Goal: Communication & Community: Answer question/provide support

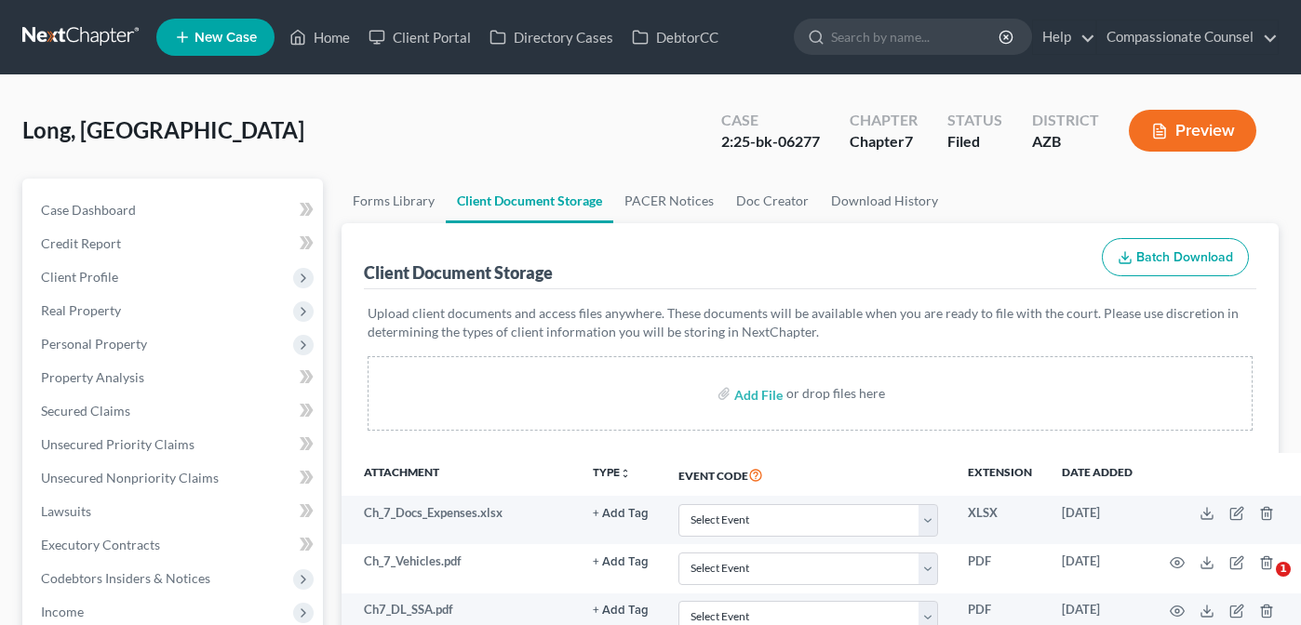
select select "14"
click at [324, 37] on link "Home" at bounding box center [319, 37] width 79 height 34
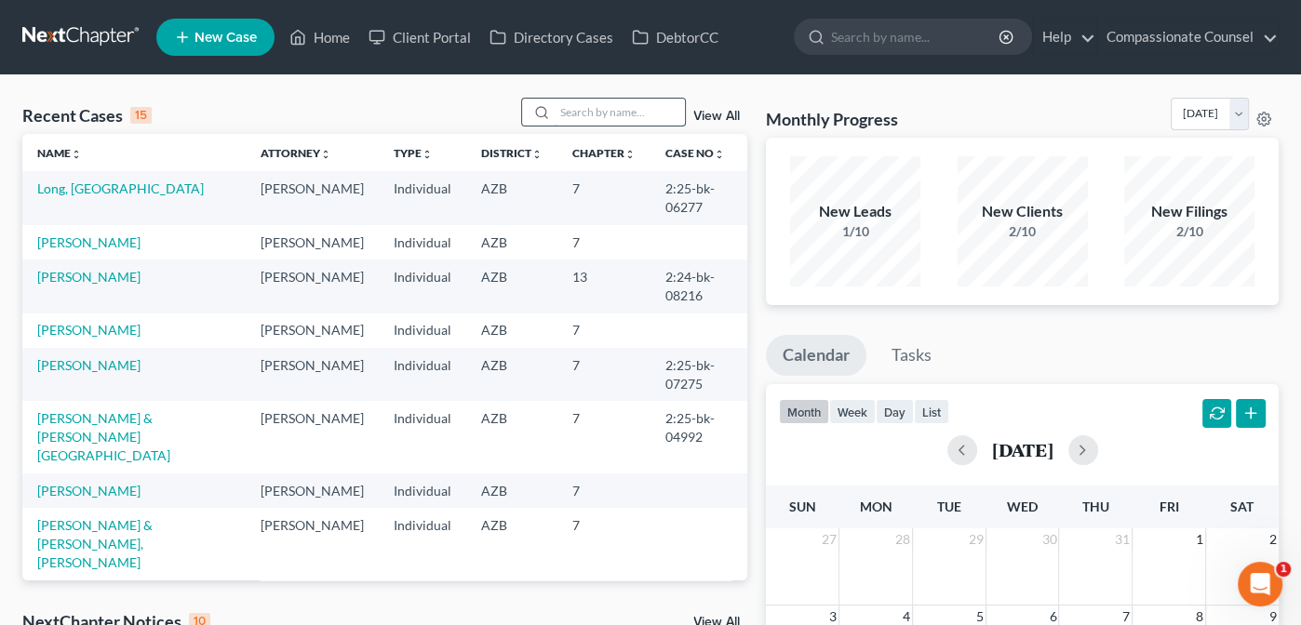
click at [573, 104] on input "search" at bounding box center [620, 112] width 130 height 27
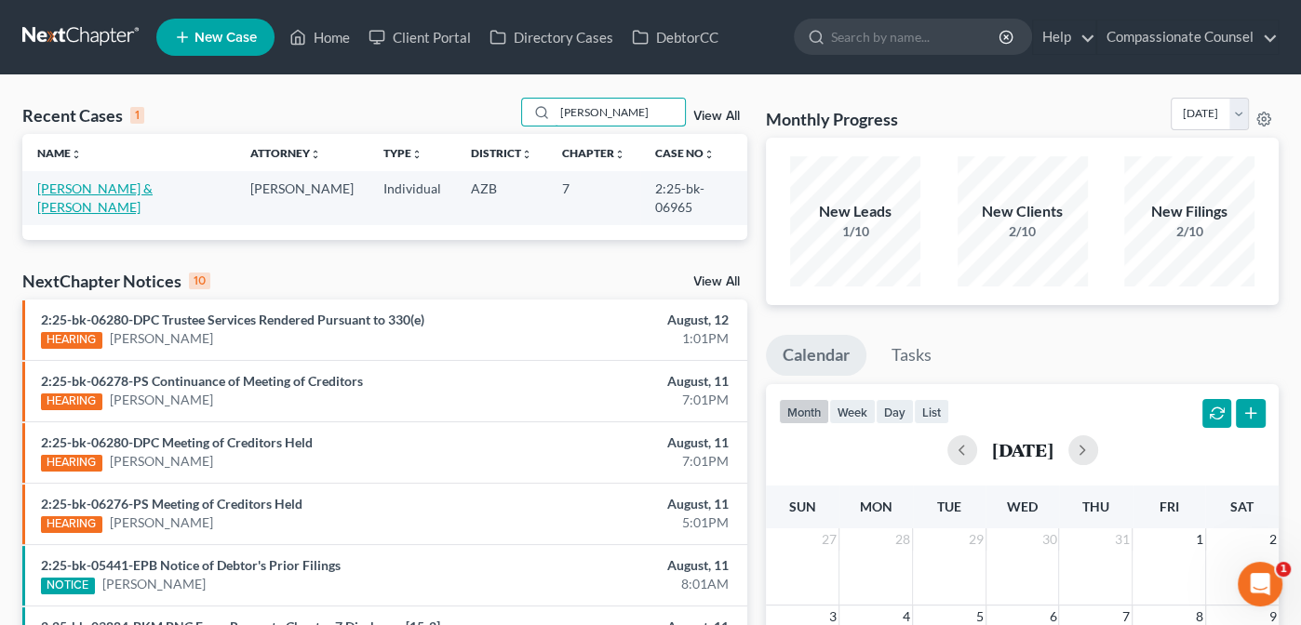
type input "payne"
click at [76, 190] on link "[PERSON_NAME] & [PERSON_NAME]" at bounding box center [94, 198] width 115 height 34
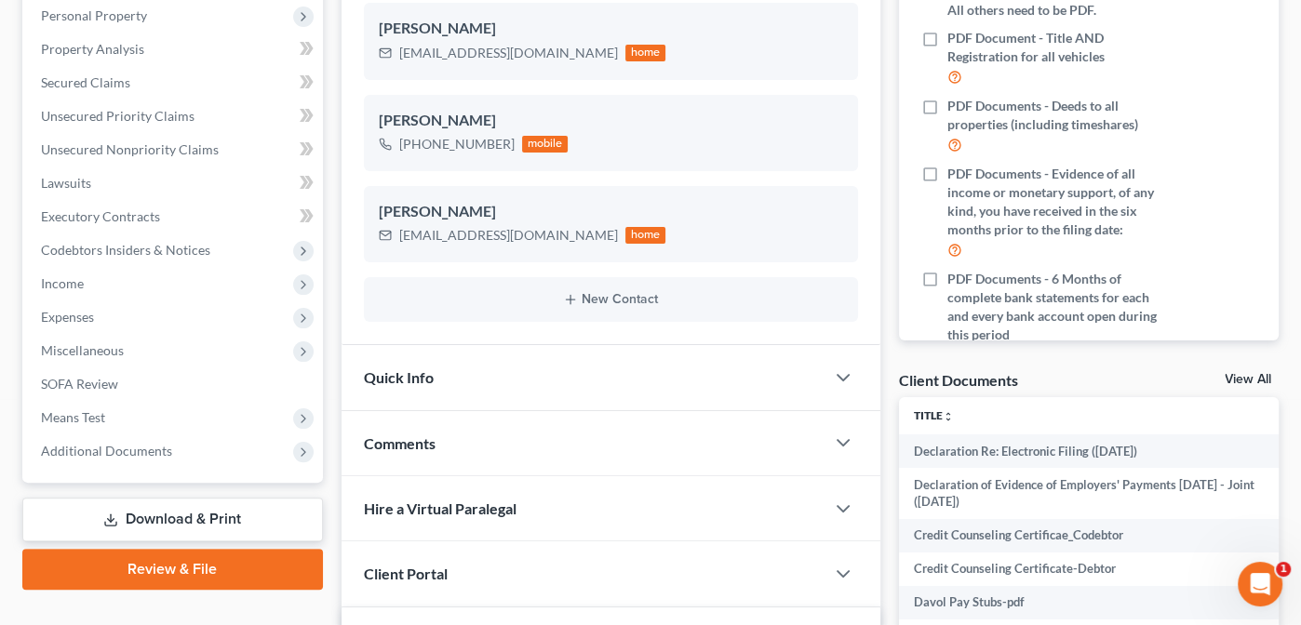
scroll to position [328, 0]
click at [1235, 371] on div "Client Documents View All" at bounding box center [1089, 384] width 380 height 27
click at [1241, 376] on link "View All" at bounding box center [1248, 380] width 47 height 13
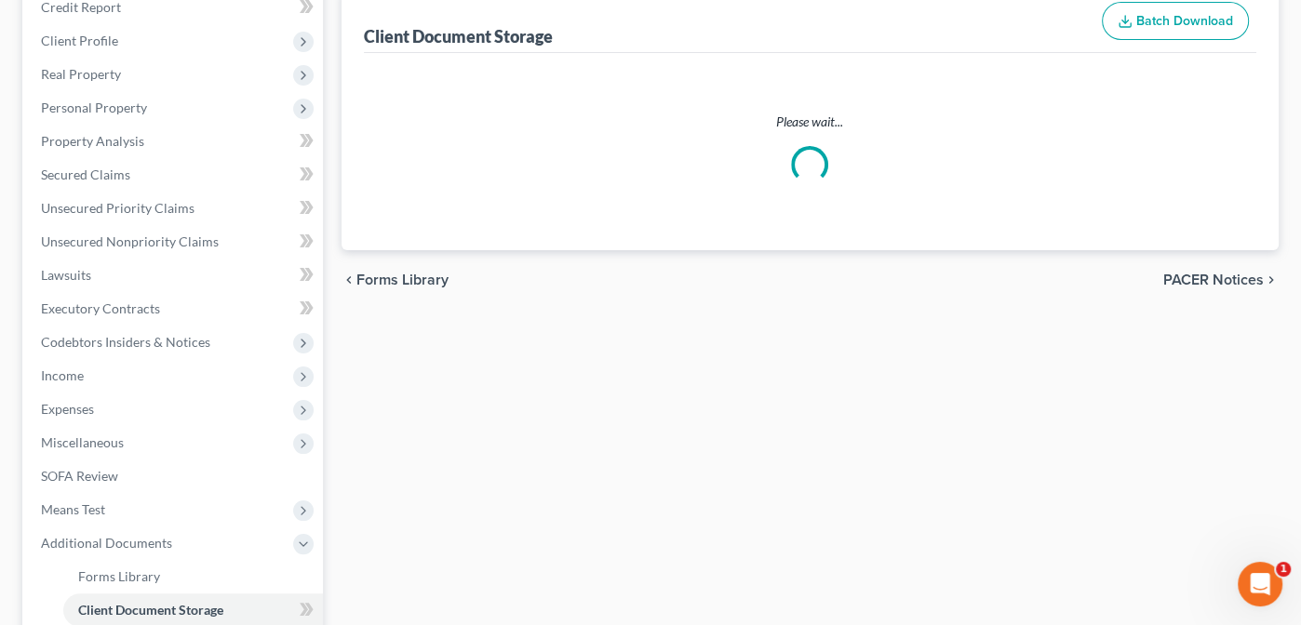
scroll to position [163, 0]
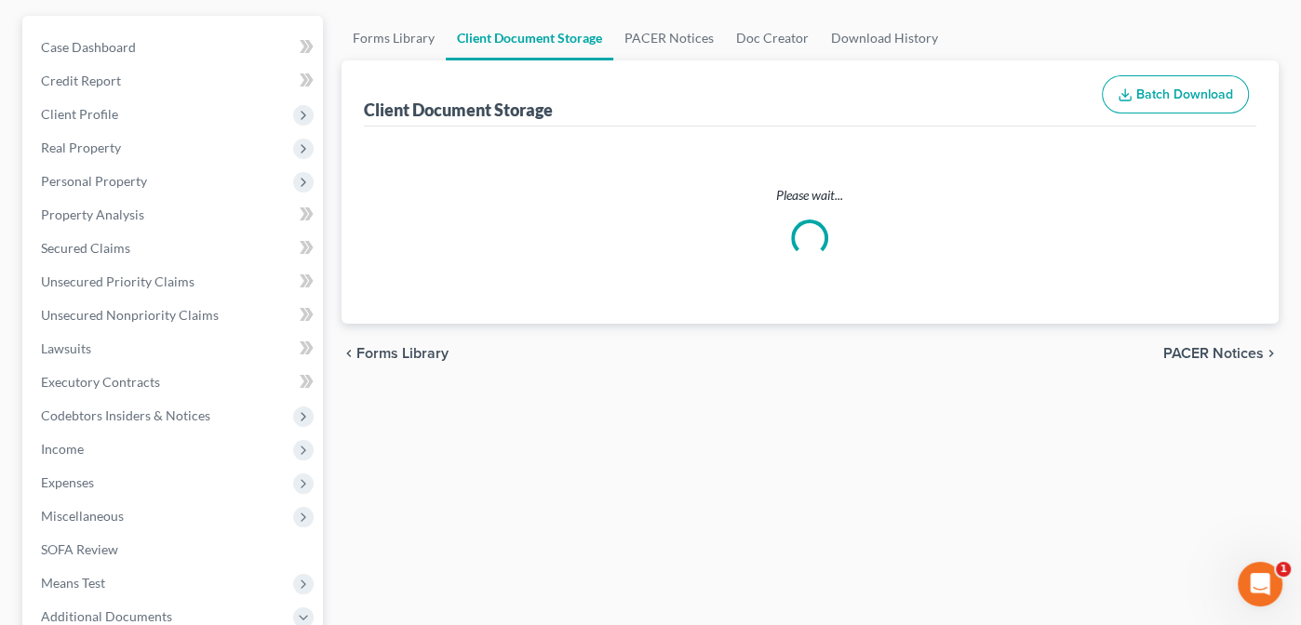
select select "14"
select select "18"
select select "28"
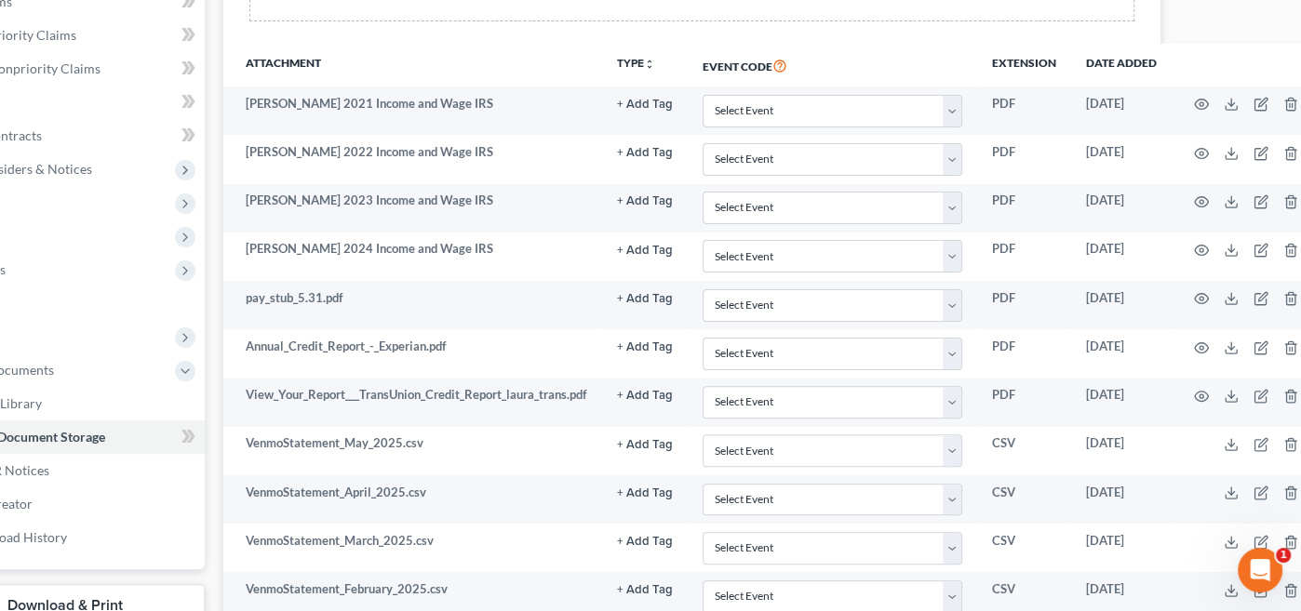
scroll to position [409, 147]
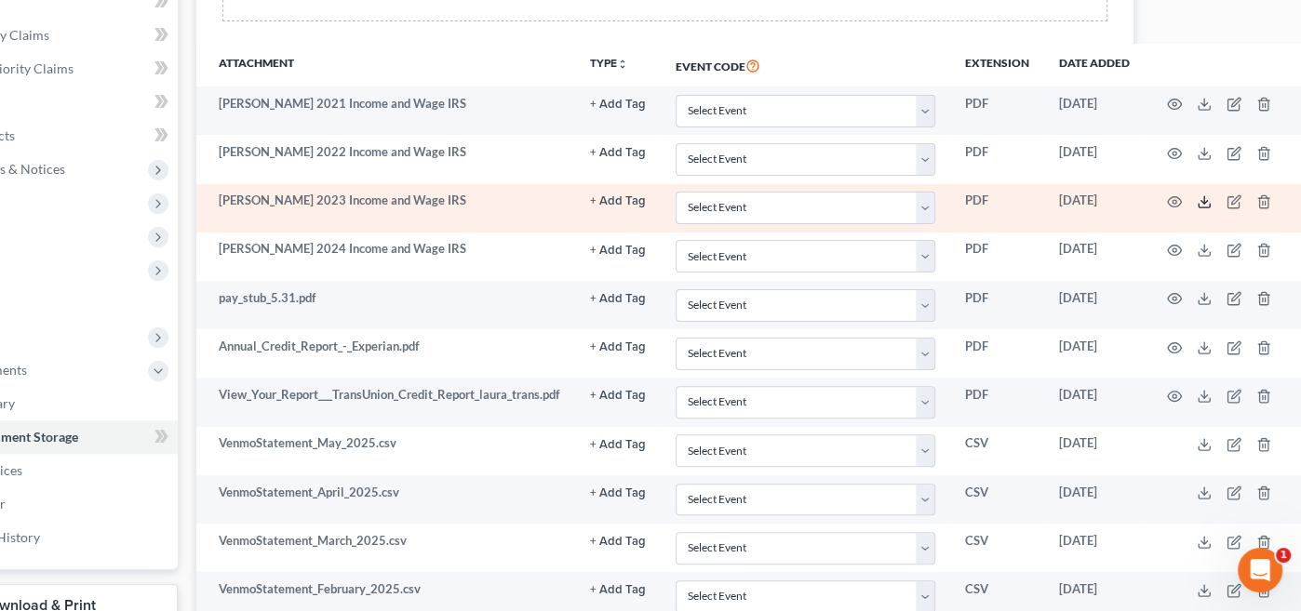
click at [1207, 195] on icon at bounding box center [1204, 202] width 15 height 15
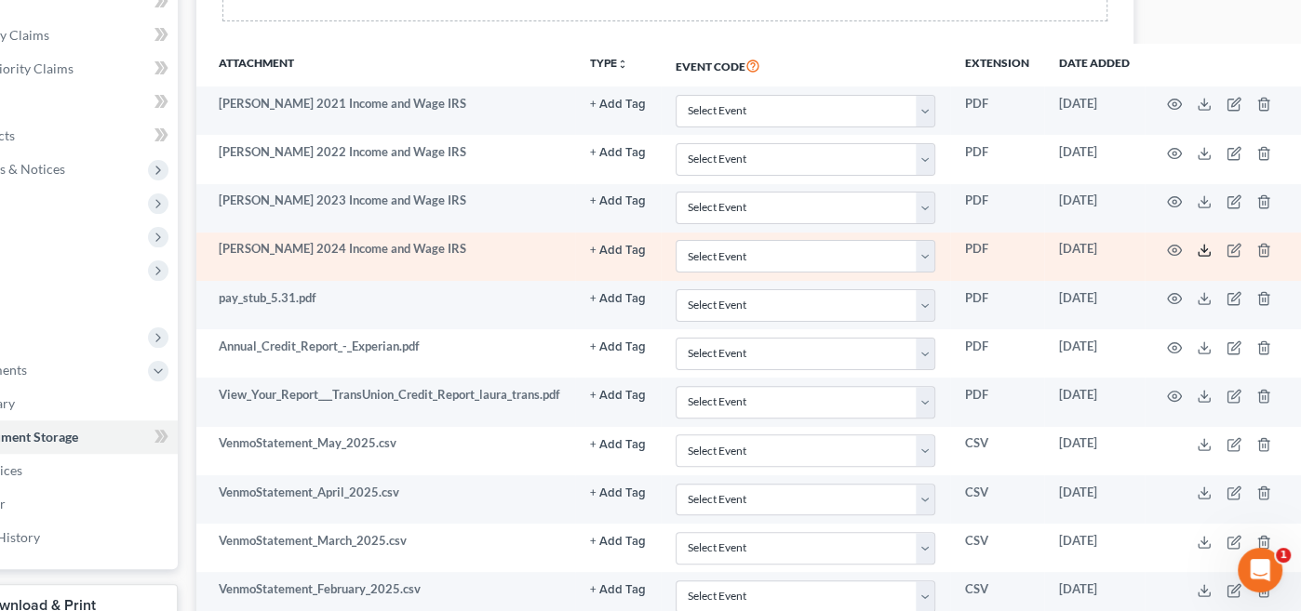
click at [1201, 243] on icon at bounding box center [1204, 250] width 15 height 15
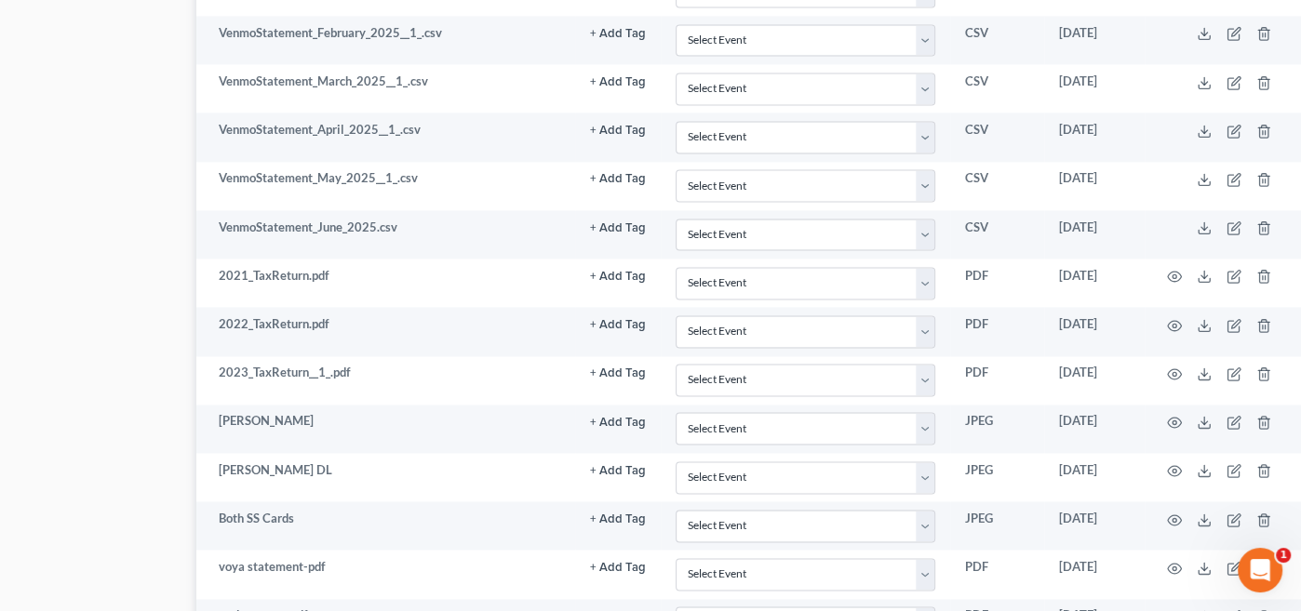
scroll to position [2509, 147]
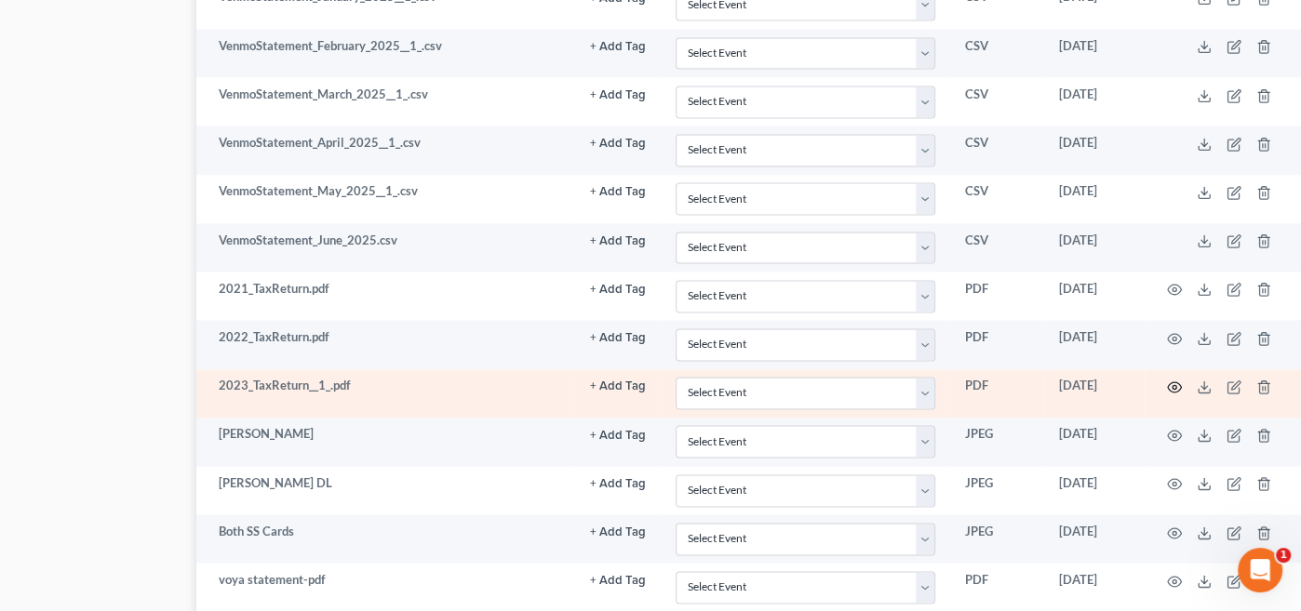
click at [1174, 385] on circle "button" at bounding box center [1175, 387] width 4 height 4
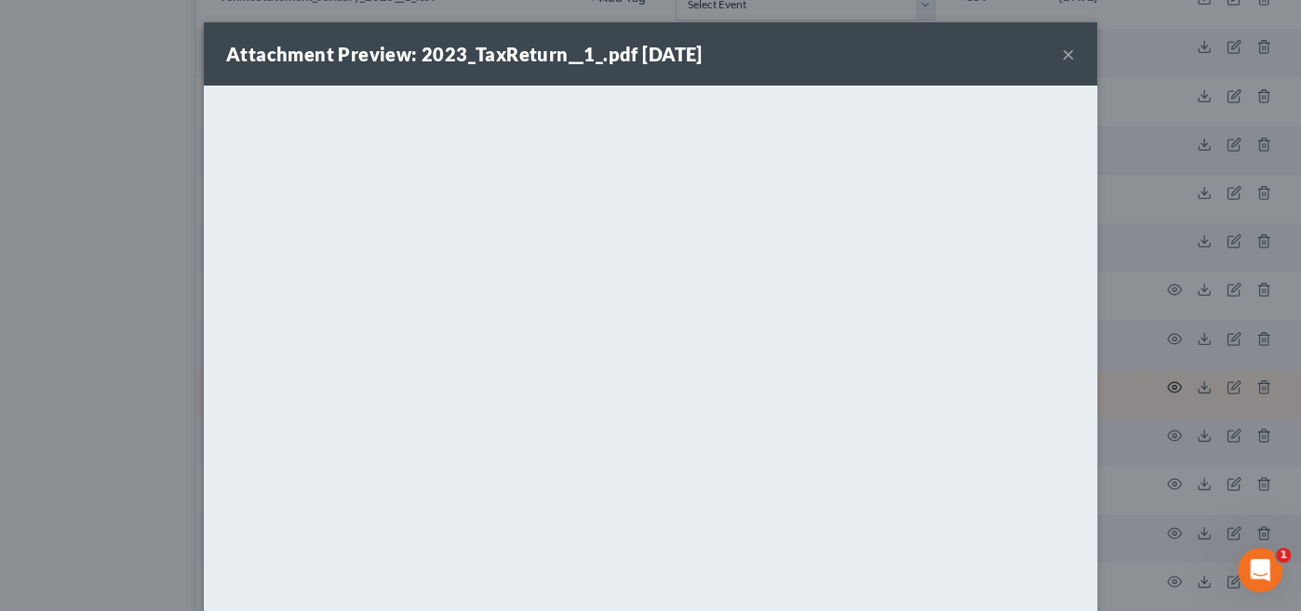
scroll to position [2509, 137]
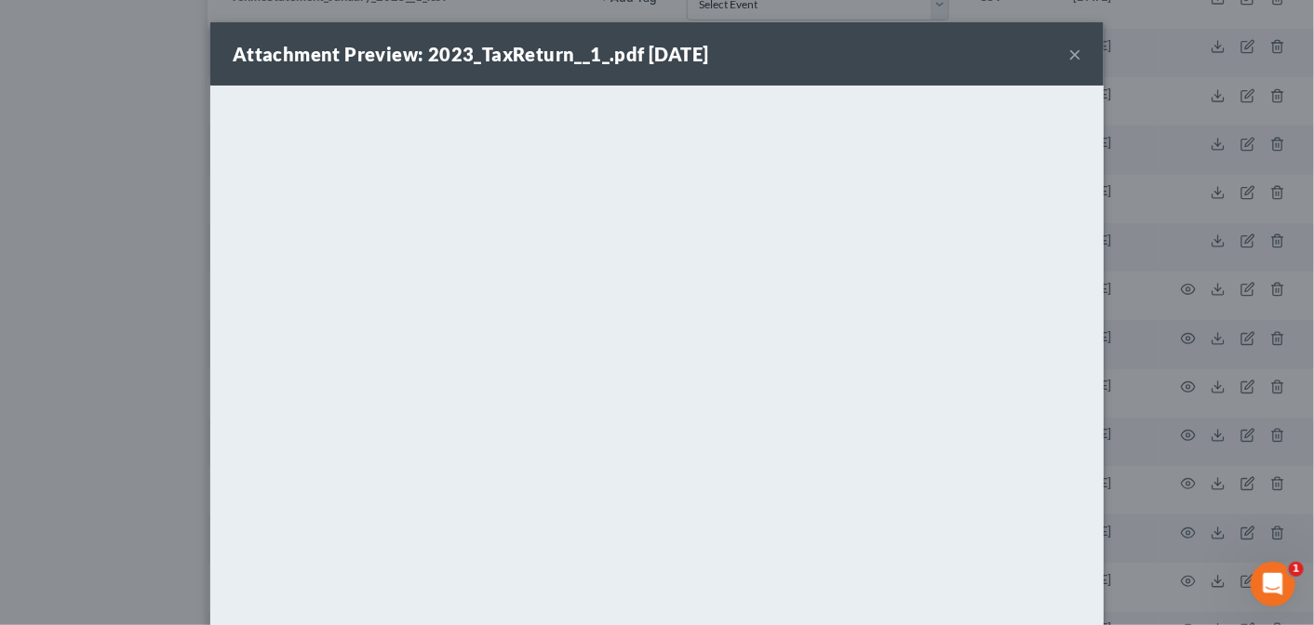
click at [1068, 52] on button "×" at bounding box center [1074, 54] width 13 height 22
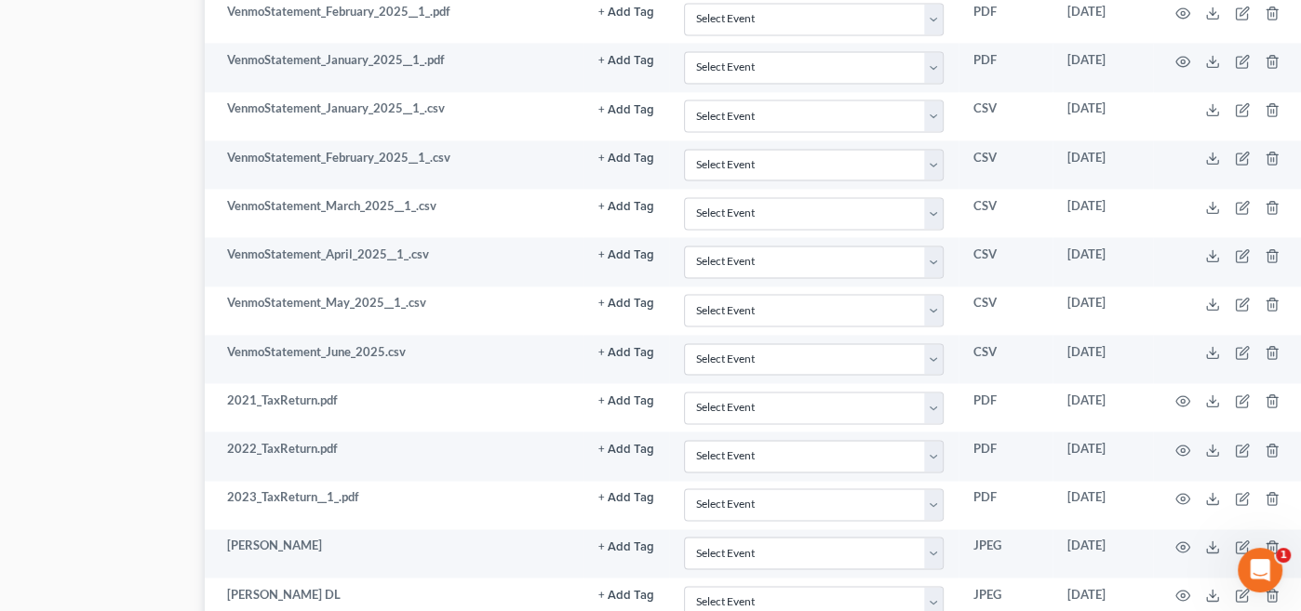
scroll to position [2445, 137]
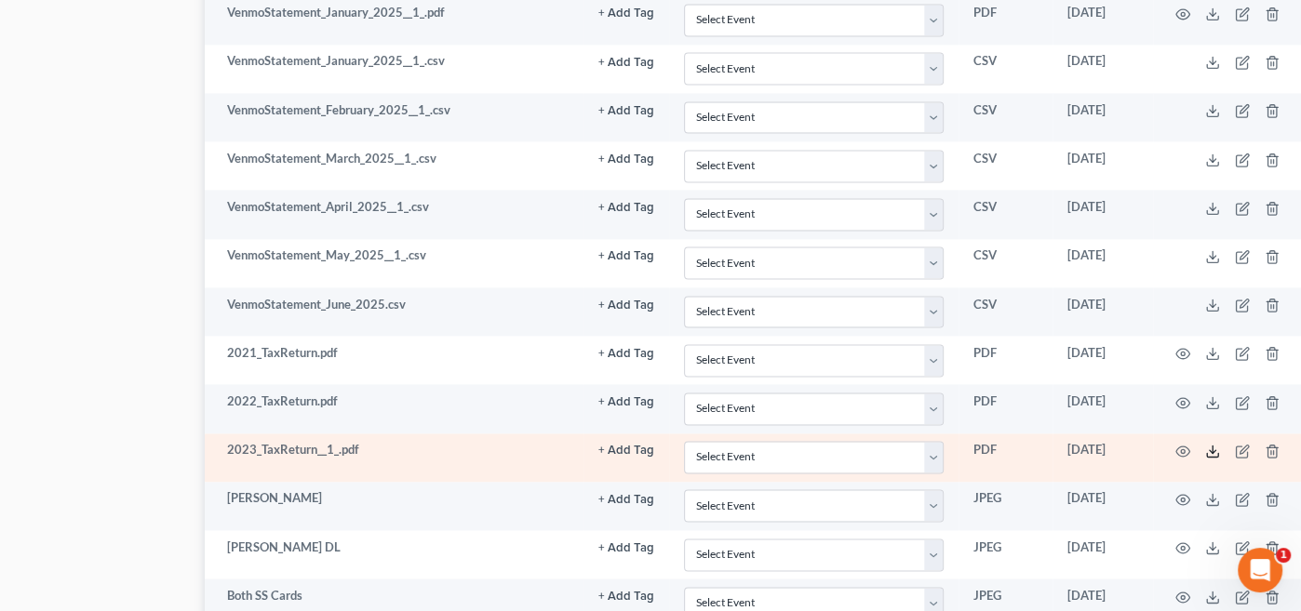
click at [1215, 444] on icon at bounding box center [1212, 451] width 15 height 15
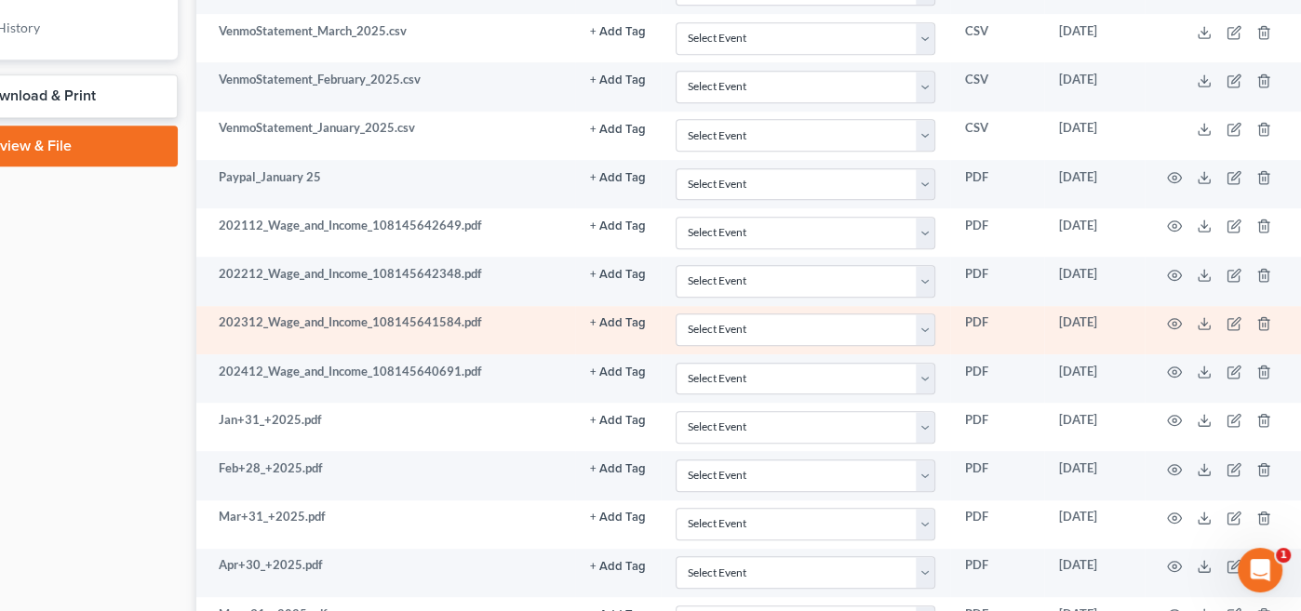
scroll to position [919, 147]
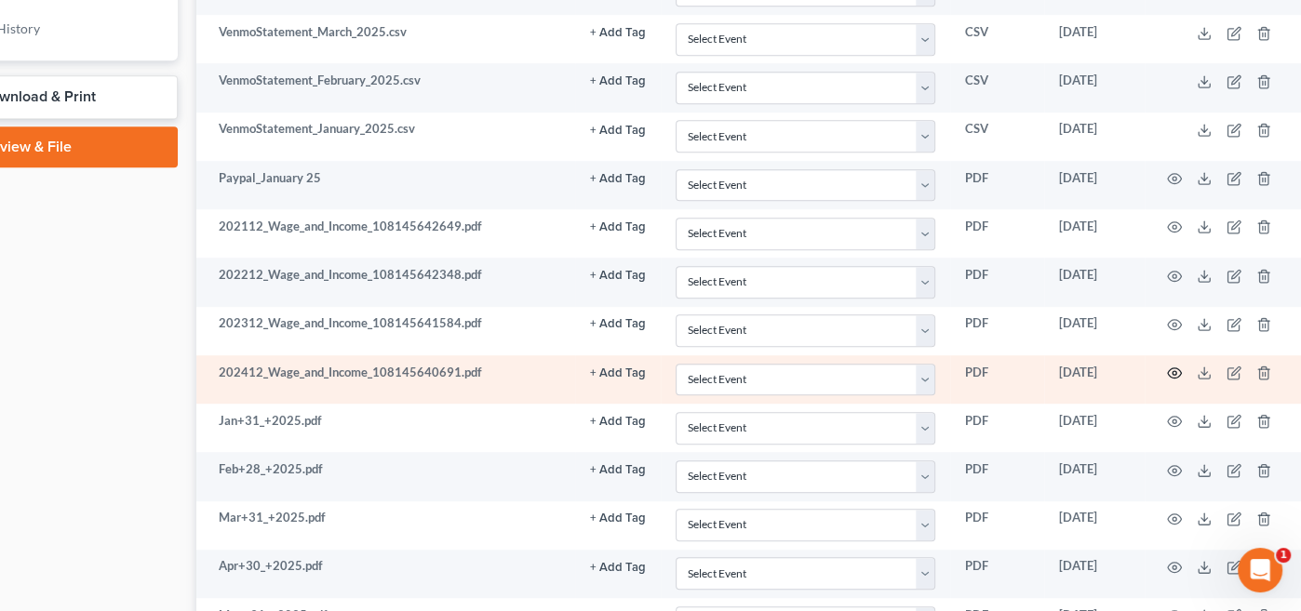
click at [1173, 371] on circle "button" at bounding box center [1175, 373] width 4 height 4
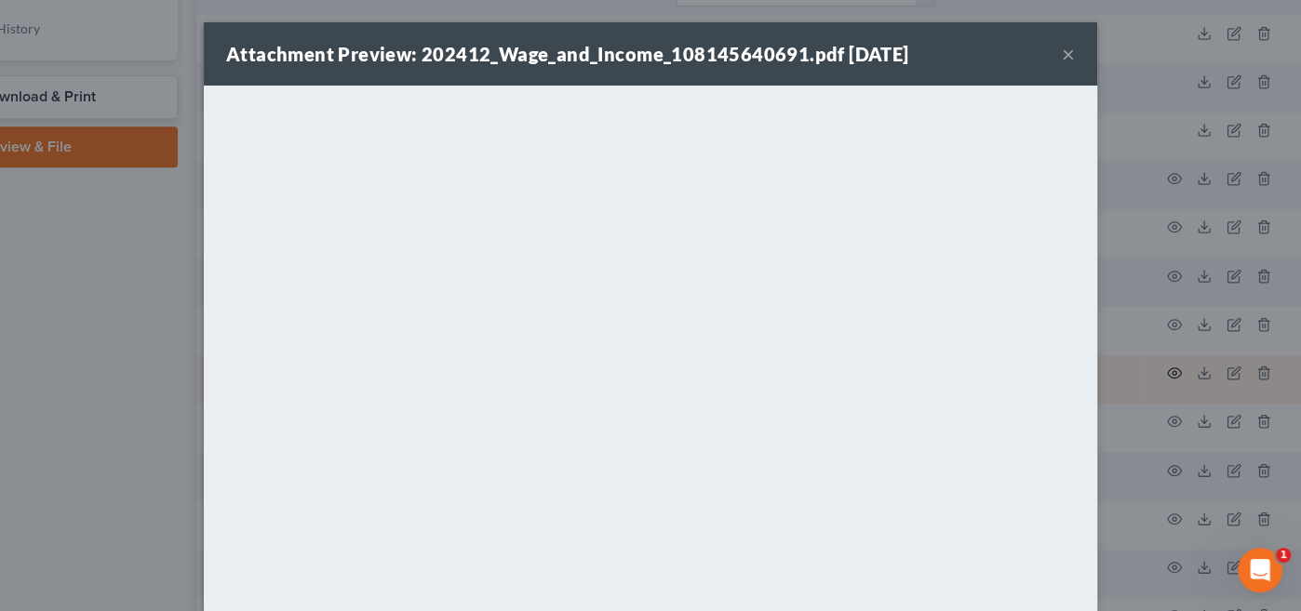
scroll to position [919, 137]
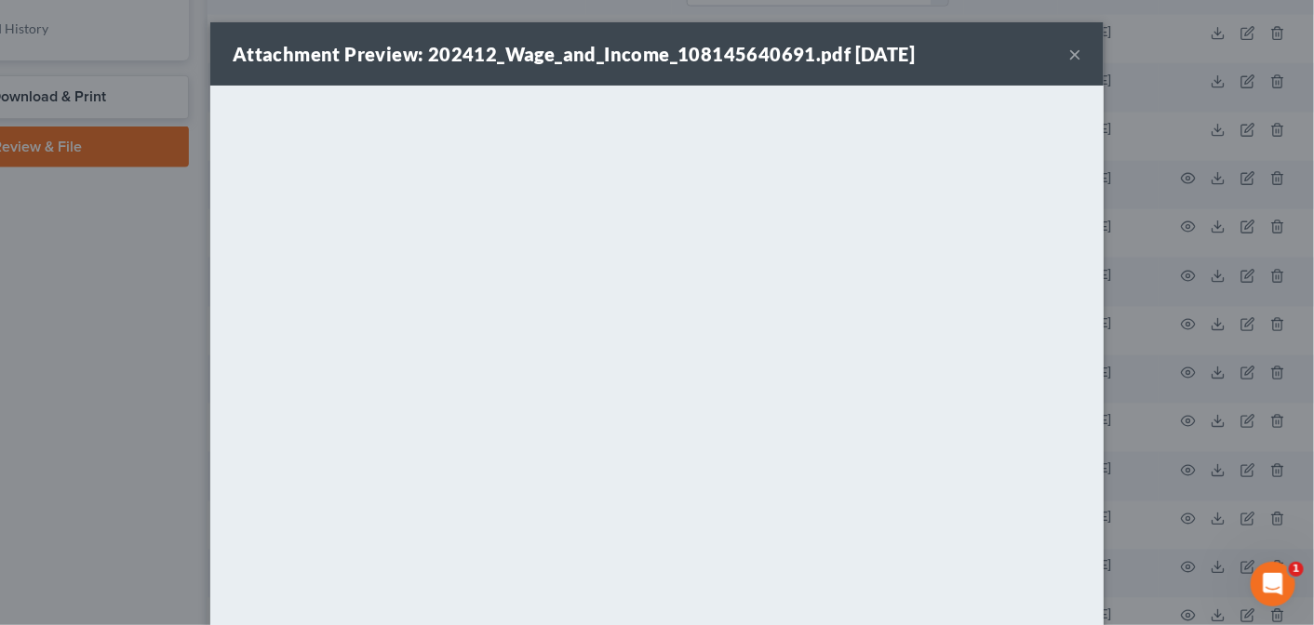
click at [1068, 51] on button "×" at bounding box center [1074, 54] width 13 height 22
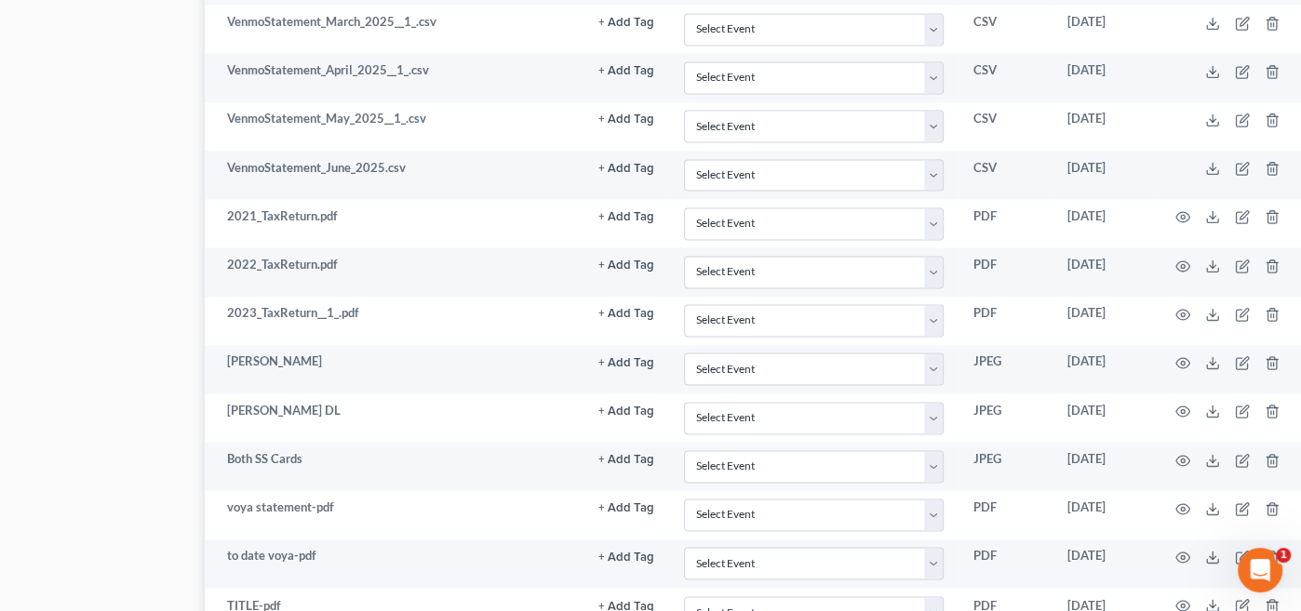
scroll to position [3063, 137]
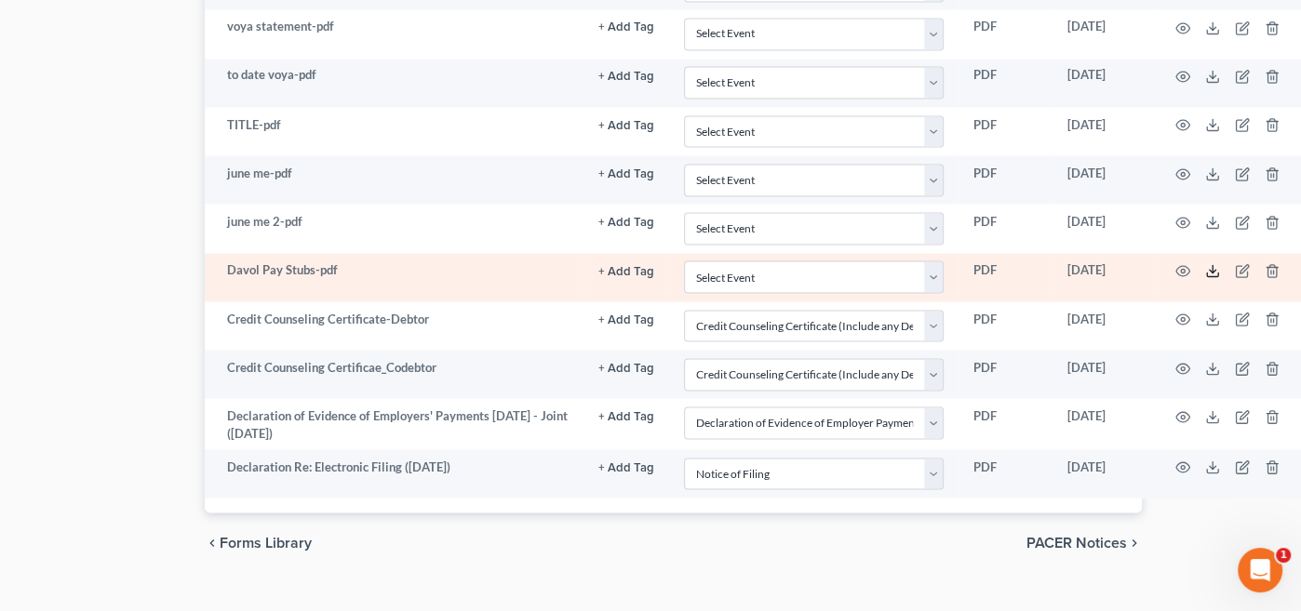
click at [1212, 263] on icon at bounding box center [1212, 270] width 15 height 15
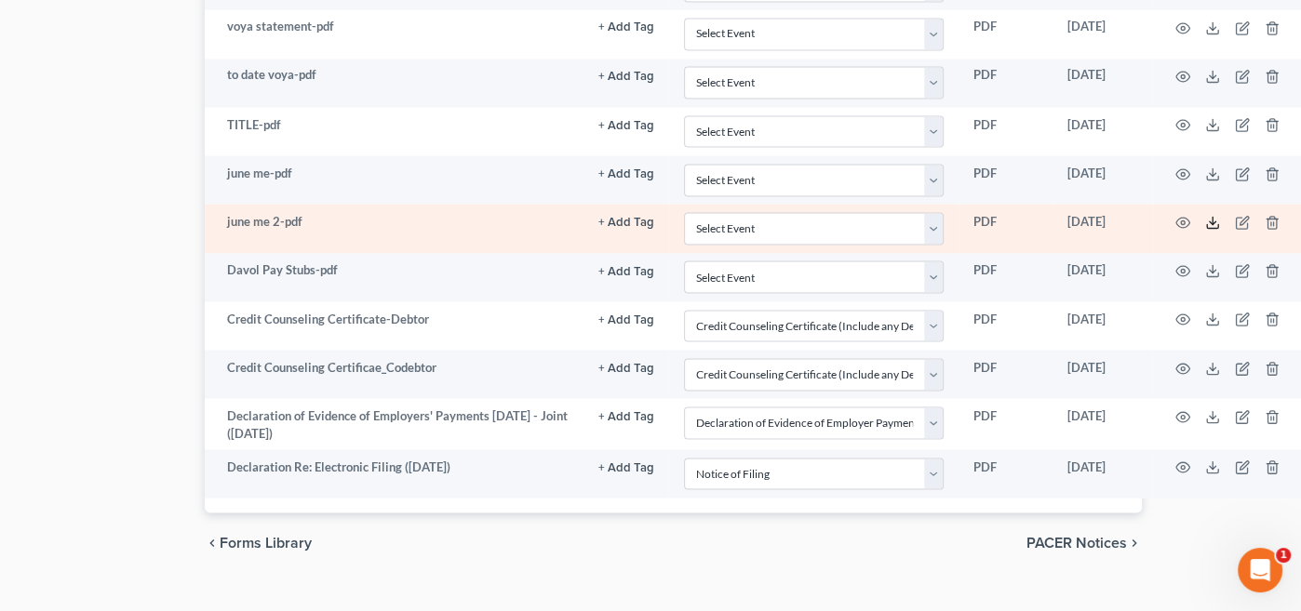
click at [1213, 215] on icon at bounding box center [1212, 222] width 15 height 15
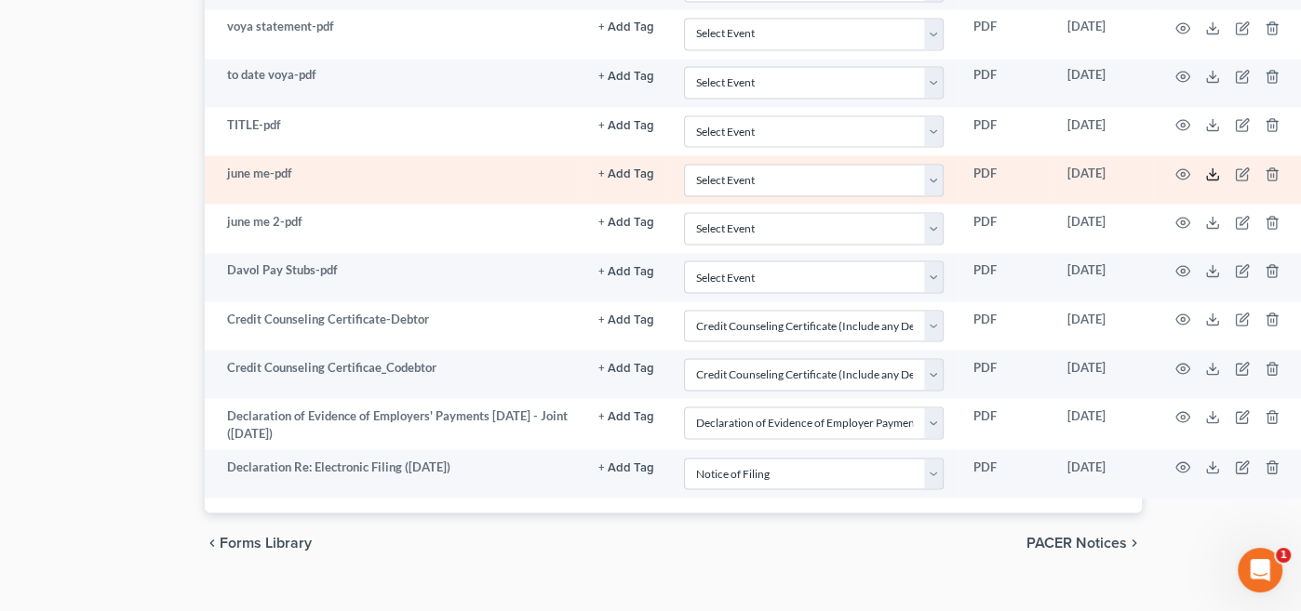
click at [1213, 168] on line at bounding box center [1213, 171] width 0 height 7
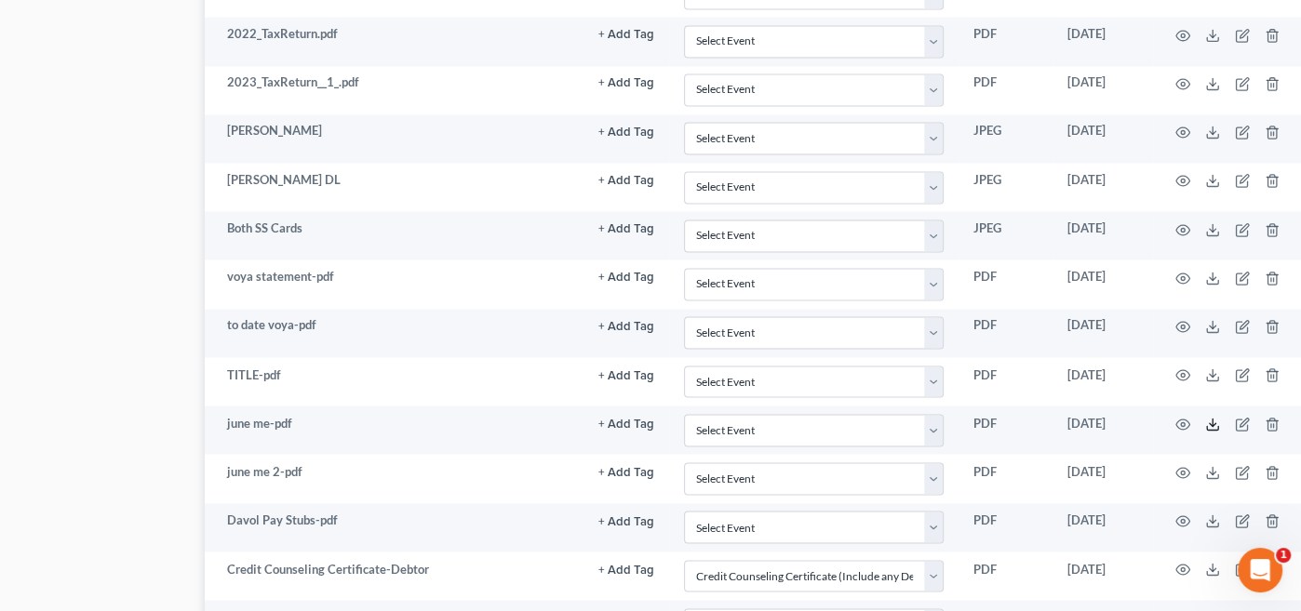
scroll to position [2799, 137]
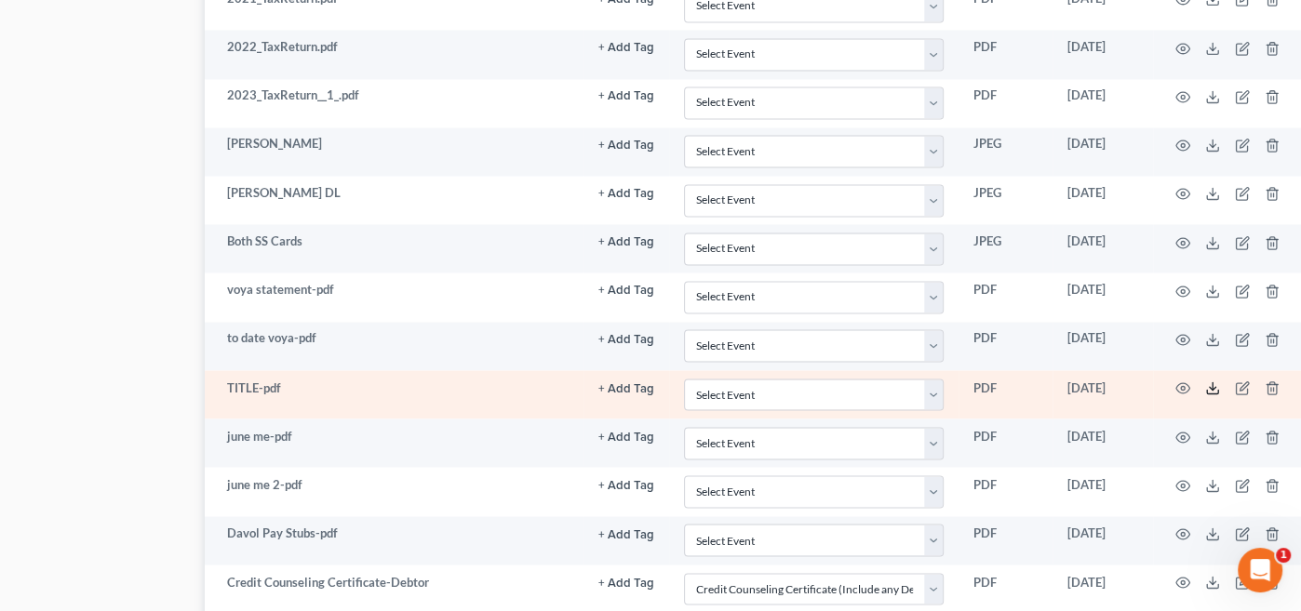
click at [1213, 383] on line at bounding box center [1213, 386] width 0 height 7
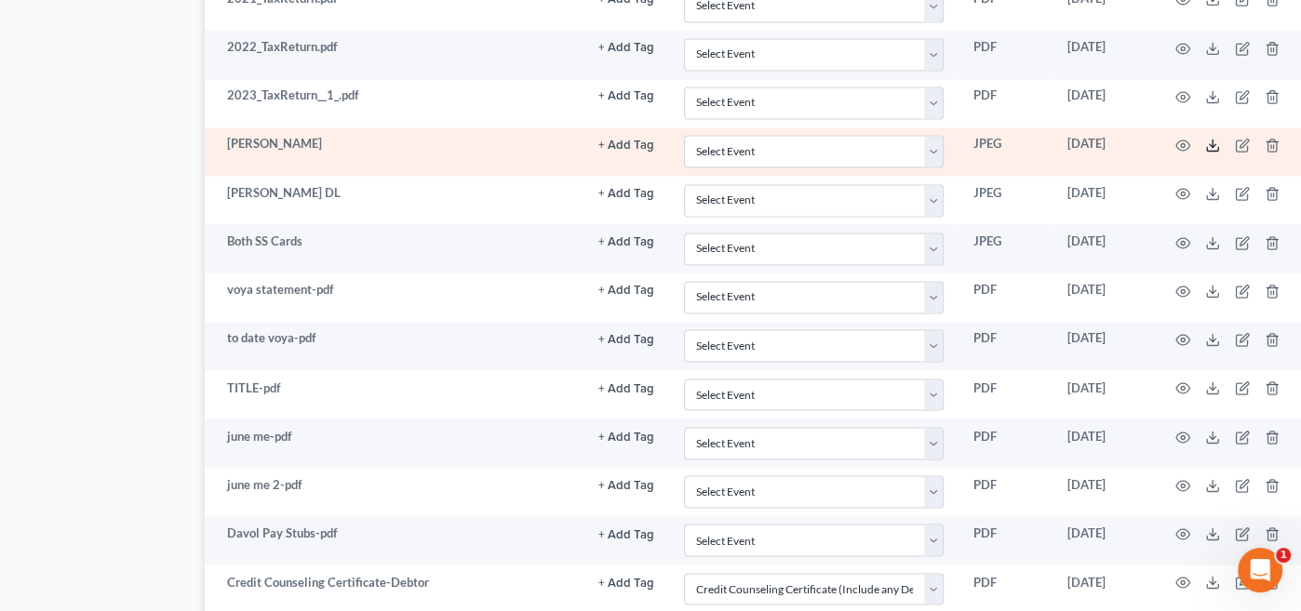
click at [1213, 140] on line at bounding box center [1213, 143] width 0 height 7
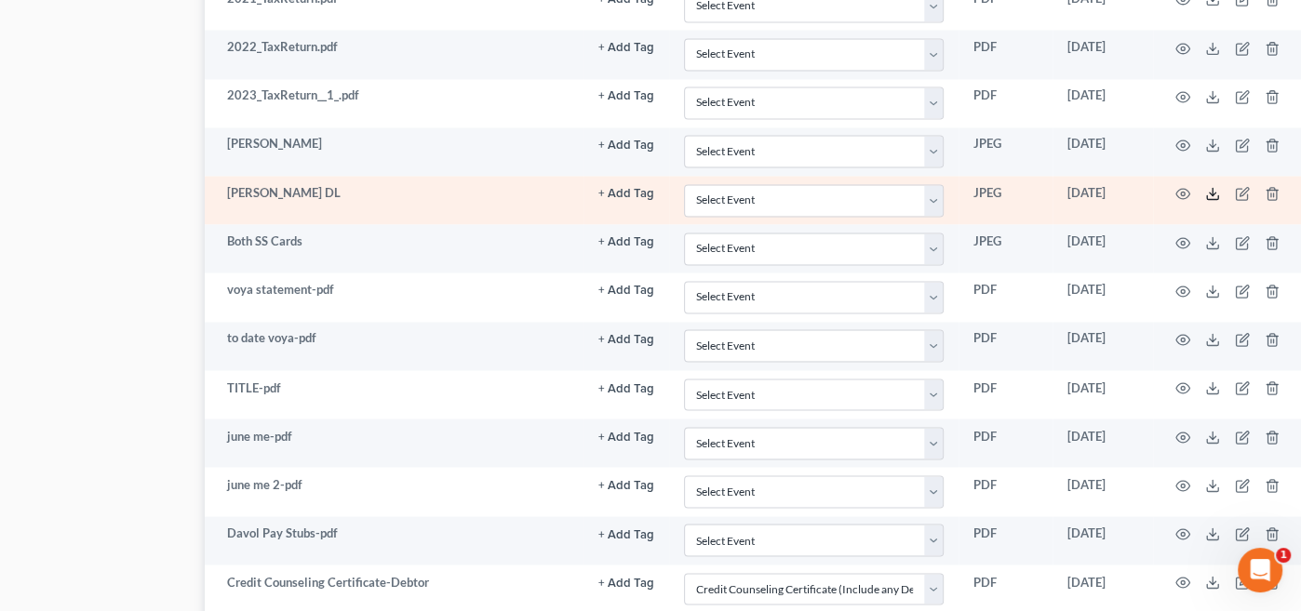
click at [1212, 186] on icon at bounding box center [1212, 193] width 15 height 15
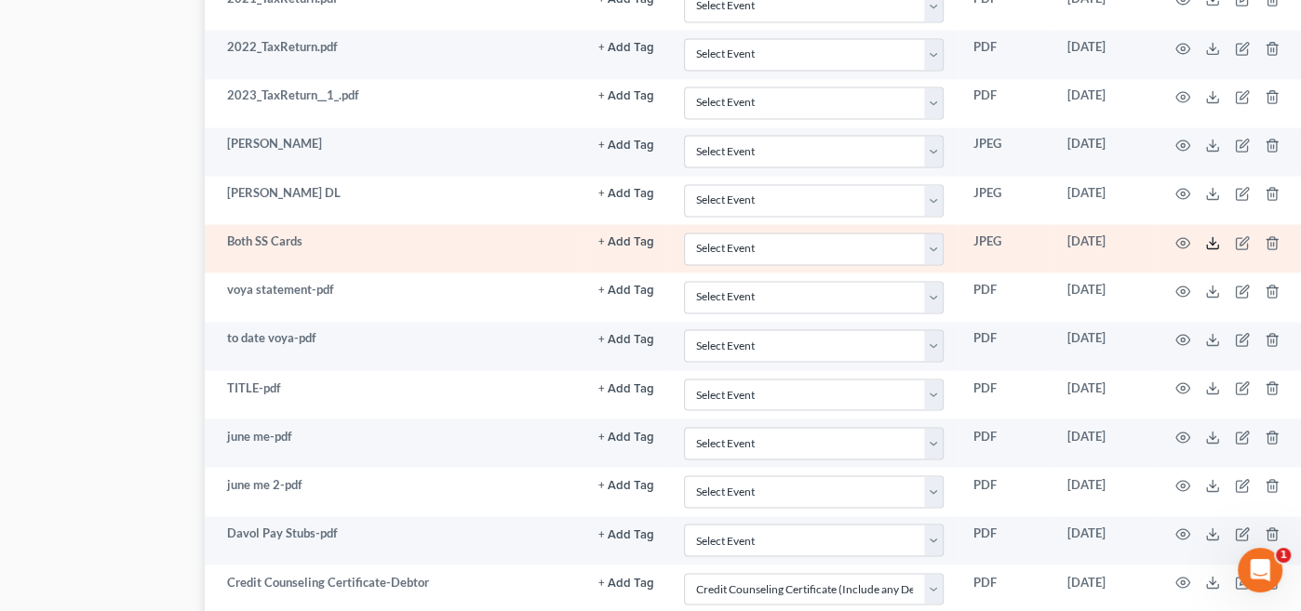
click at [1213, 237] on line at bounding box center [1213, 240] width 0 height 7
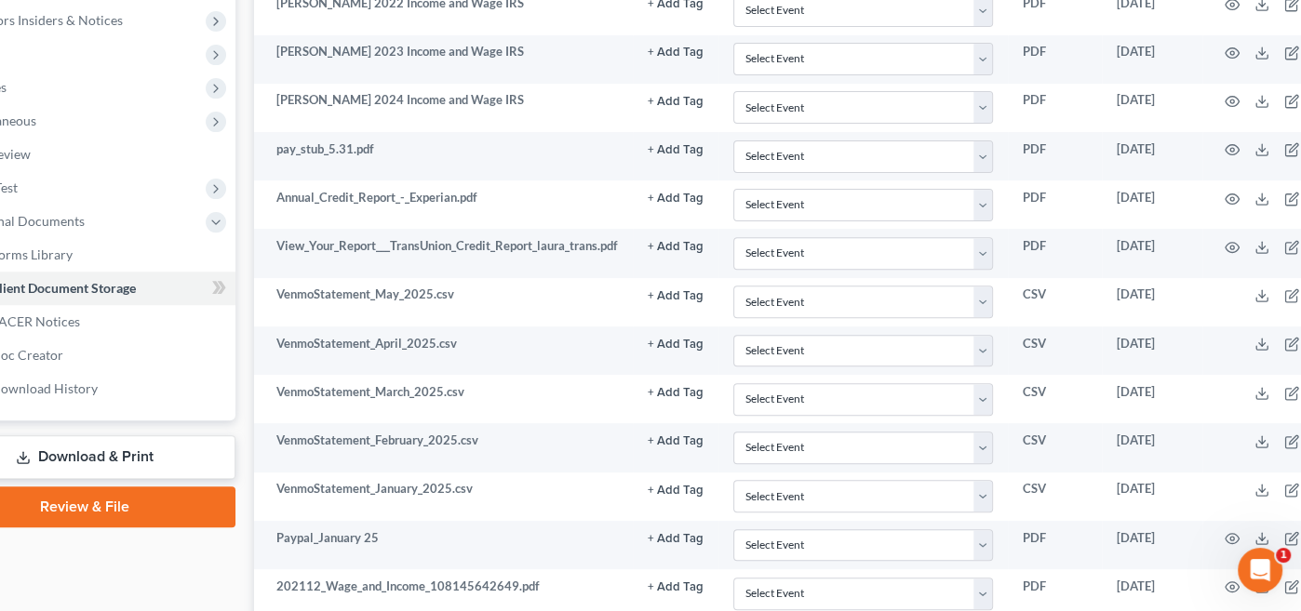
scroll to position [550, 87]
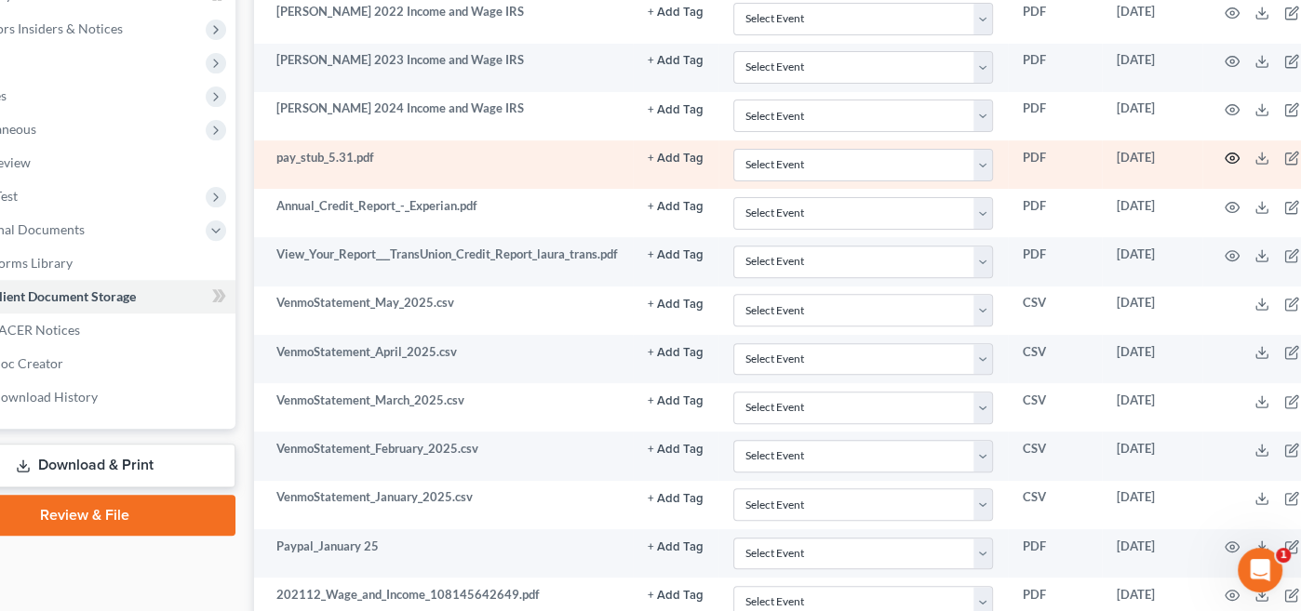
click at [1231, 151] on icon "button" at bounding box center [1232, 158] width 15 height 15
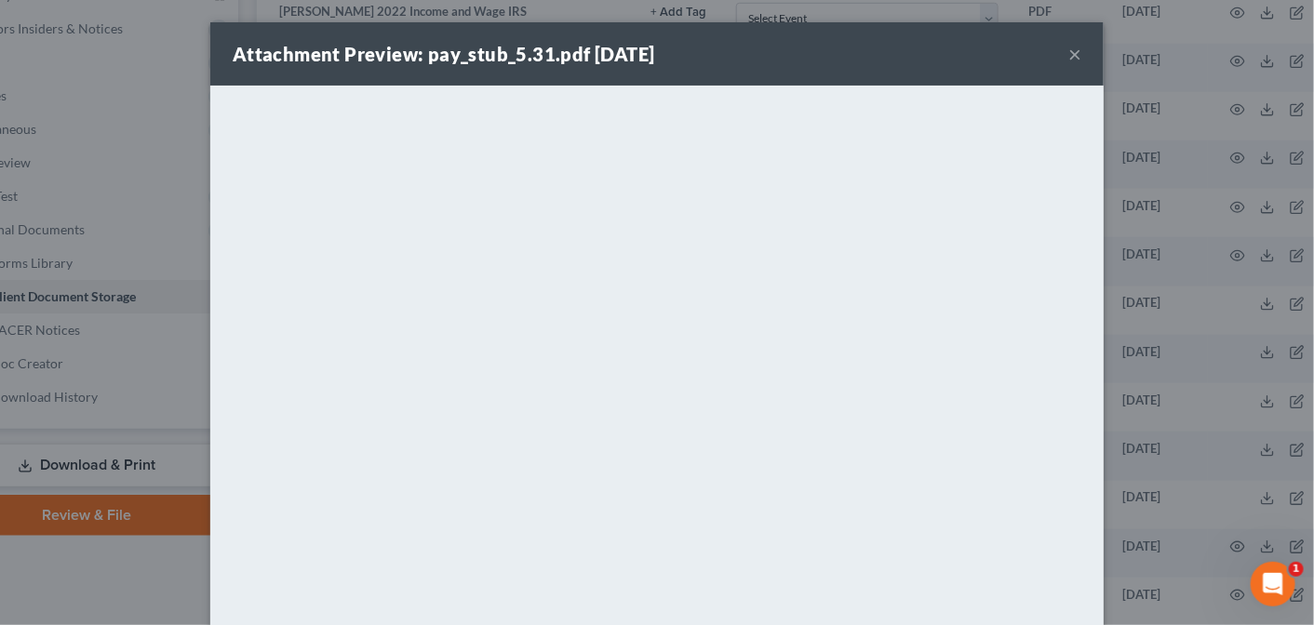
click at [1068, 58] on button "×" at bounding box center [1074, 54] width 13 height 22
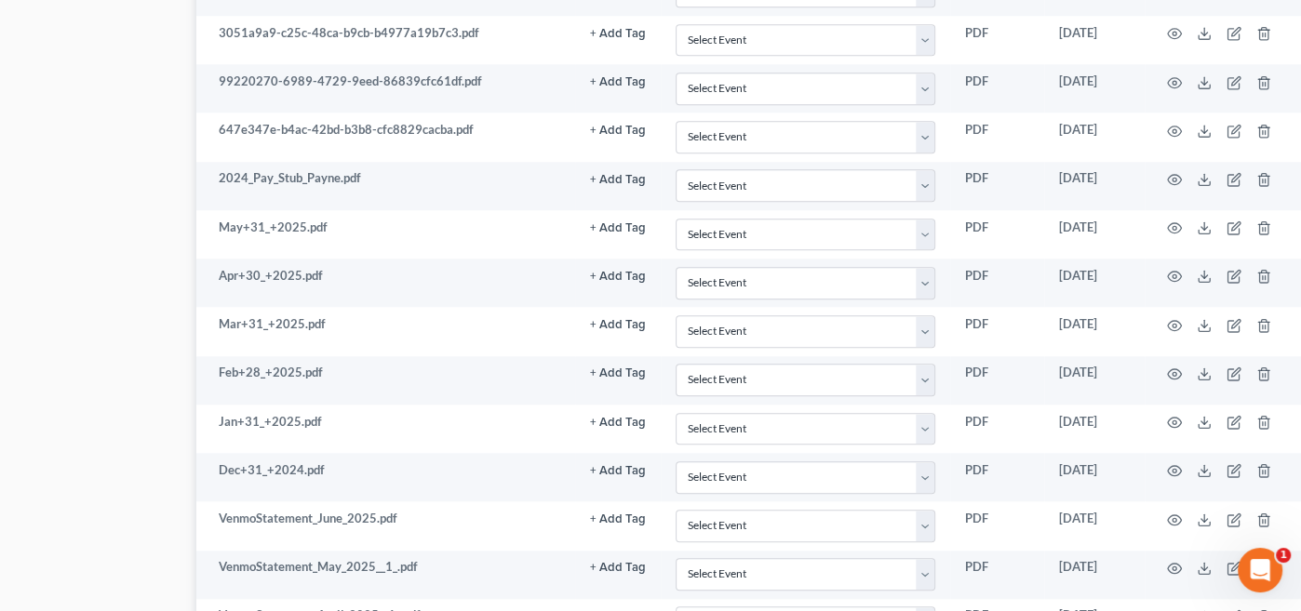
scroll to position [1686, 147]
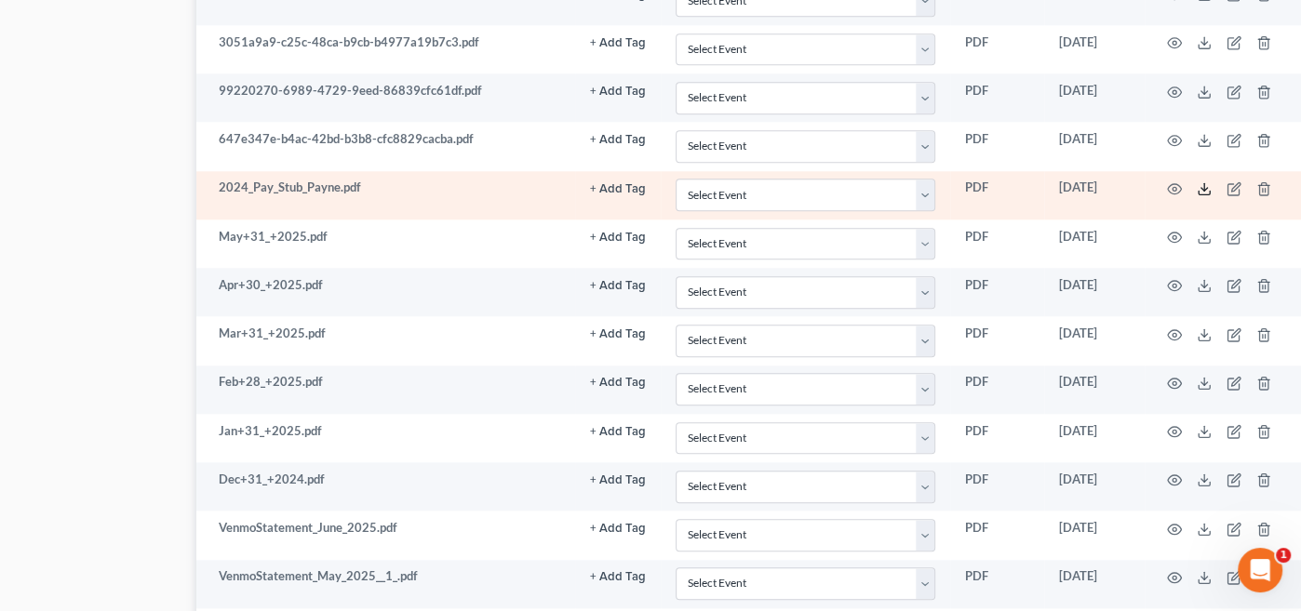
click at [1203, 181] on icon at bounding box center [1204, 188] width 15 height 15
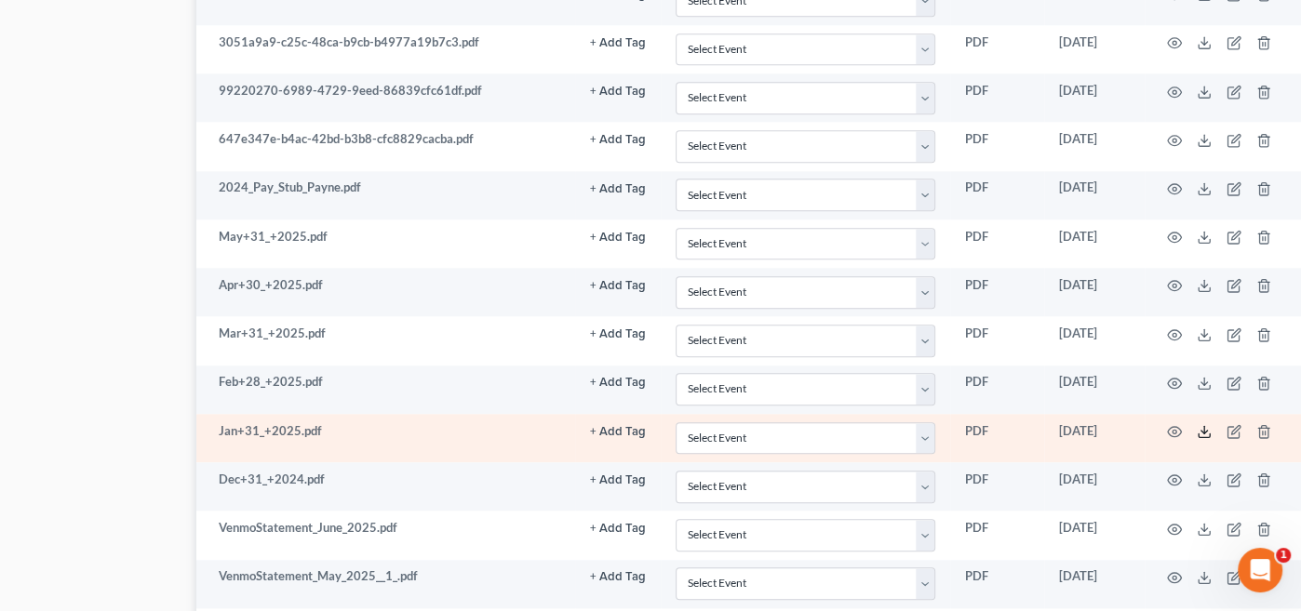
click at [1204, 426] on line at bounding box center [1204, 429] width 0 height 7
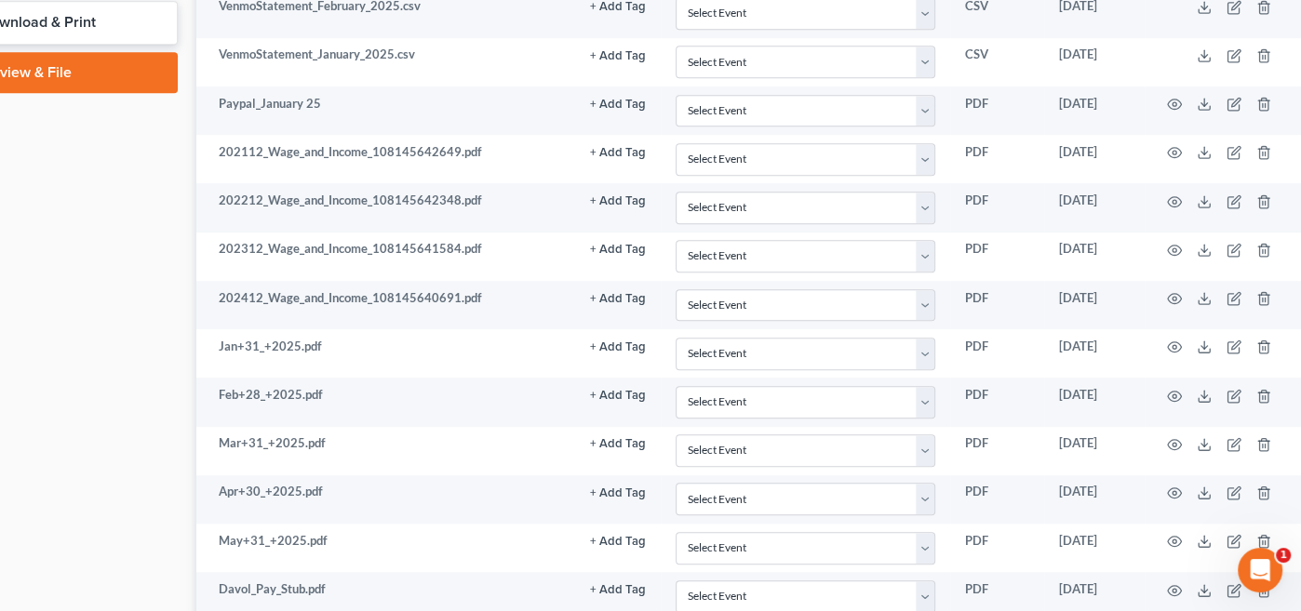
scroll to position [998, 147]
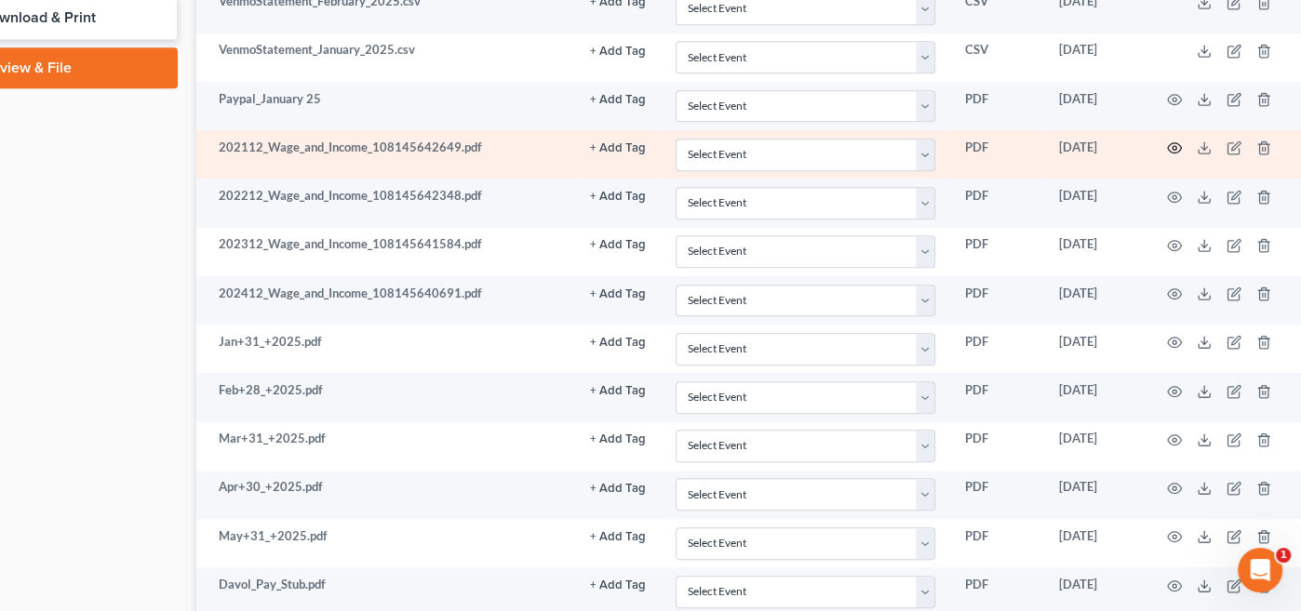
click at [1175, 141] on icon "button" at bounding box center [1174, 148] width 15 height 15
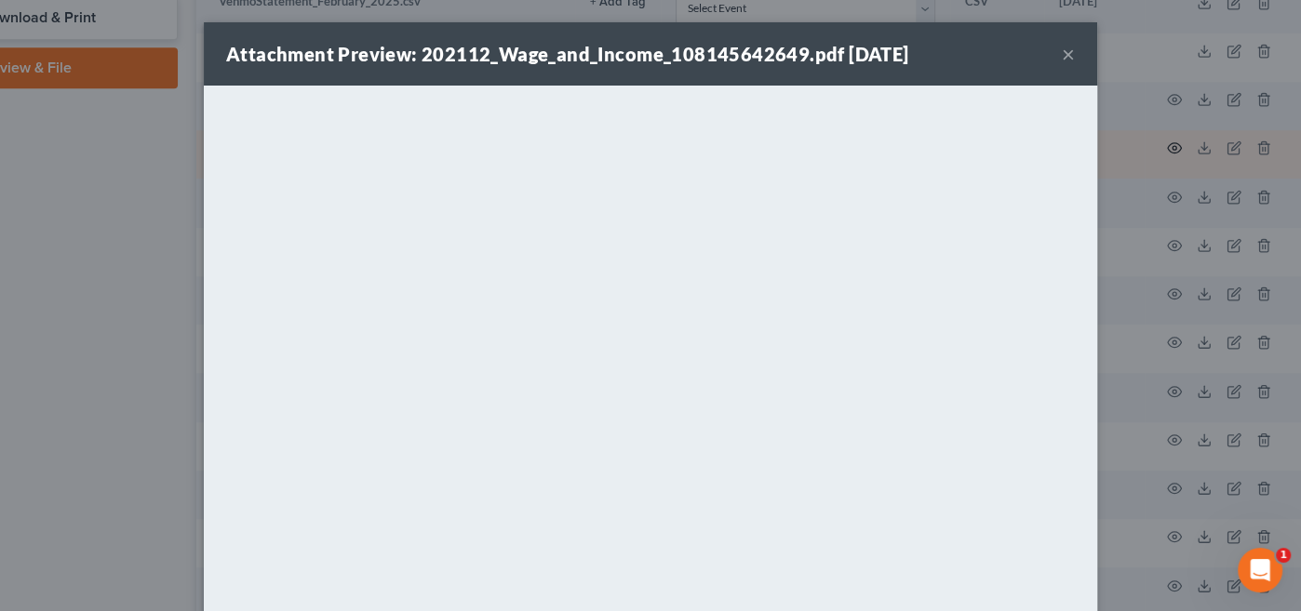
scroll to position [998, 137]
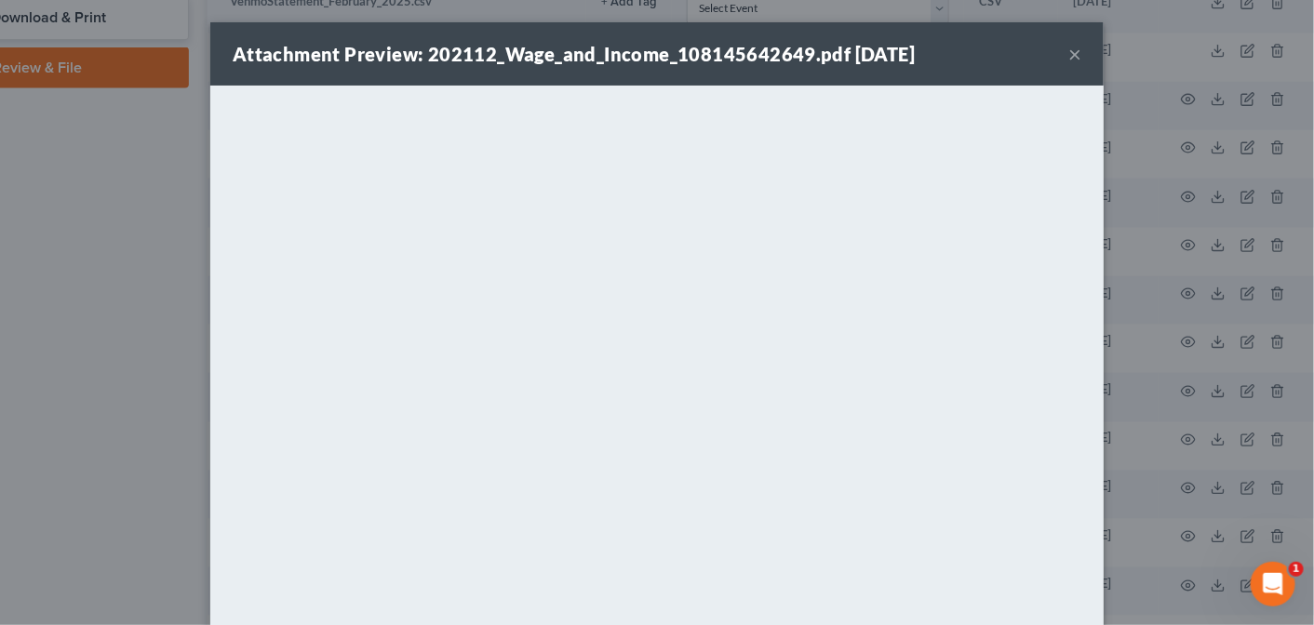
click at [1068, 48] on button "×" at bounding box center [1074, 54] width 13 height 22
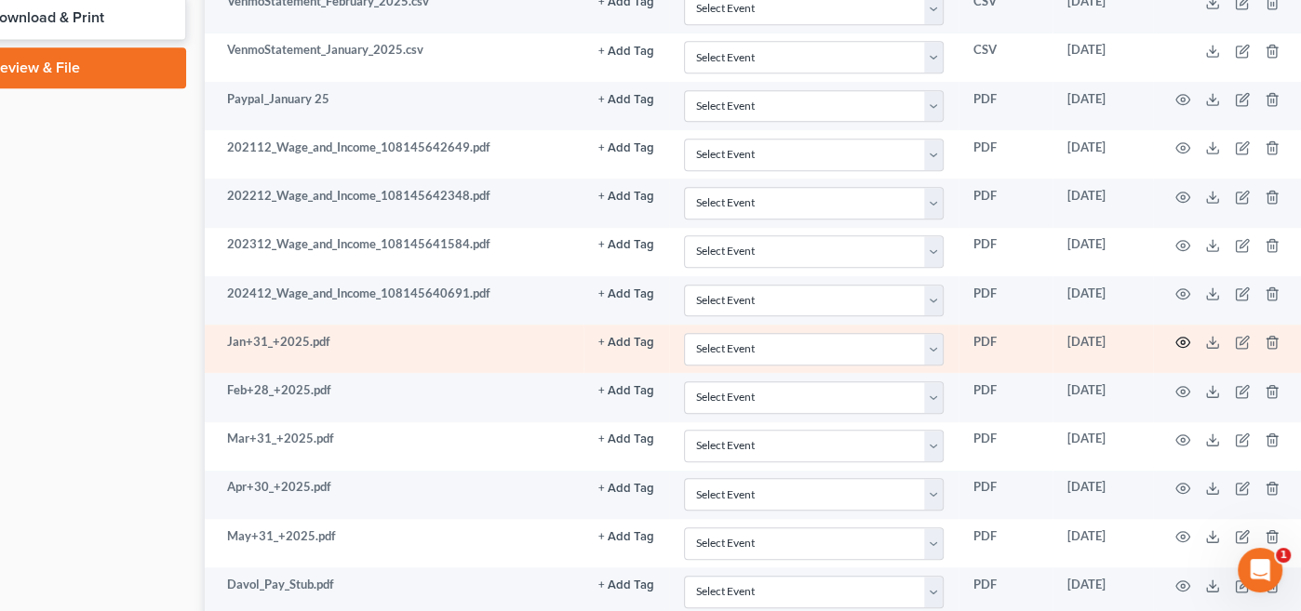
click at [1182, 338] on icon "button" at bounding box center [1183, 343] width 14 height 10
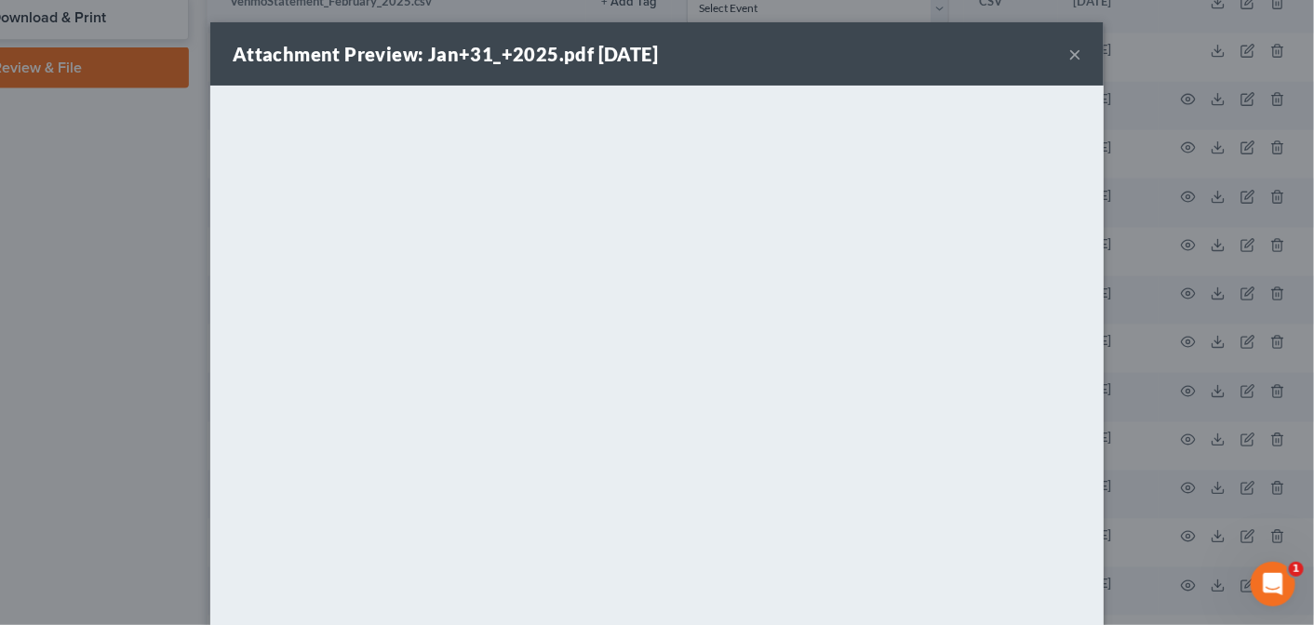
click at [1068, 53] on button "×" at bounding box center [1074, 54] width 13 height 22
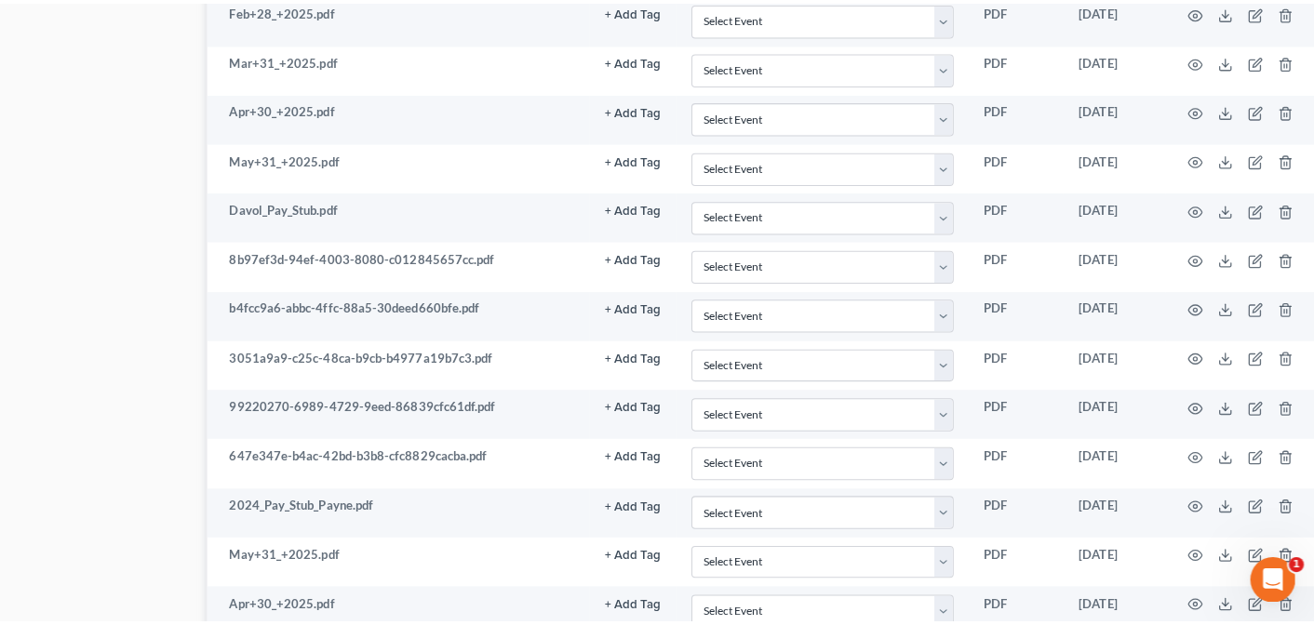
scroll to position [1394, 137]
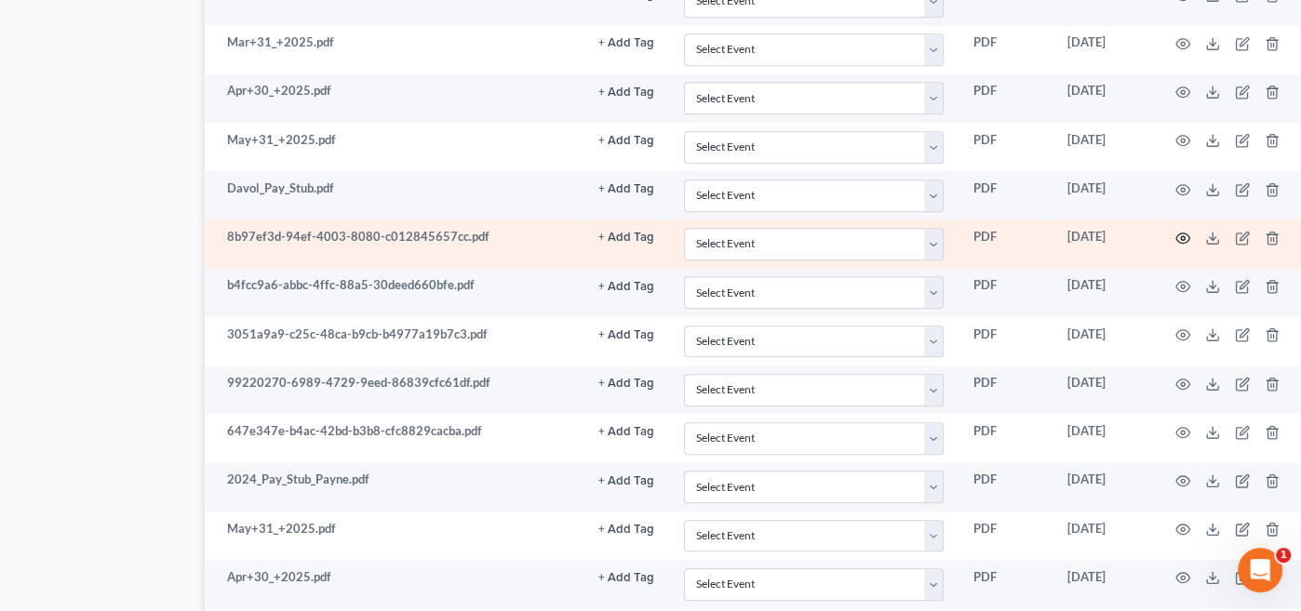
click at [1184, 231] on icon "button" at bounding box center [1182, 238] width 15 height 15
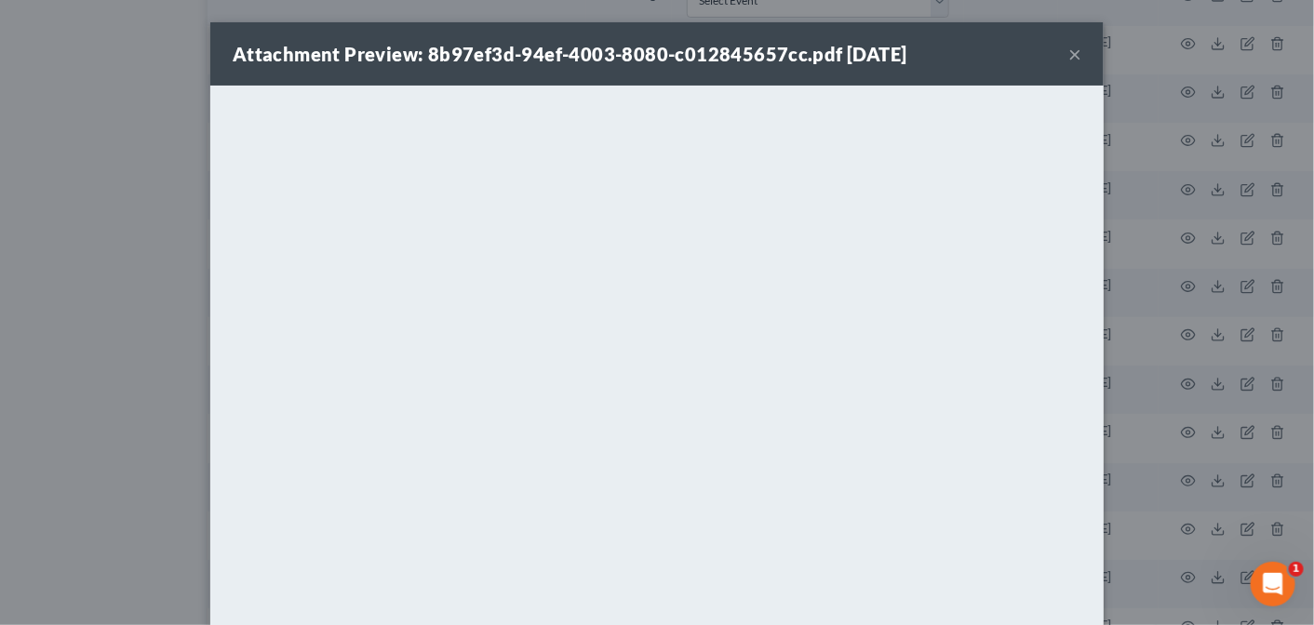
click at [1069, 49] on button "×" at bounding box center [1074, 54] width 13 height 22
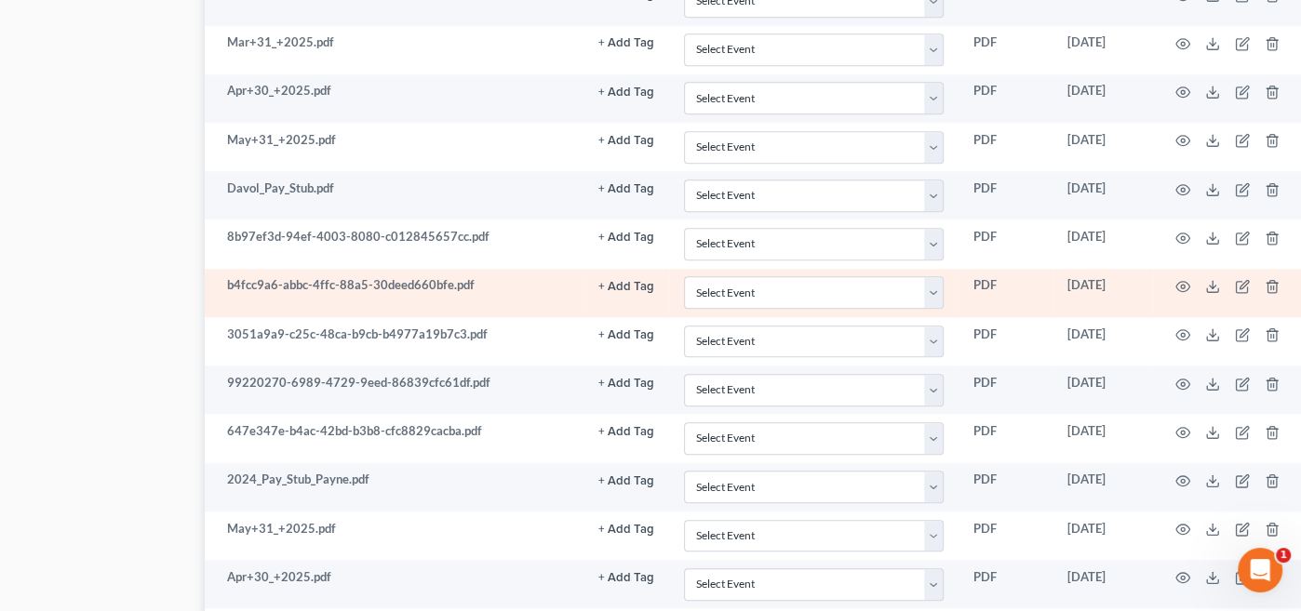
click at [1184, 269] on td at bounding box center [1231, 293] width 156 height 48
click at [1185, 285] on circle "button" at bounding box center [1183, 287] width 4 height 4
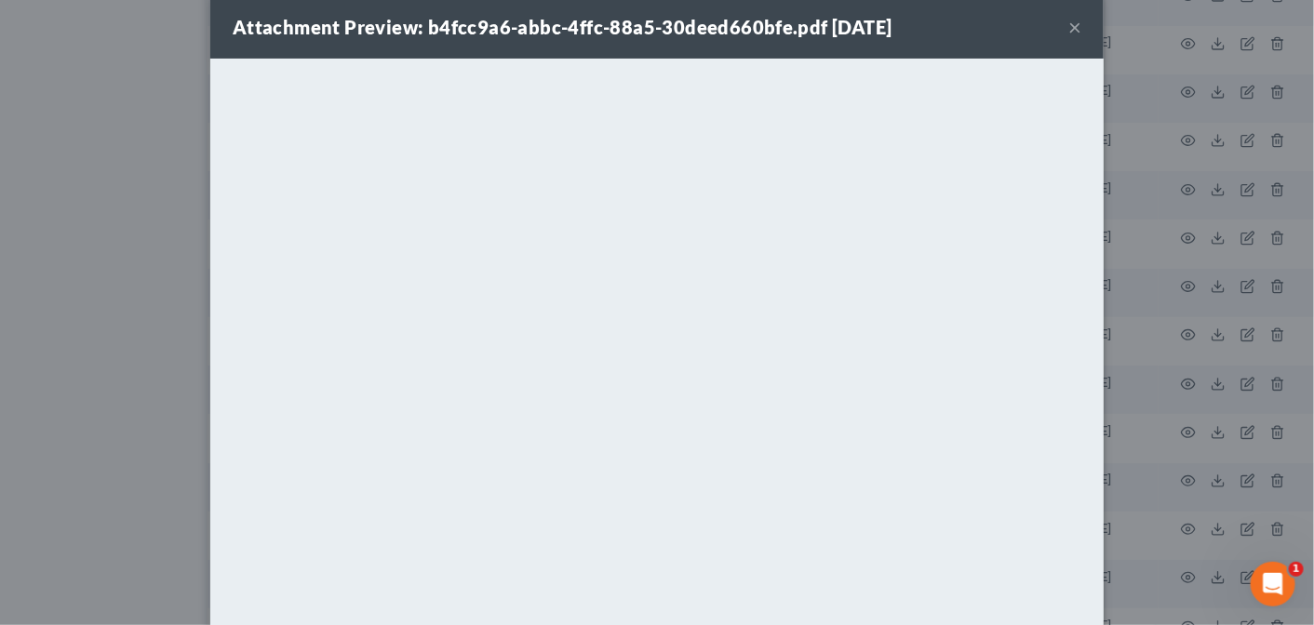
scroll to position [25, 0]
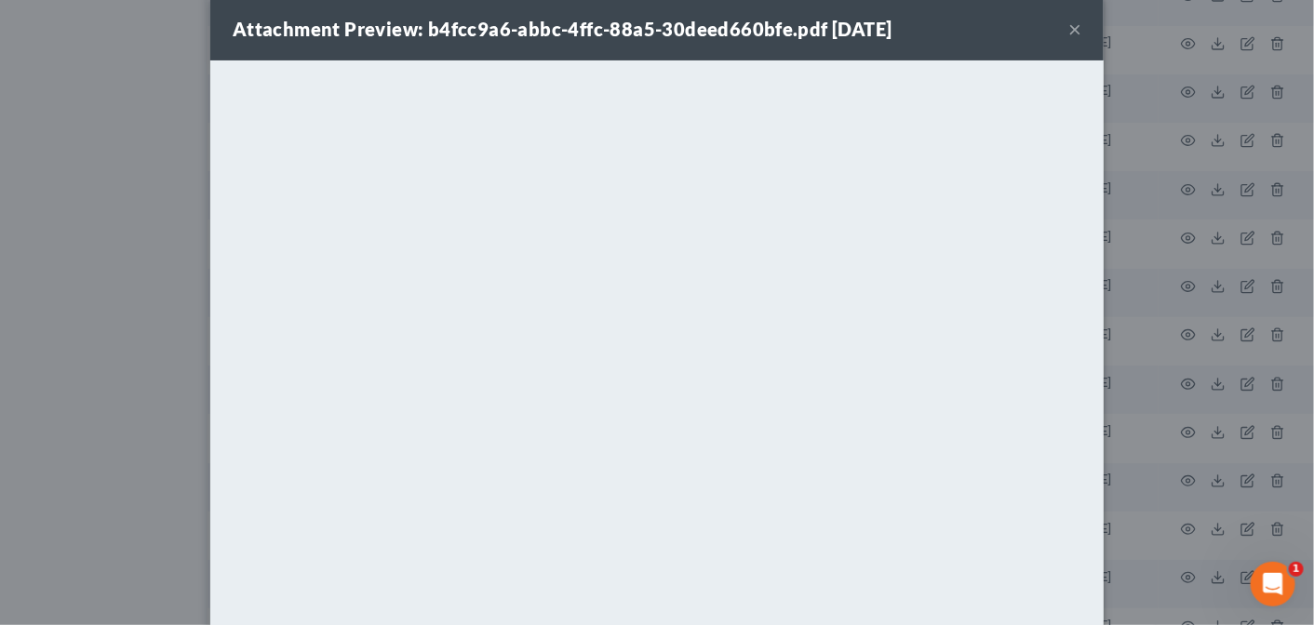
click at [1068, 26] on button "×" at bounding box center [1074, 29] width 13 height 22
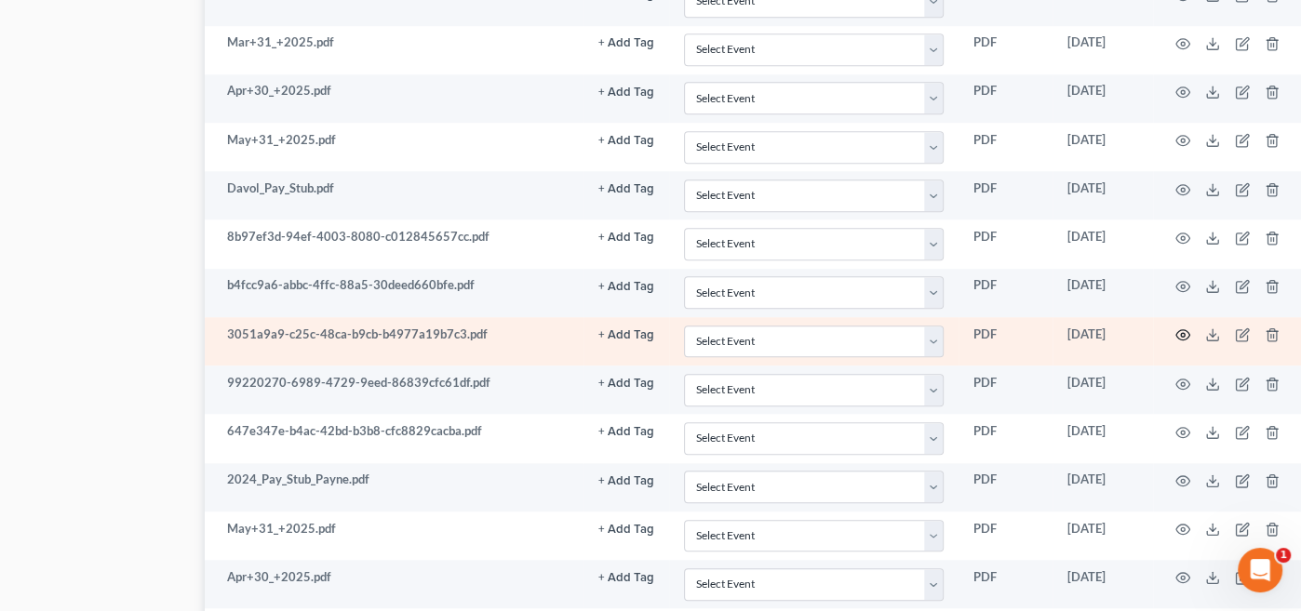
click at [1181, 328] on icon "button" at bounding box center [1182, 335] width 15 height 15
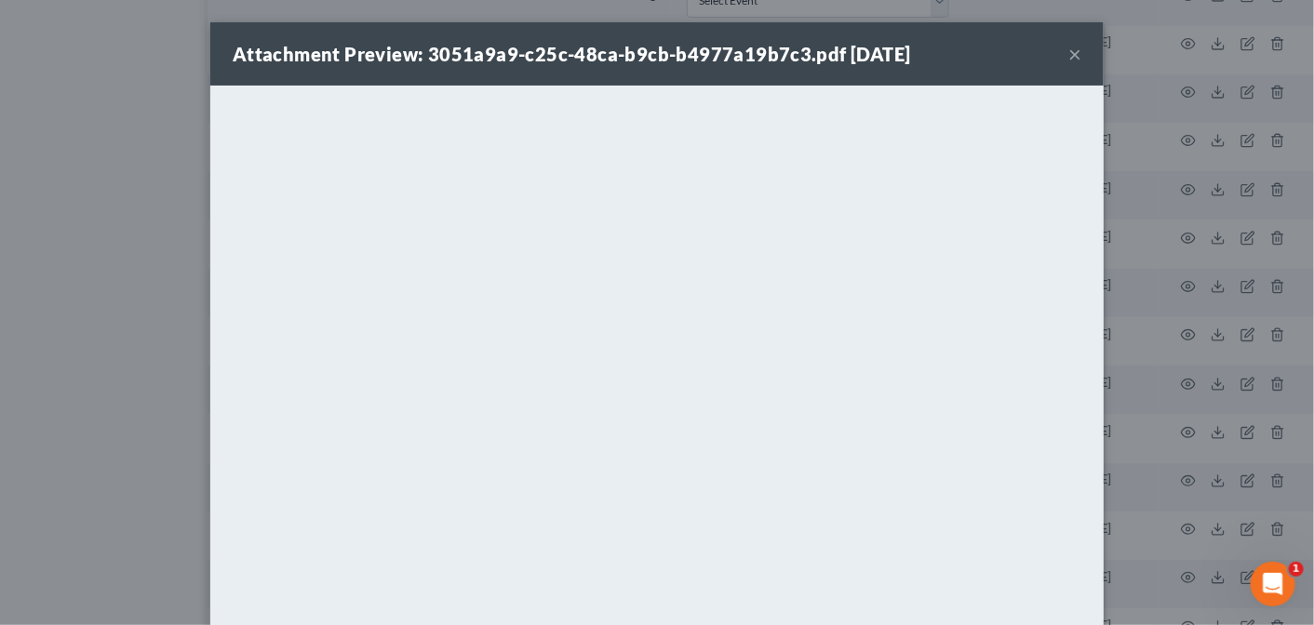
click at [1068, 53] on button "×" at bounding box center [1074, 54] width 13 height 22
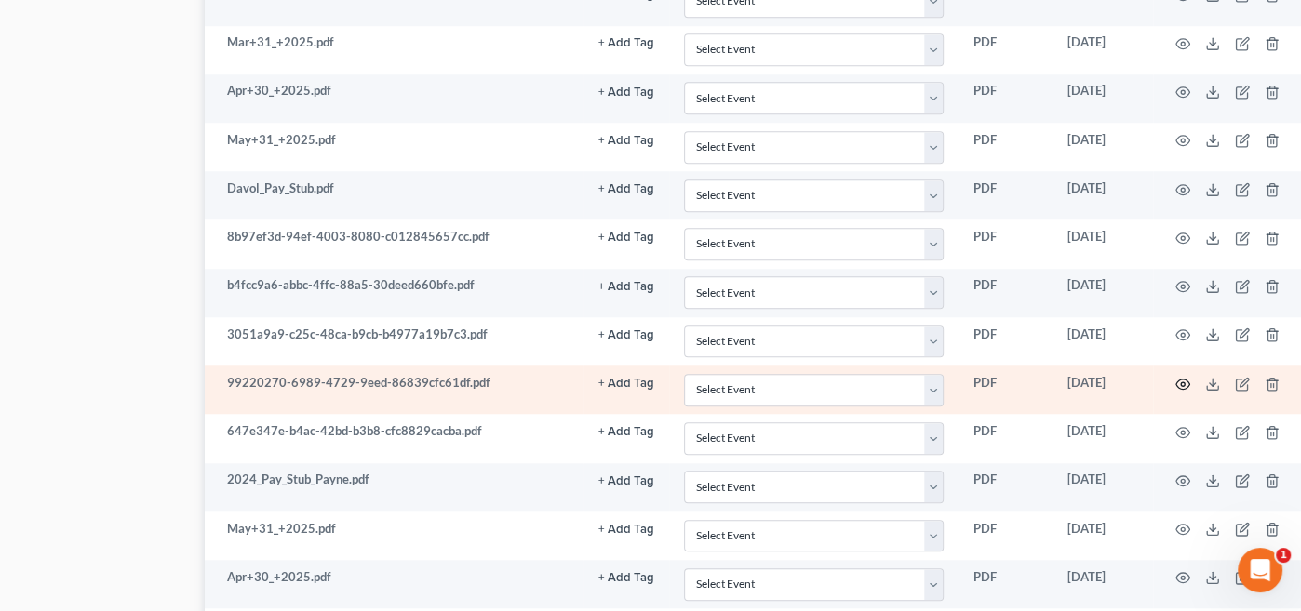
click at [1184, 383] on circle "button" at bounding box center [1183, 385] width 4 height 4
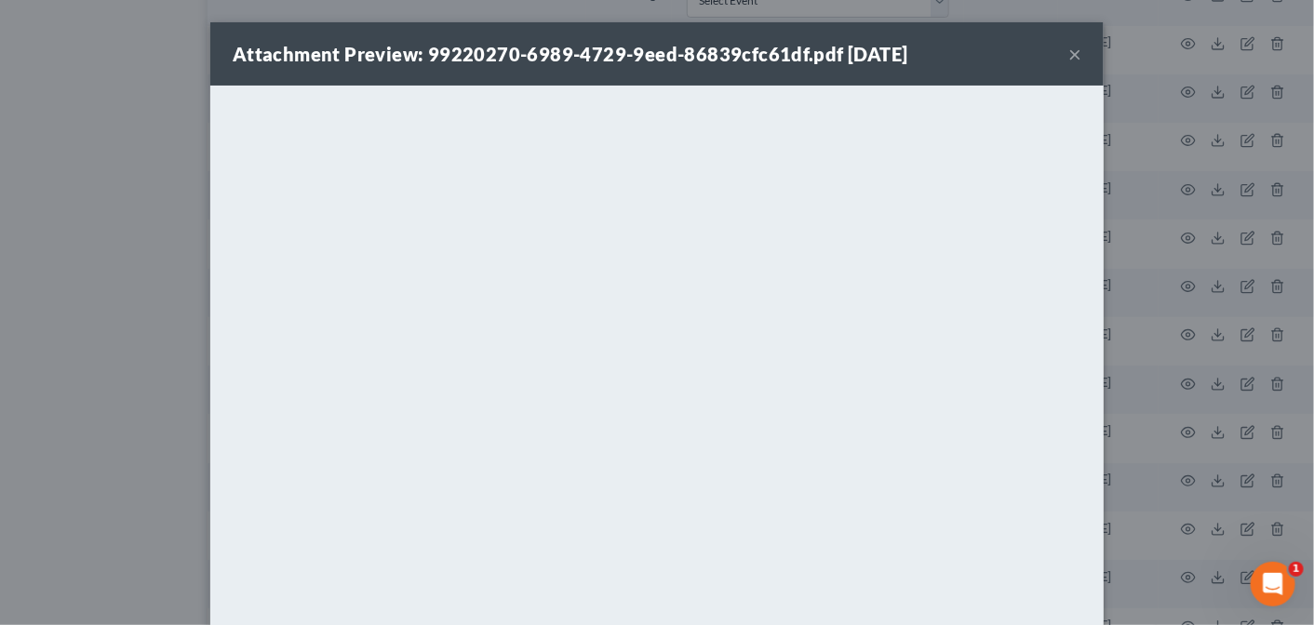
click at [1069, 52] on button "×" at bounding box center [1074, 54] width 13 height 22
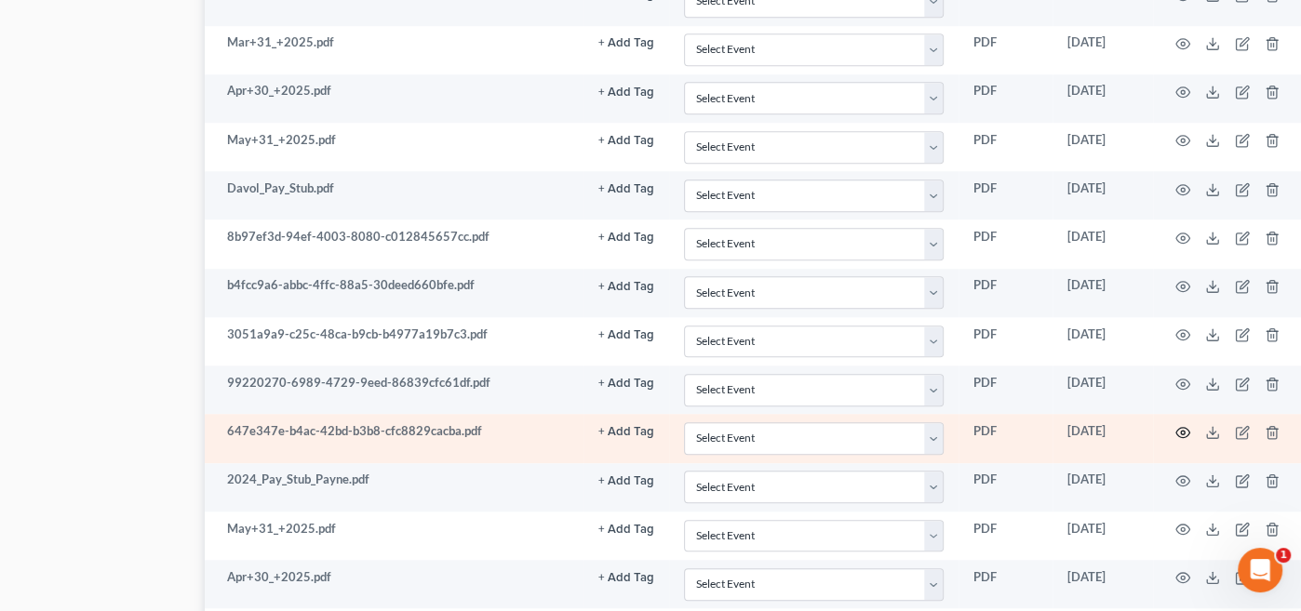
click at [1186, 425] on icon "button" at bounding box center [1182, 432] width 15 height 15
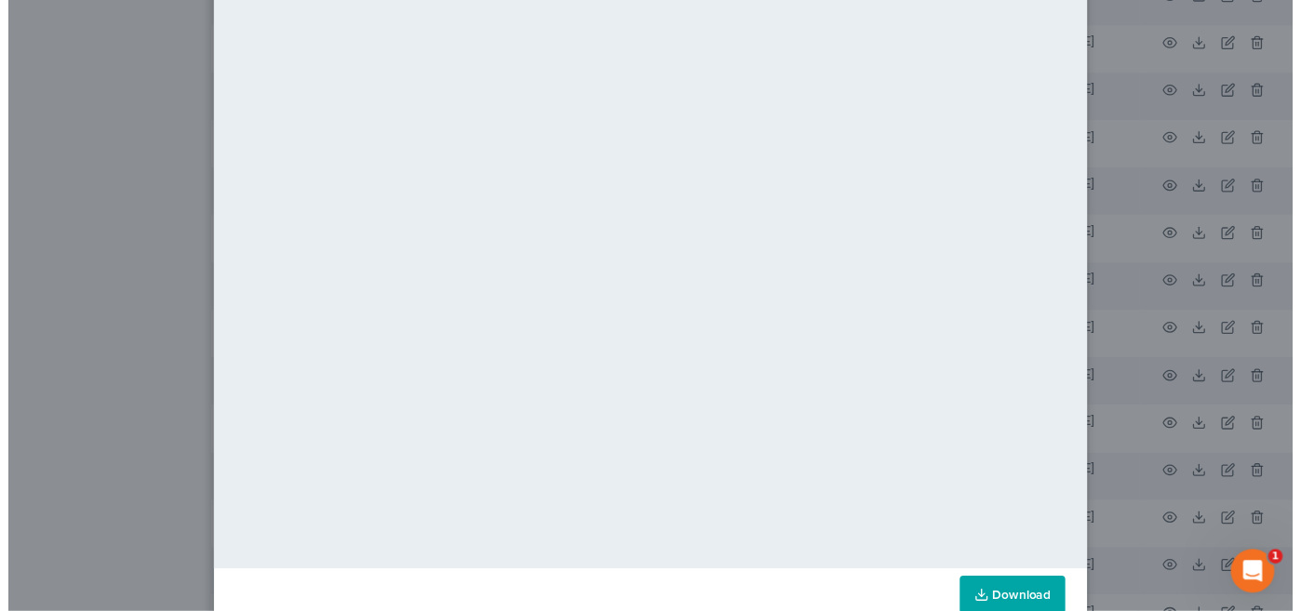
scroll to position [0, 0]
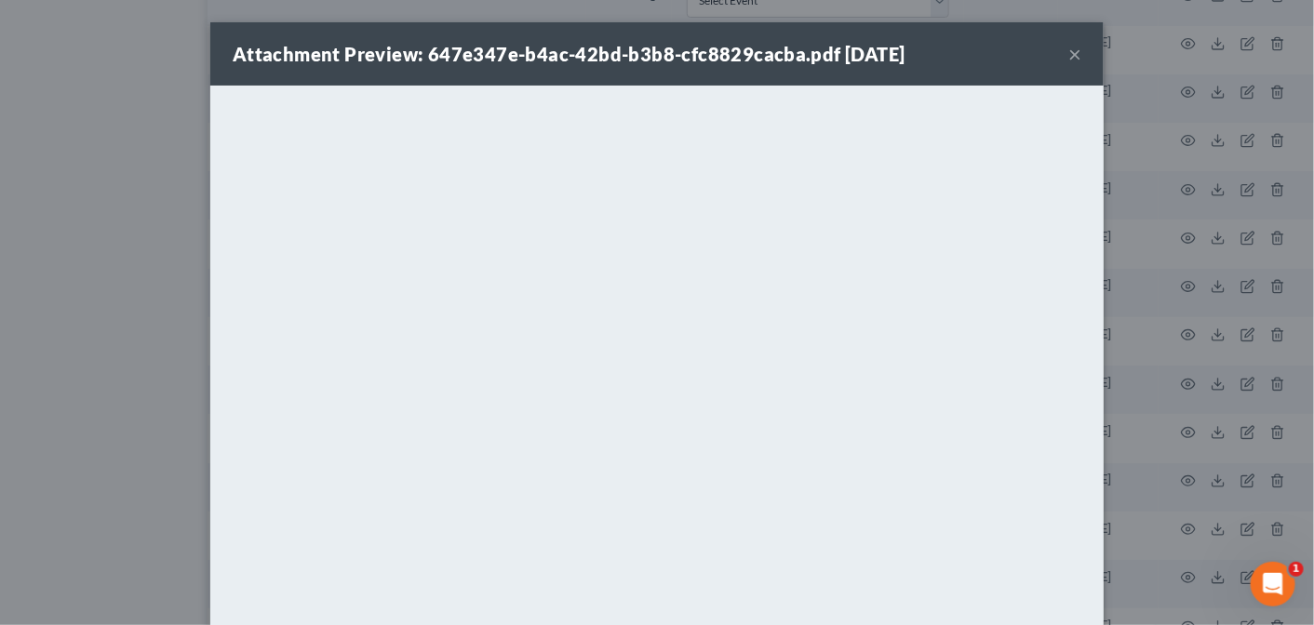
click at [1068, 51] on button "×" at bounding box center [1074, 54] width 13 height 22
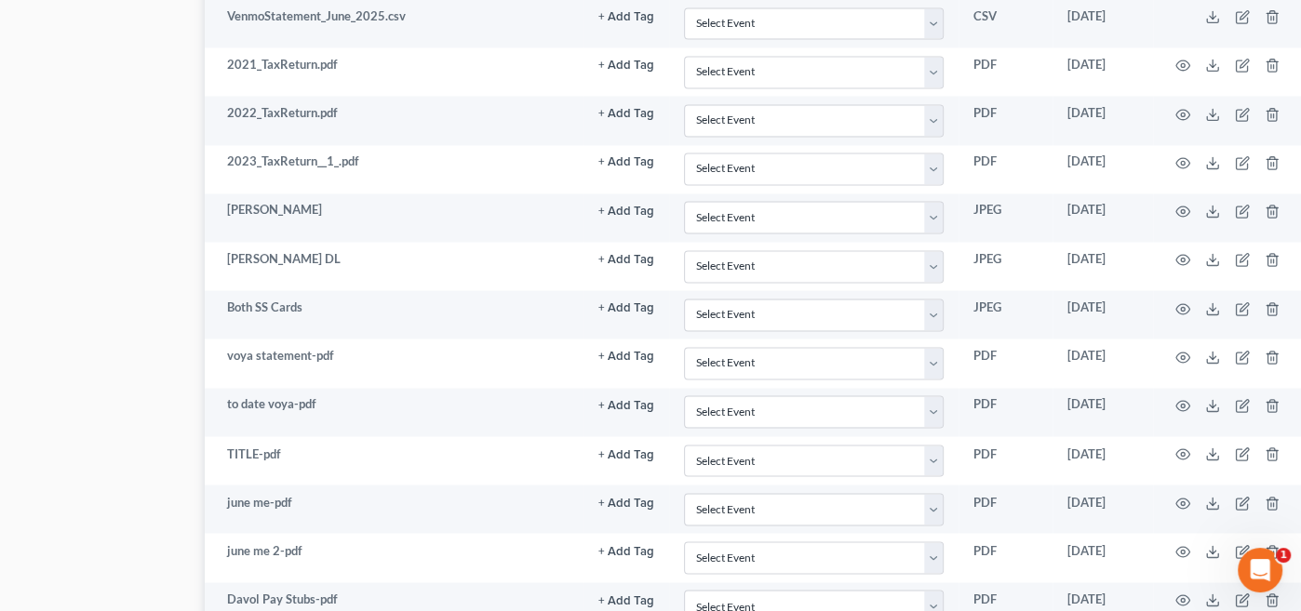
scroll to position [2751, 137]
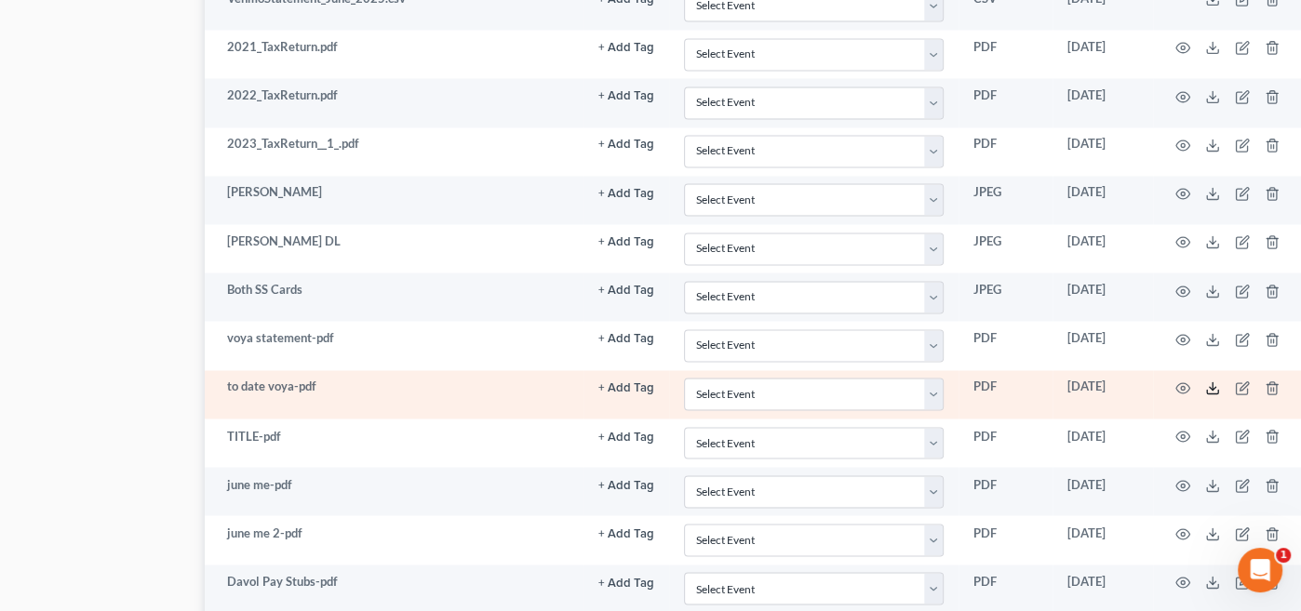
click at [1213, 381] on icon at bounding box center [1212, 388] width 15 height 15
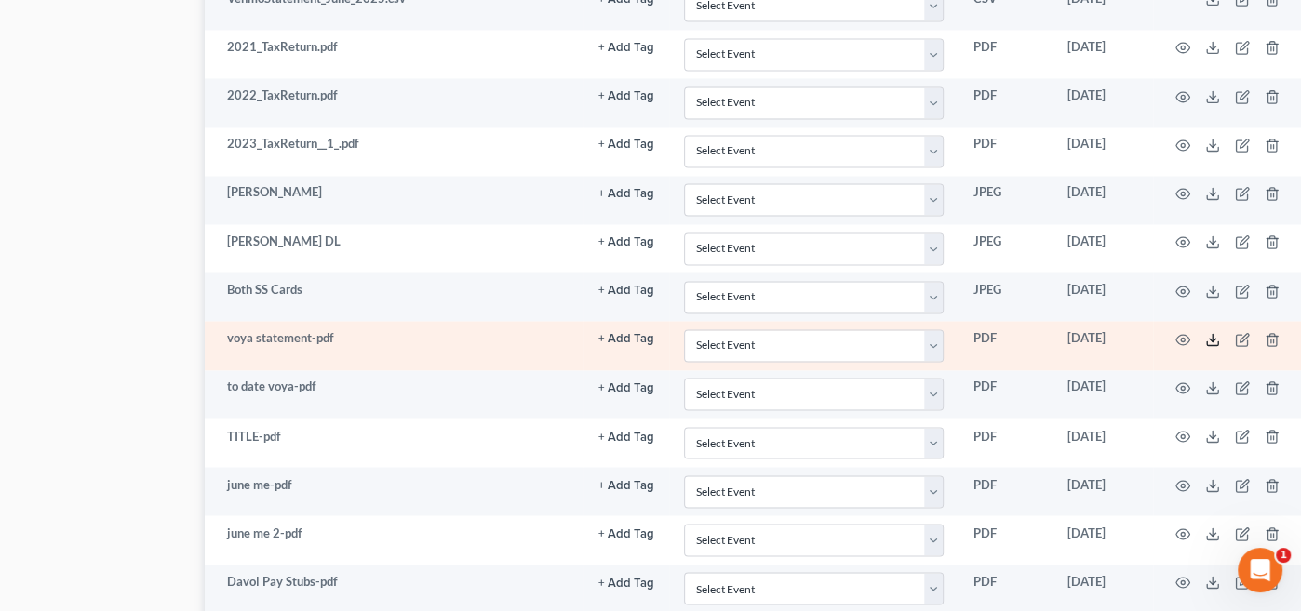
click at [1213, 334] on line at bounding box center [1213, 337] width 0 height 7
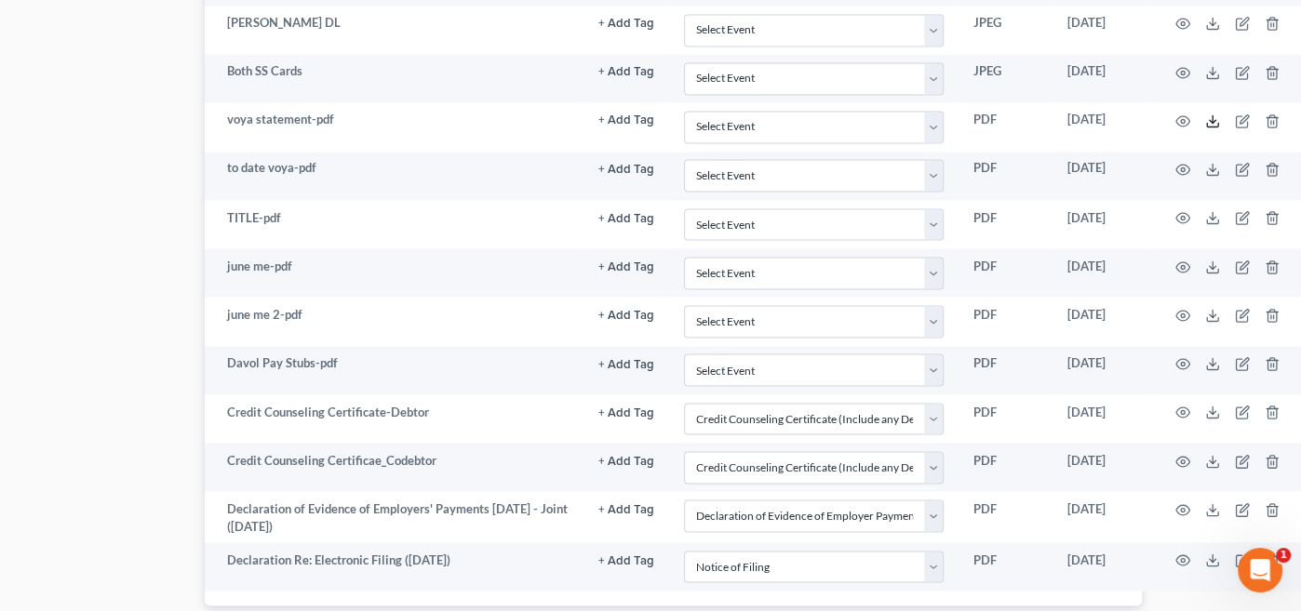
scroll to position [2905, 137]
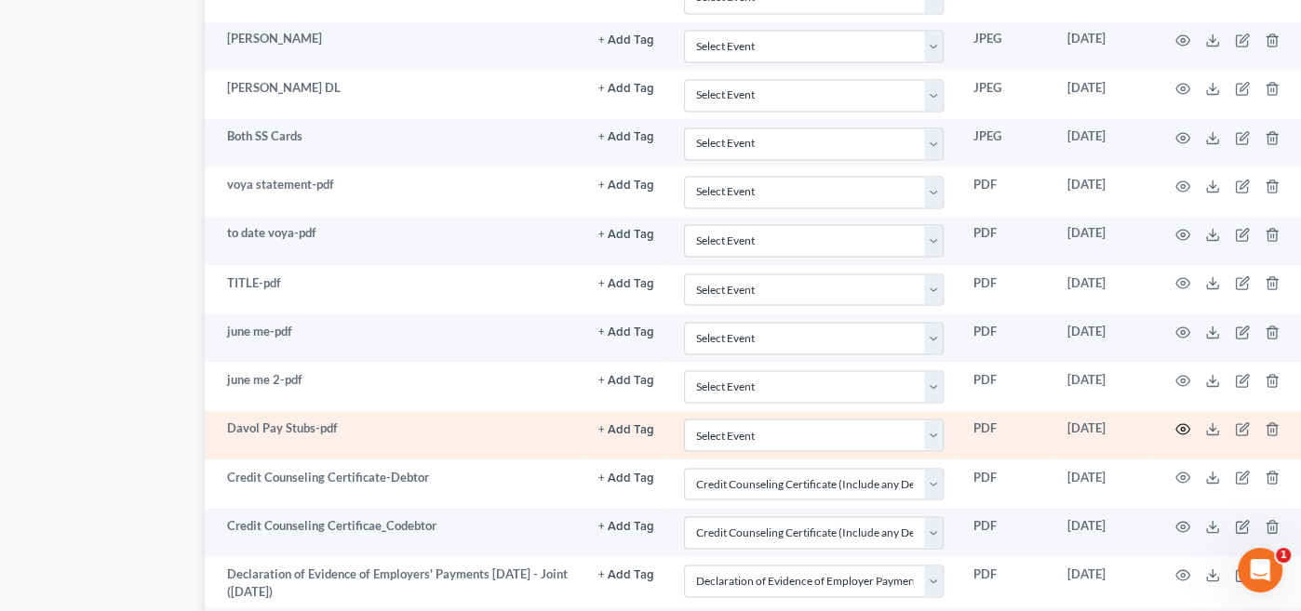
click at [1183, 424] on icon "button" at bounding box center [1183, 429] width 14 height 10
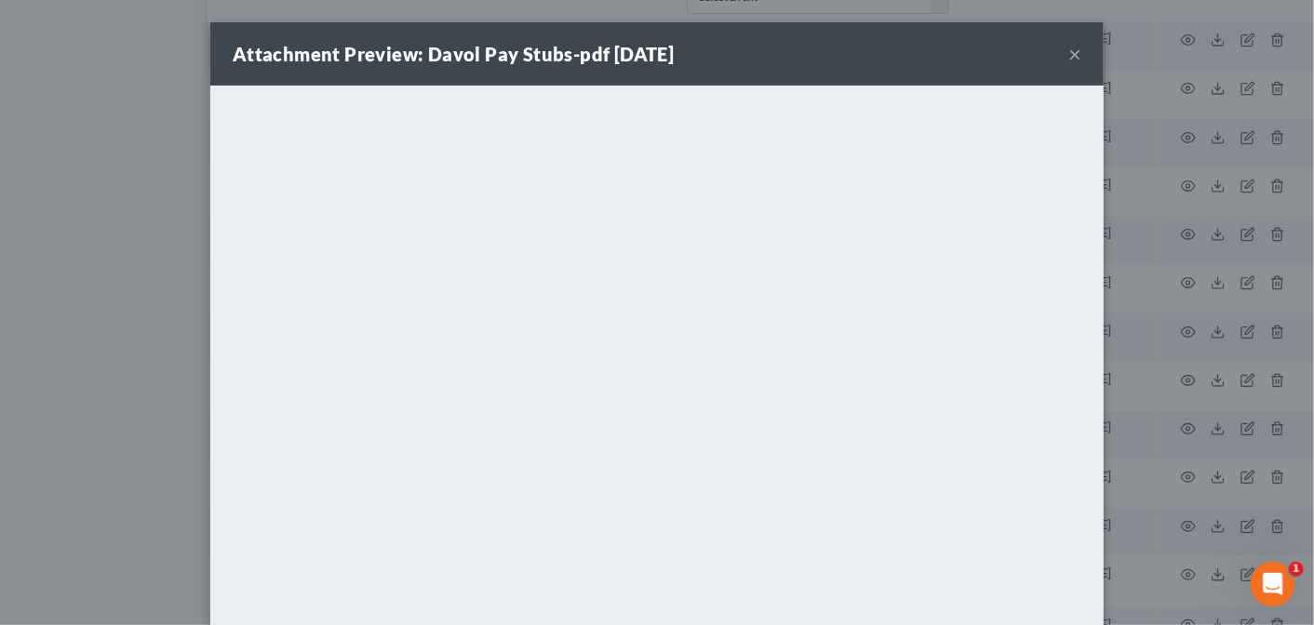
click at [1068, 48] on button "×" at bounding box center [1074, 54] width 13 height 22
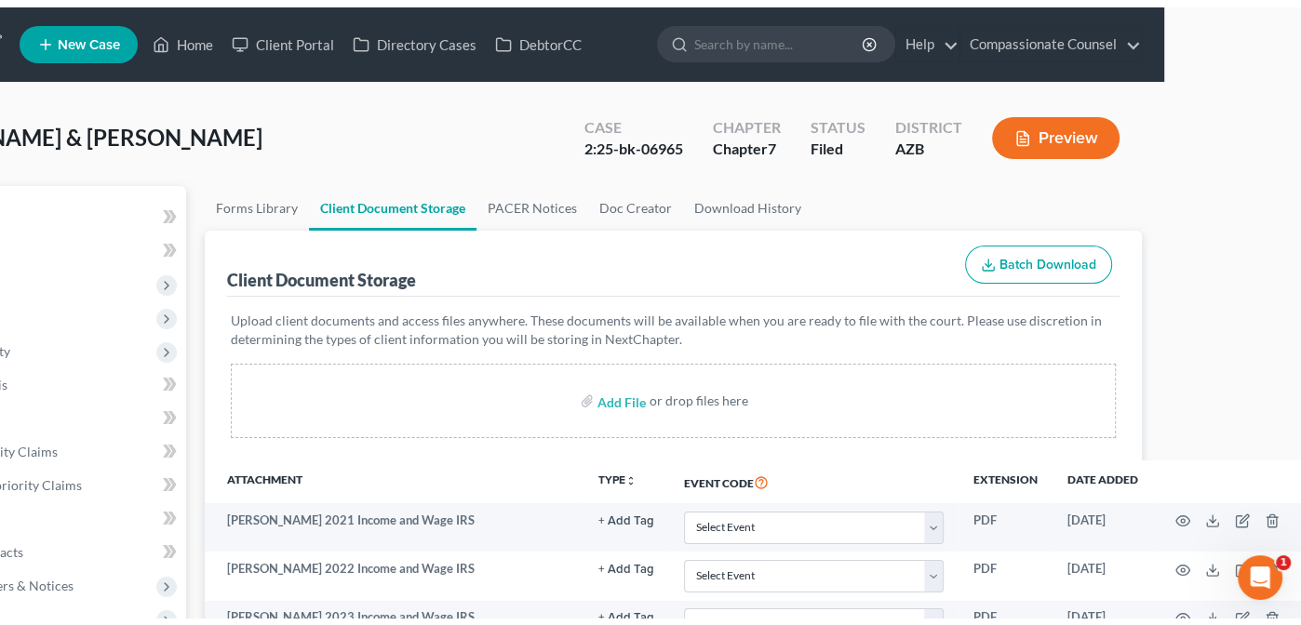
scroll to position [0, 0]
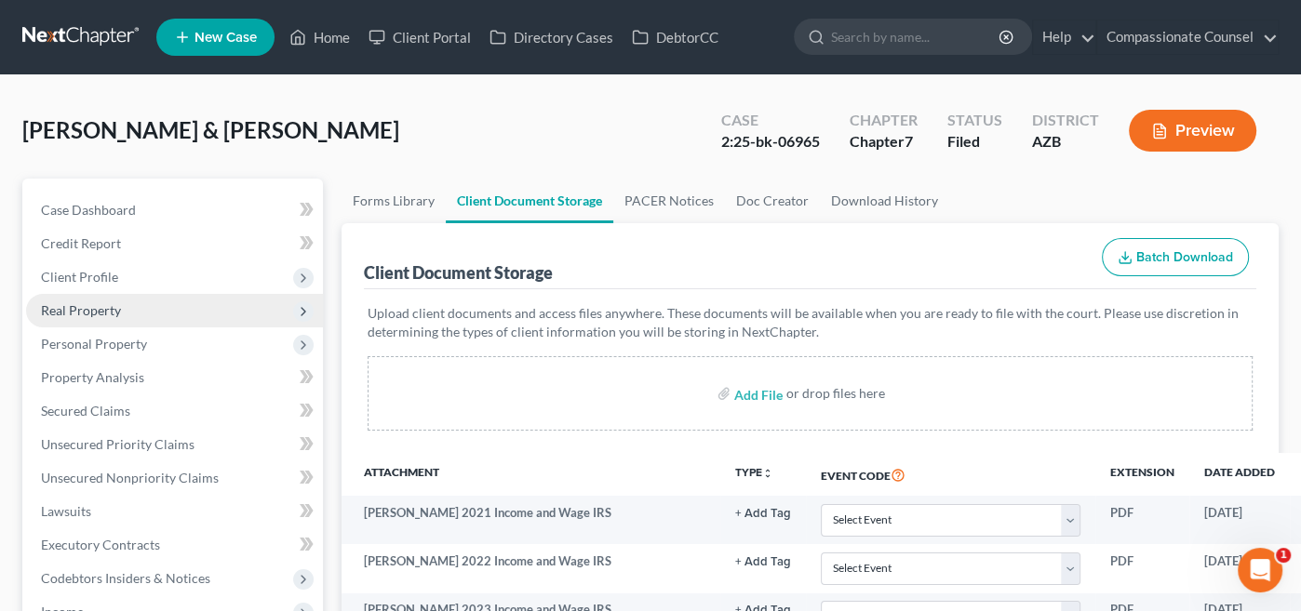
click at [74, 309] on span "Real Property" at bounding box center [81, 310] width 80 height 16
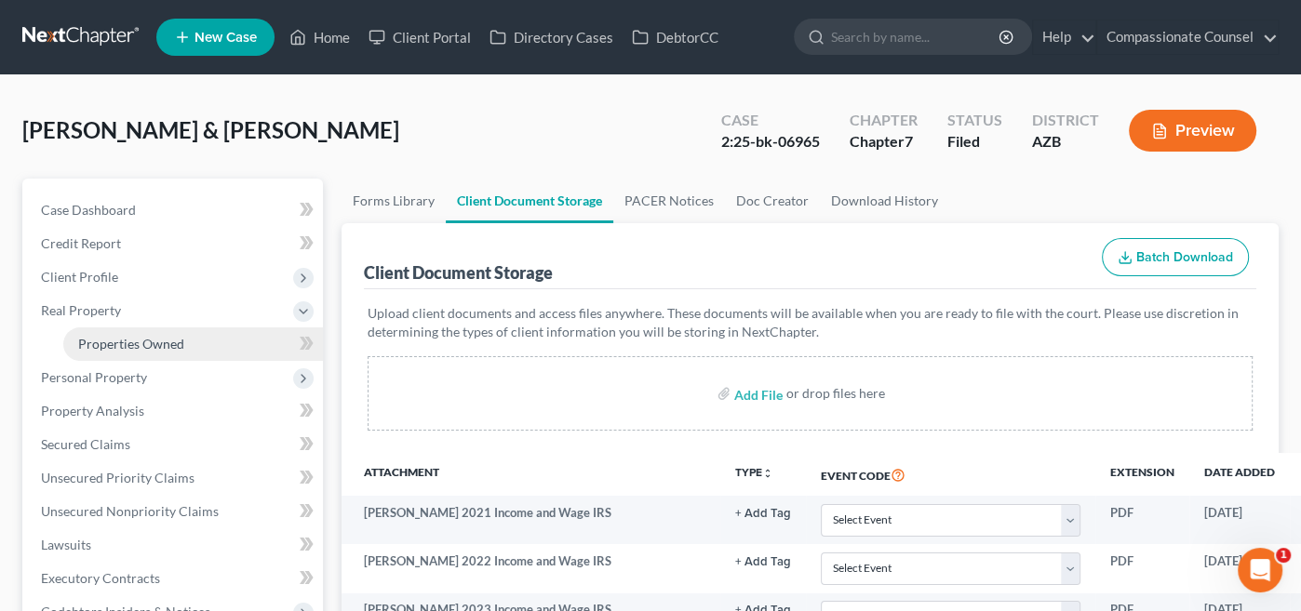
click at [108, 342] on span "Properties Owned" at bounding box center [131, 344] width 106 height 16
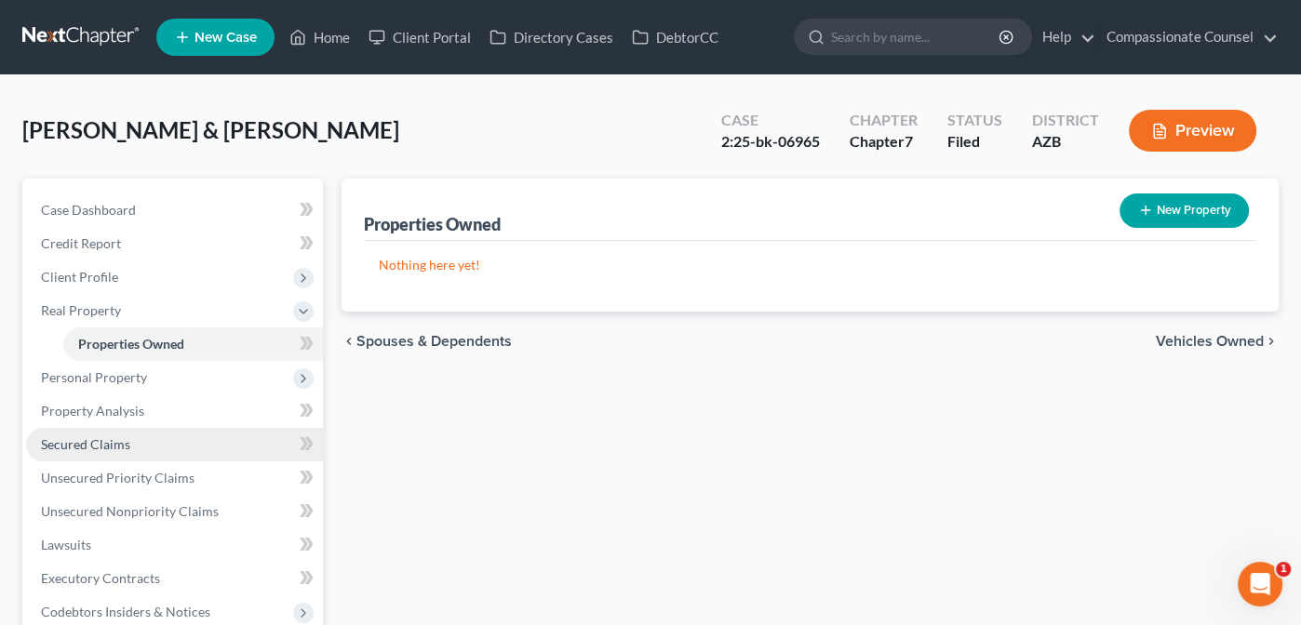
click at [79, 443] on span "Secured Claims" at bounding box center [85, 444] width 89 height 16
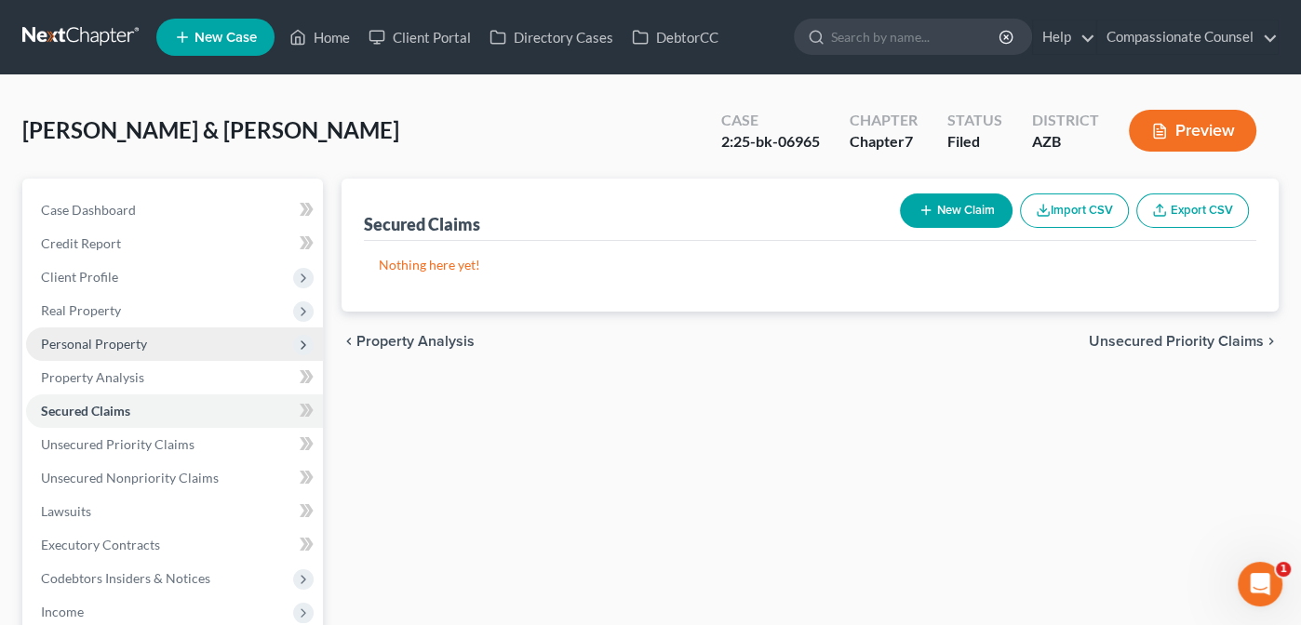
click at [87, 338] on span "Personal Property" at bounding box center [94, 344] width 106 height 16
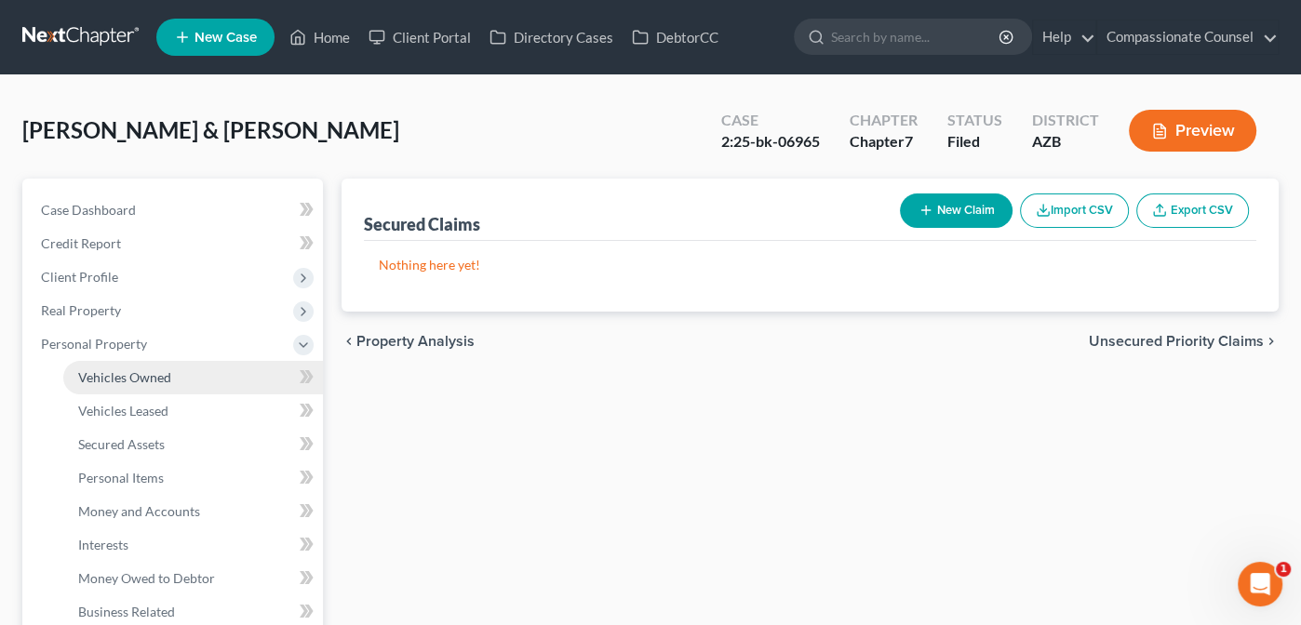
click at [98, 367] on link "Vehicles Owned" at bounding box center [193, 378] width 260 height 34
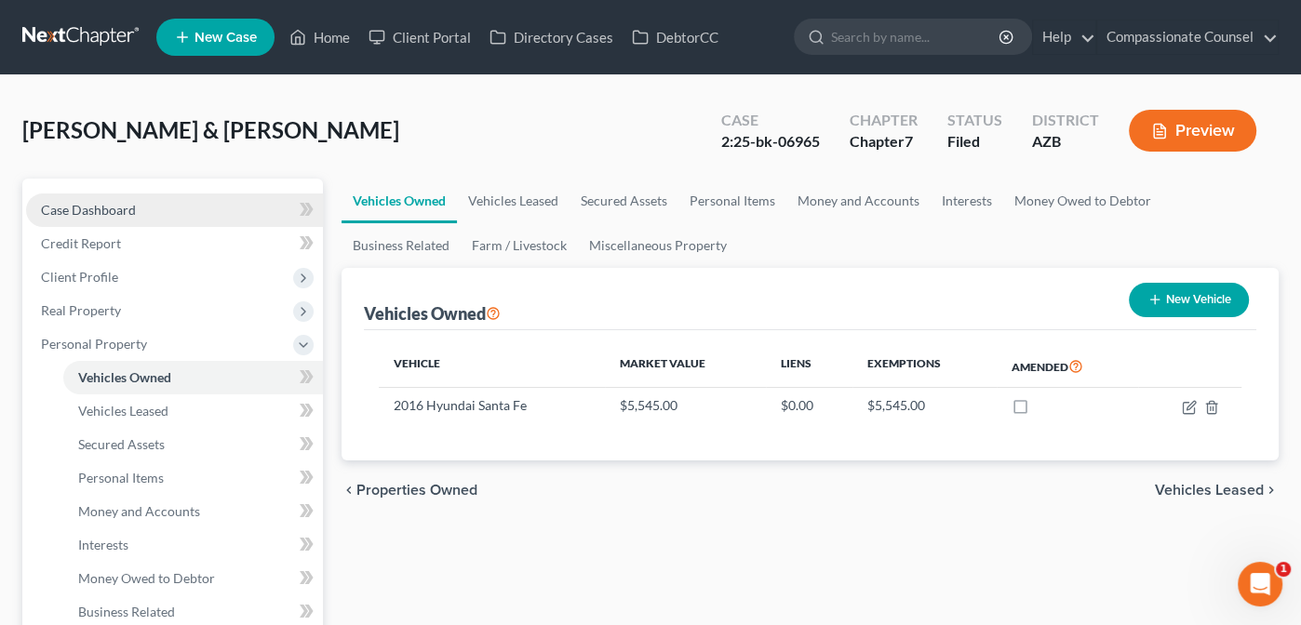
click at [57, 207] on span "Case Dashboard" at bounding box center [88, 210] width 95 height 16
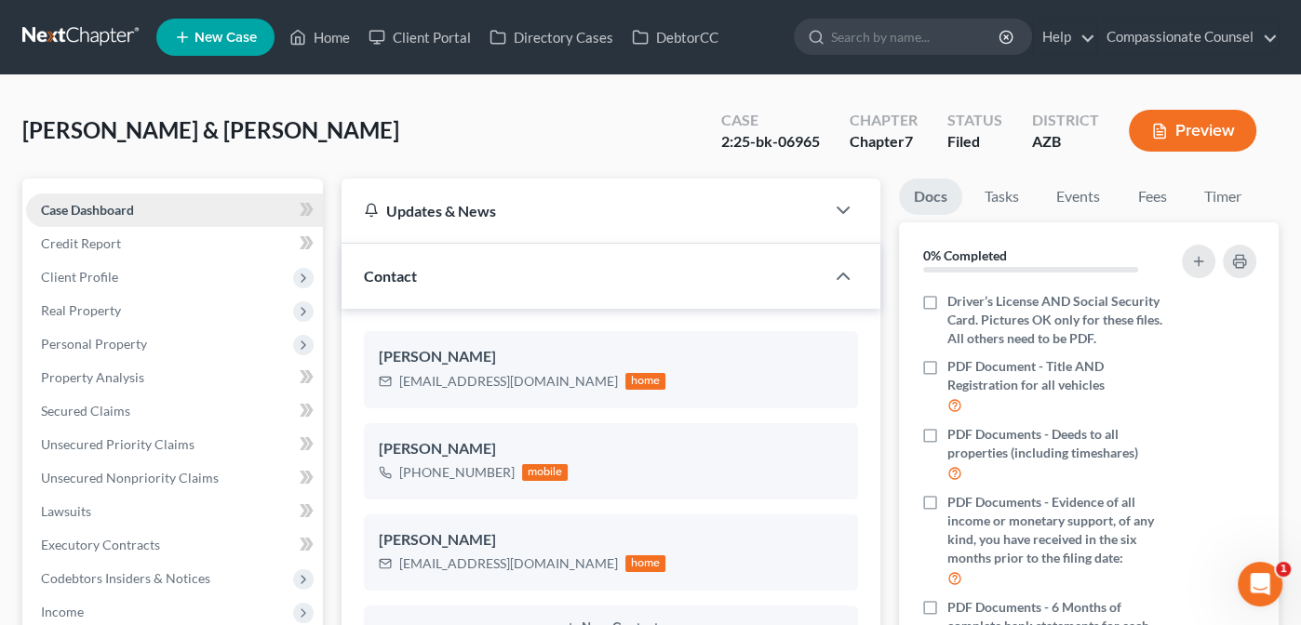
click at [72, 202] on span "Case Dashboard" at bounding box center [87, 210] width 93 height 16
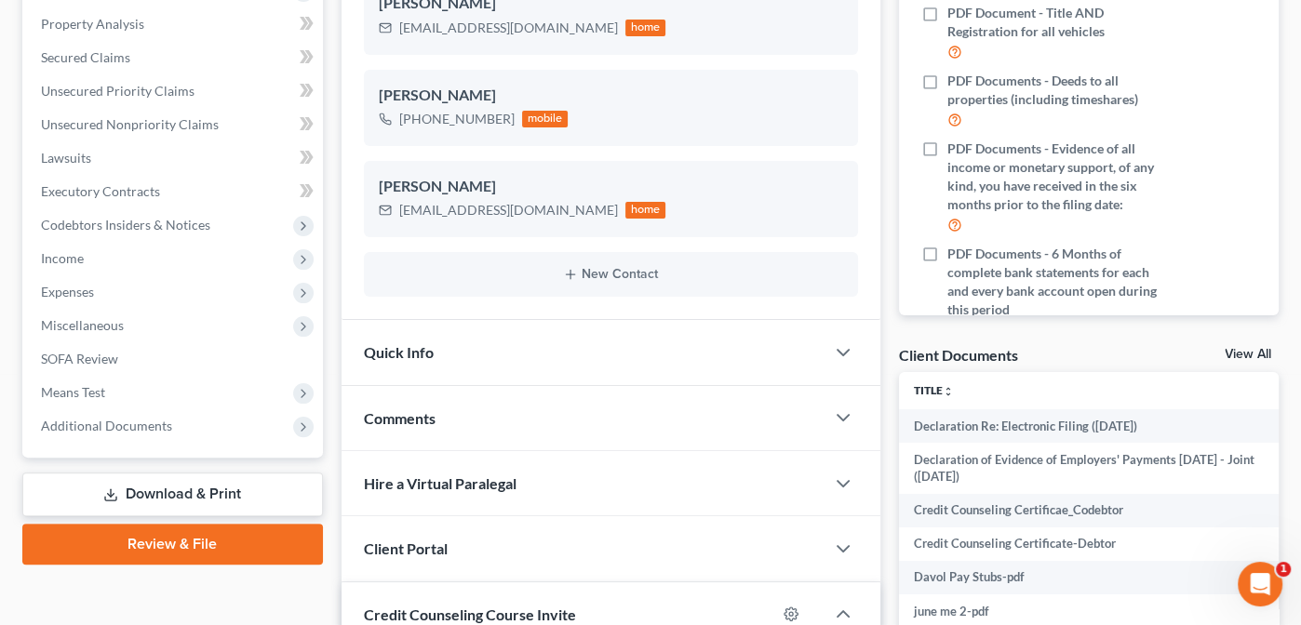
scroll to position [429, 0]
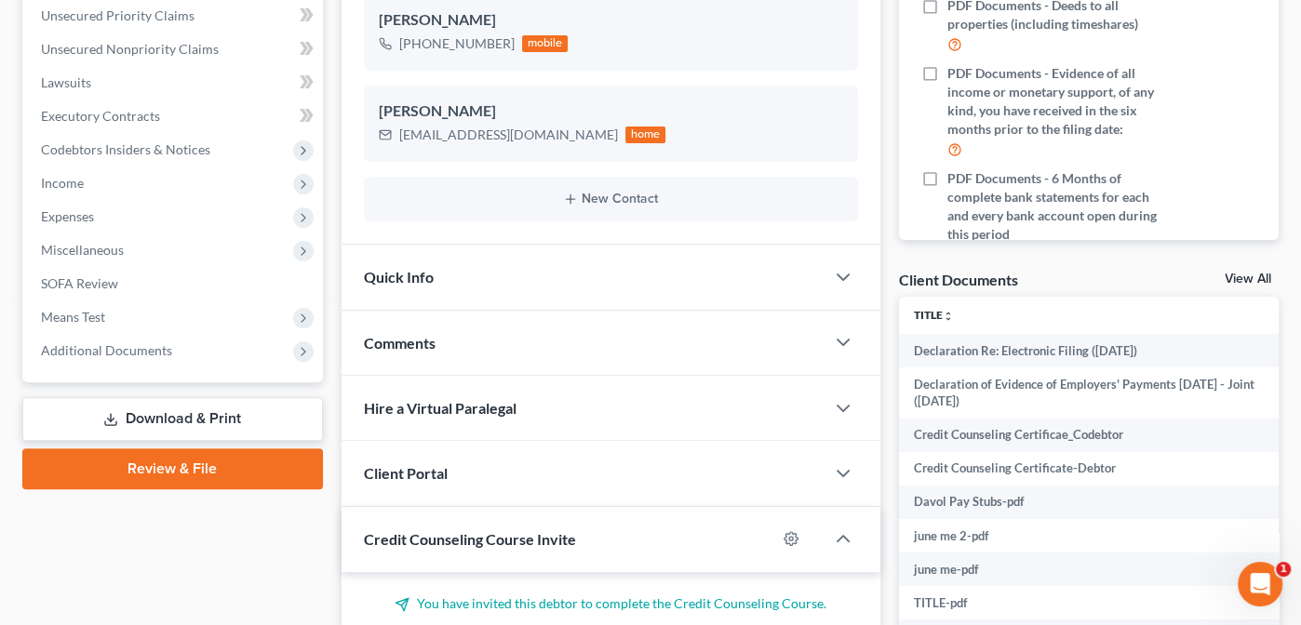
click at [1242, 273] on link "View All" at bounding box center [1248, 279] width 47 height 13
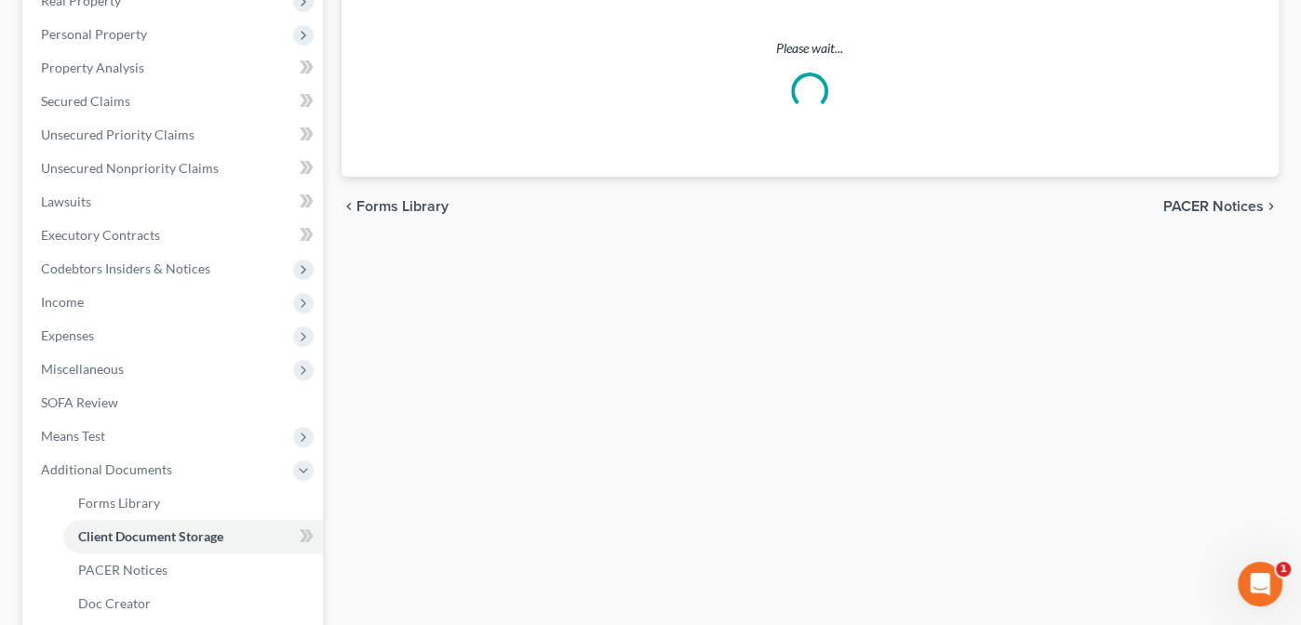
scroll to position [140, 0]
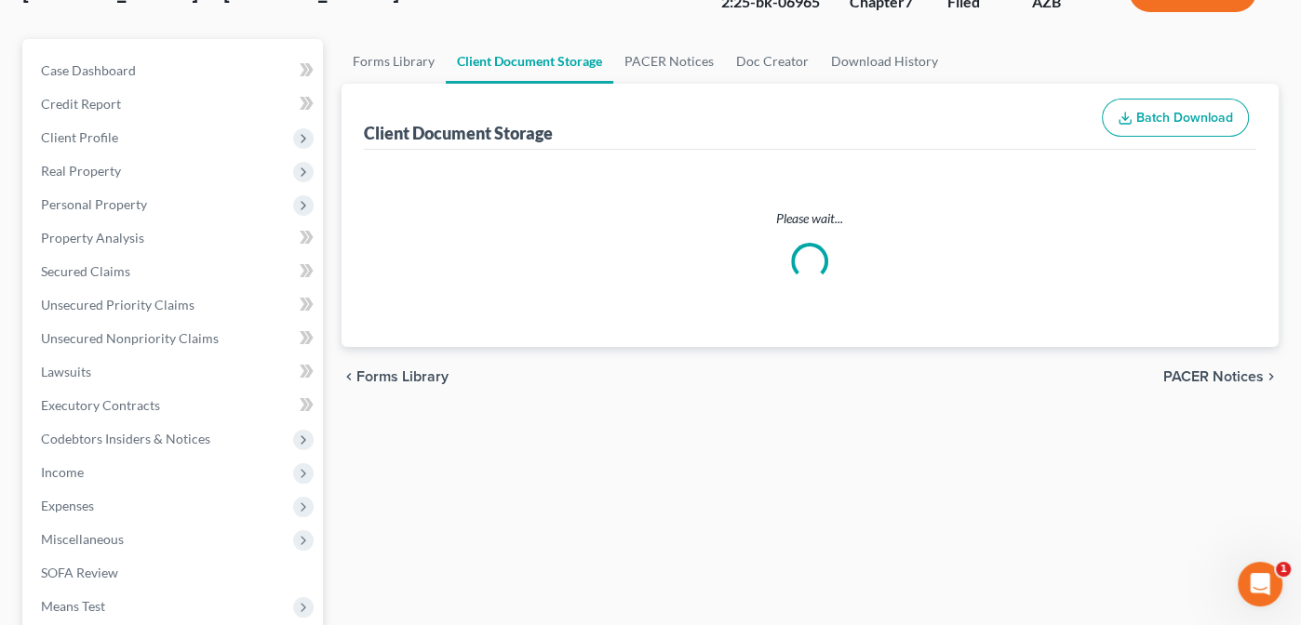
select select "14"
select select "18"
select select "28"
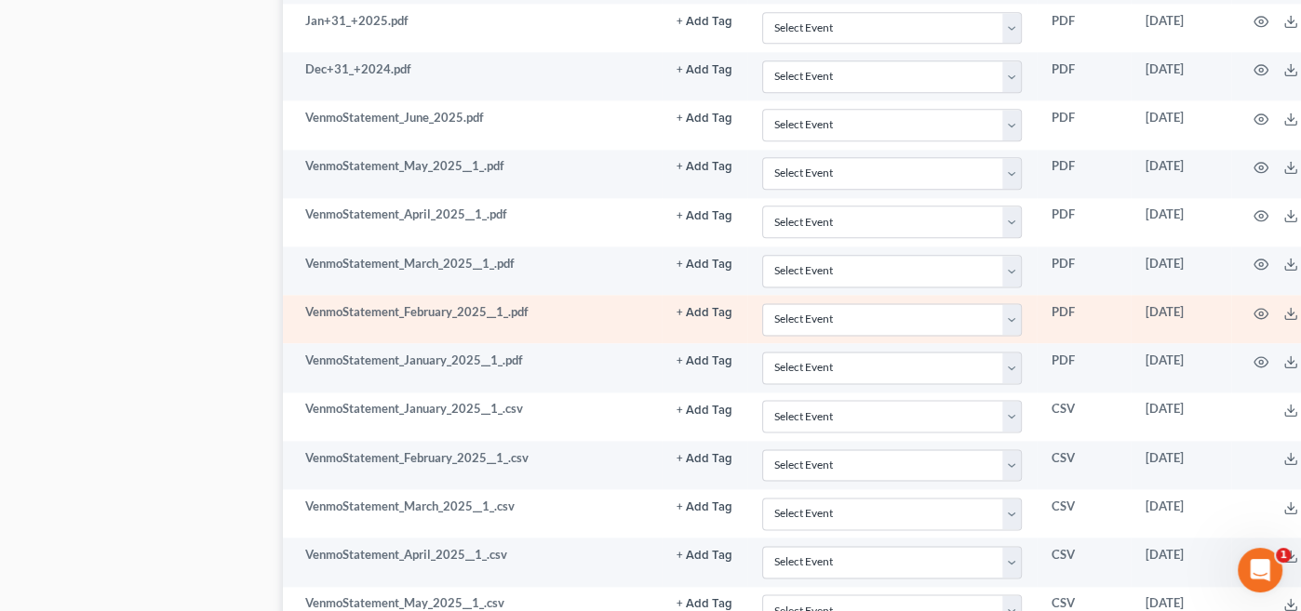
scroll to position [2100, 59]
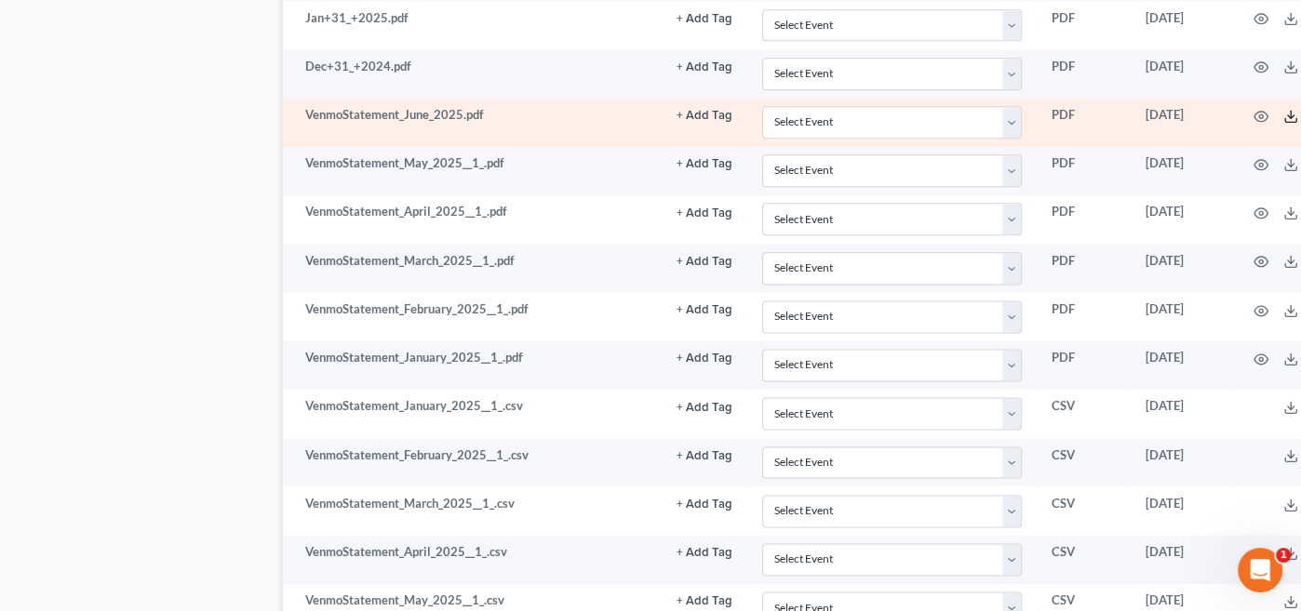
click at [1293, 109] on icon at bounding box center [1290, 116] width 15 height 15
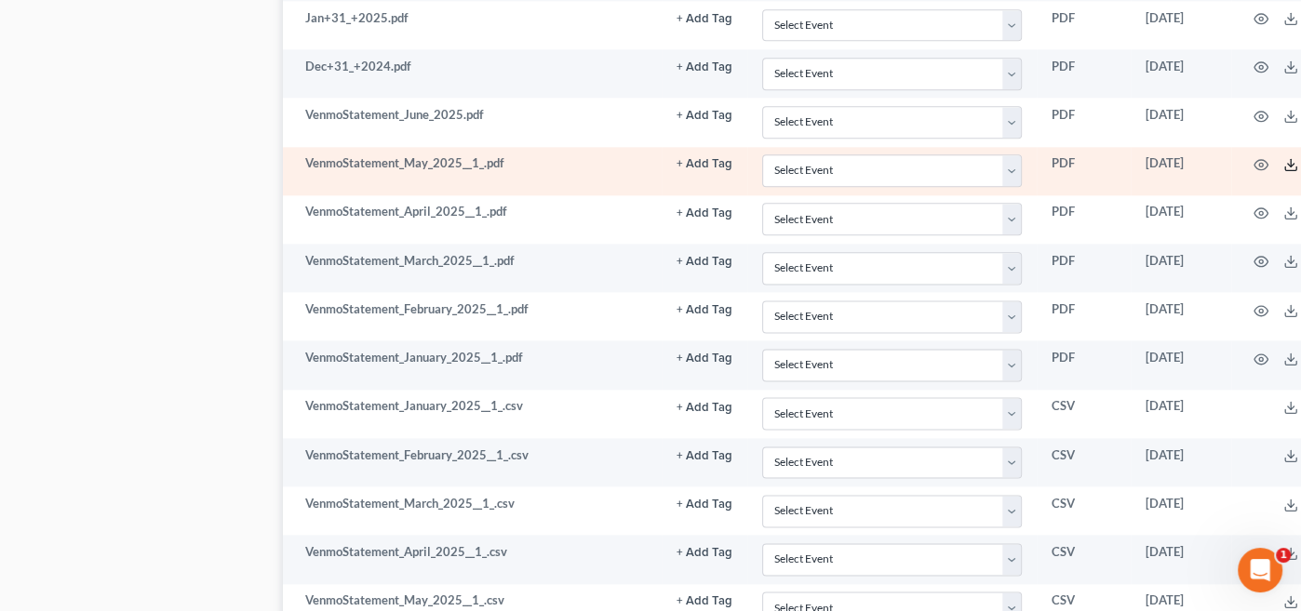
click at [1292, 157] on icon at bounding box center [1290, 164] width 15 height 15
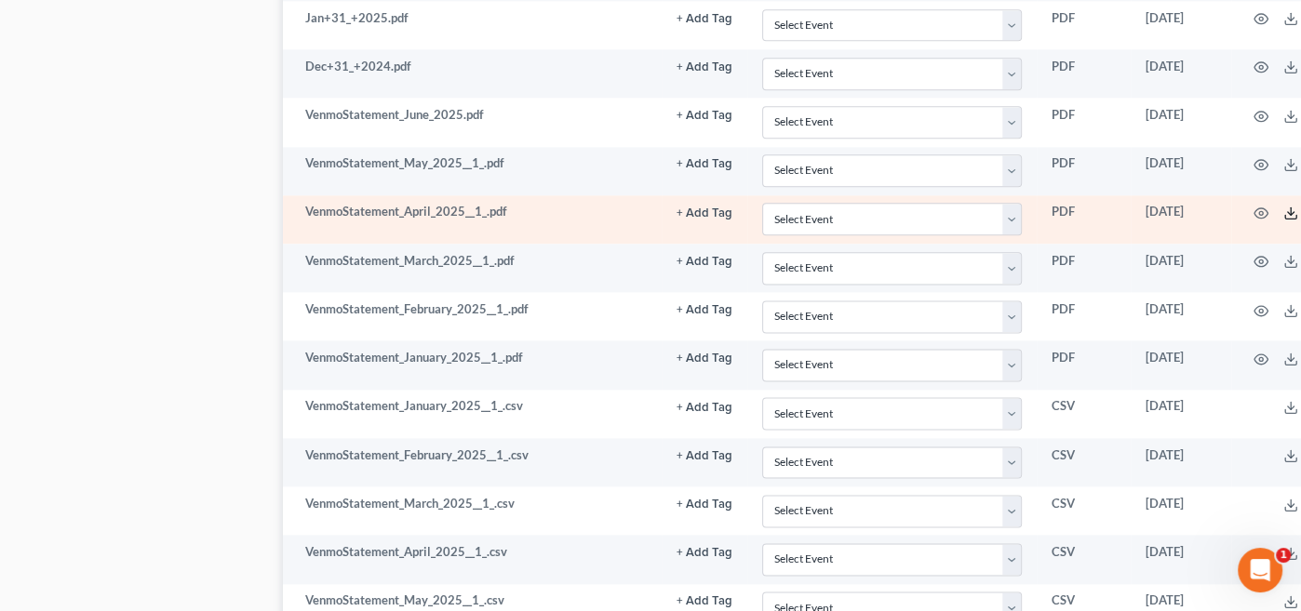
click at [1291, 208] on line at bounding box center [1291, 211] width 0 height 7
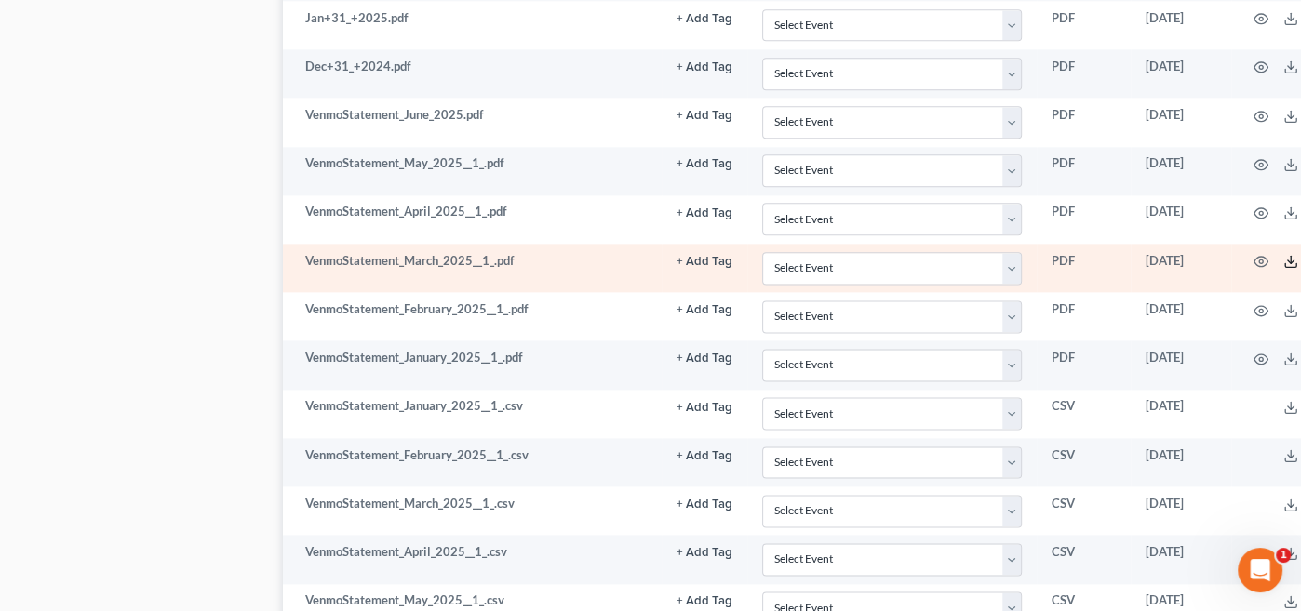
click at [1291, 256] on line at bounding box center [1291, 259] width 0 height 7
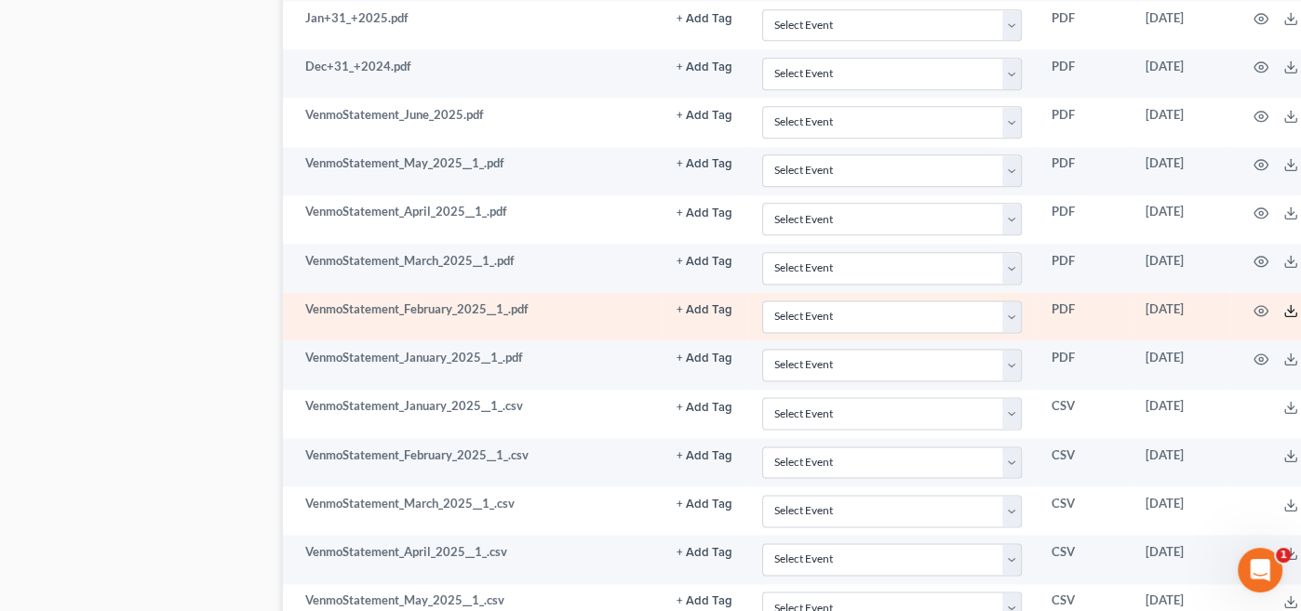
click at [1293, 303] on icon at bounding box center [1290, 310] width 15 height 15
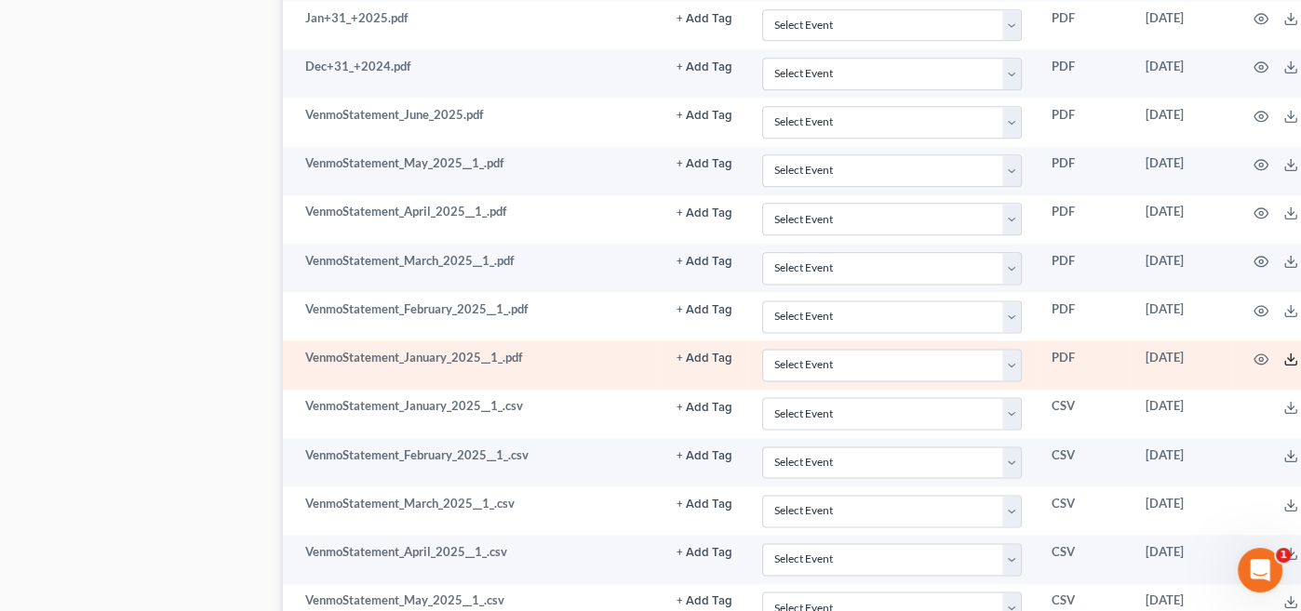
click at [1290, 352] on icon at bounding box center [1290, 359] width 15 height 15
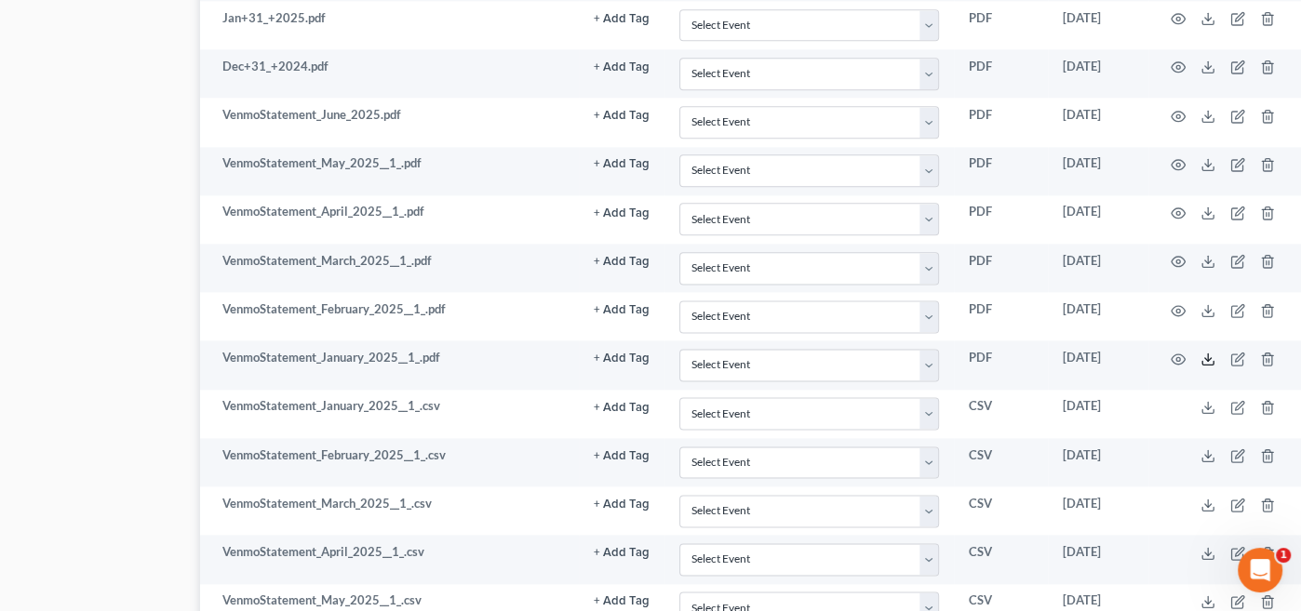
scroll to position [2100, 147]
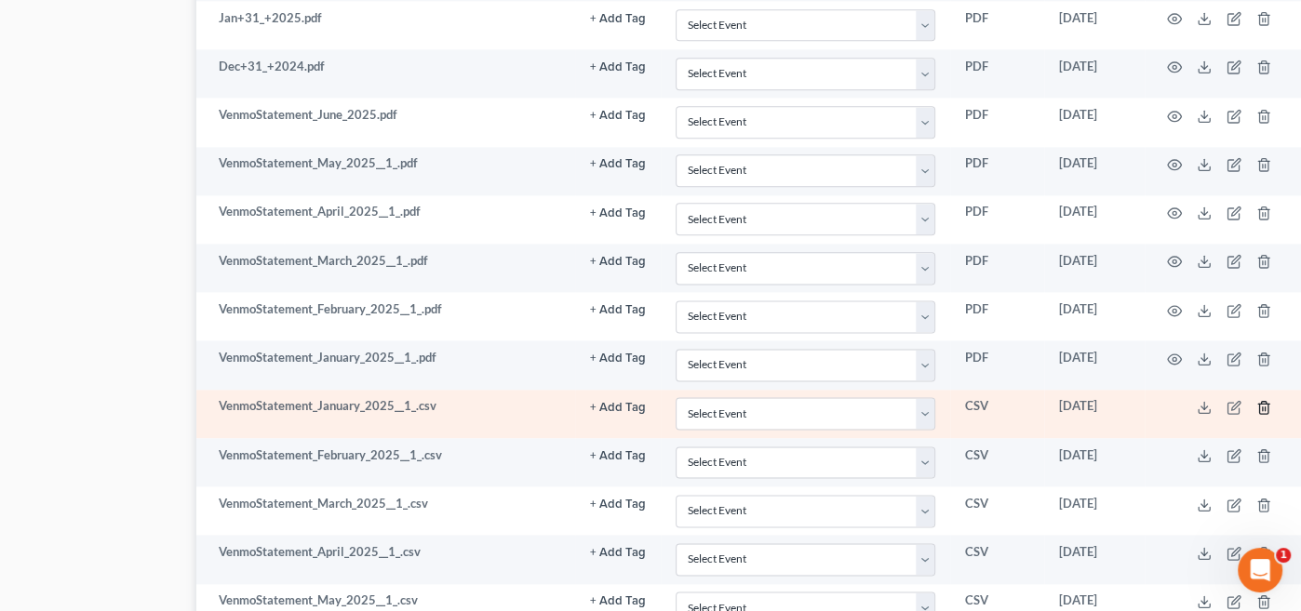
click at [1261, 400] on icon "button" at bounding box center [1263, 407] width 15 height 15
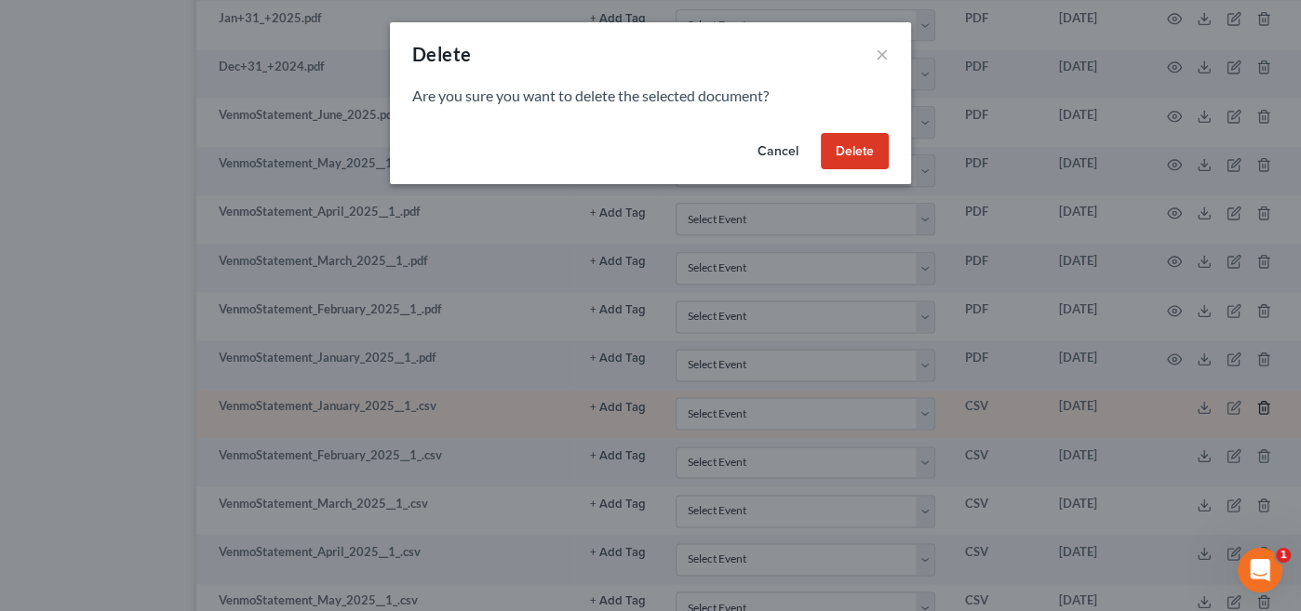
scroll to position [2100, 137]
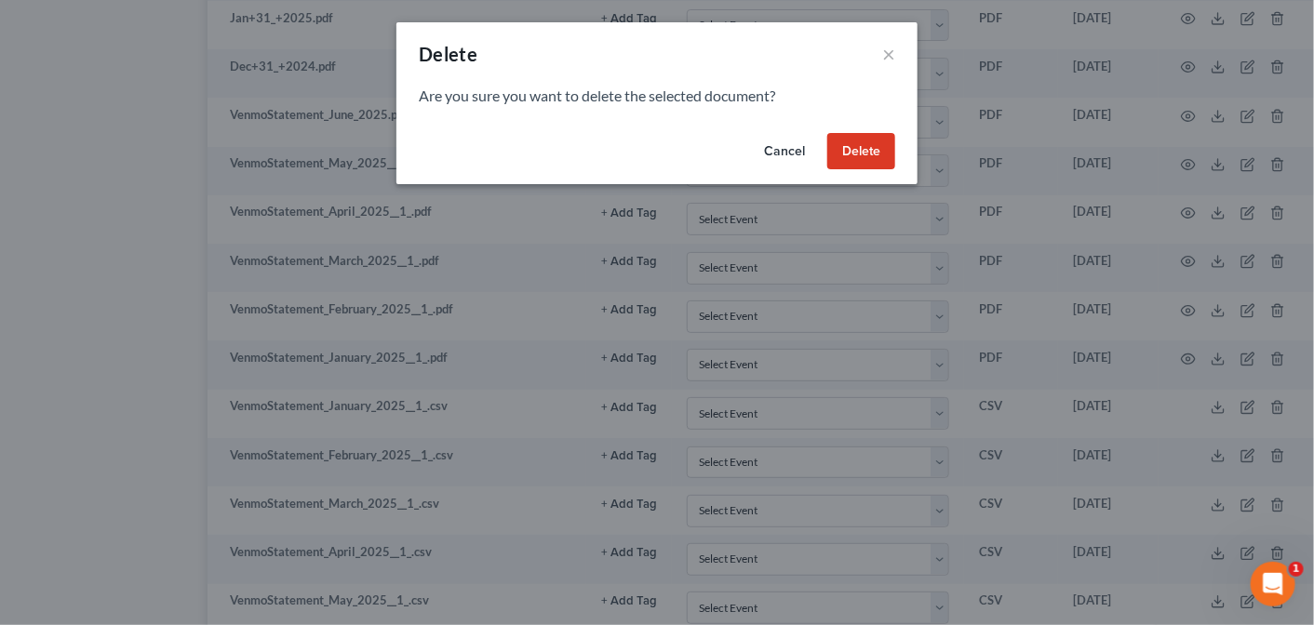
click at [866, 149] on button "Delete" at bounding box center [861, 151] width 68 height 37
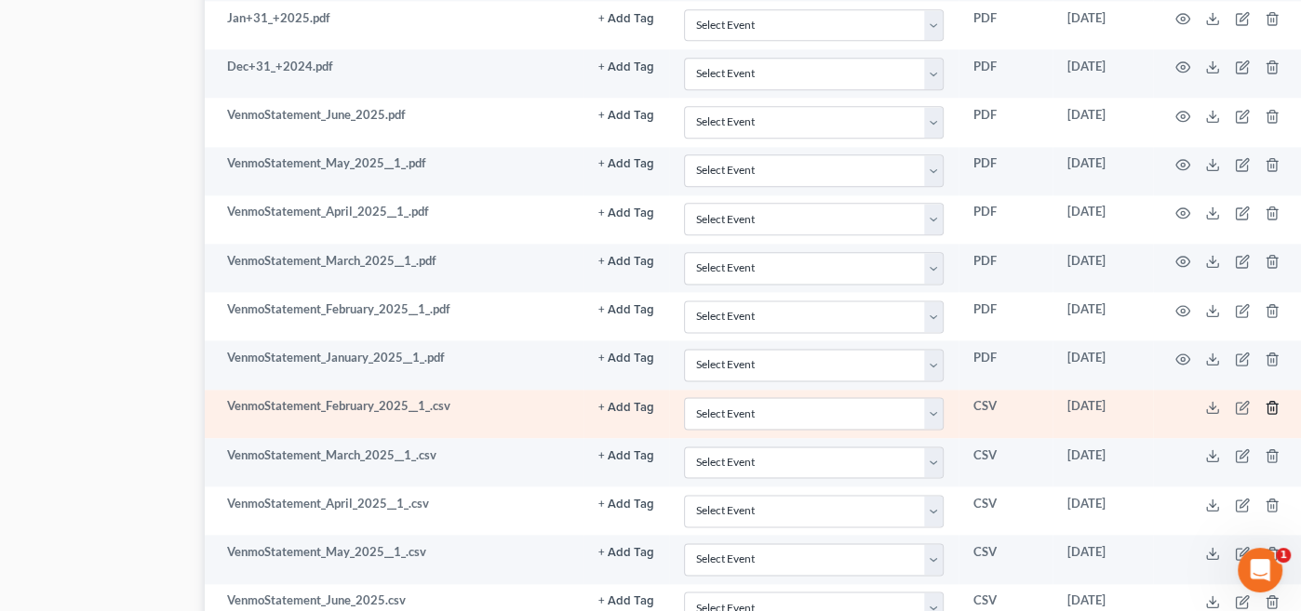
click at [1270, 400] on icon "button" at bounding box center [1272, 407] width 15 height 15
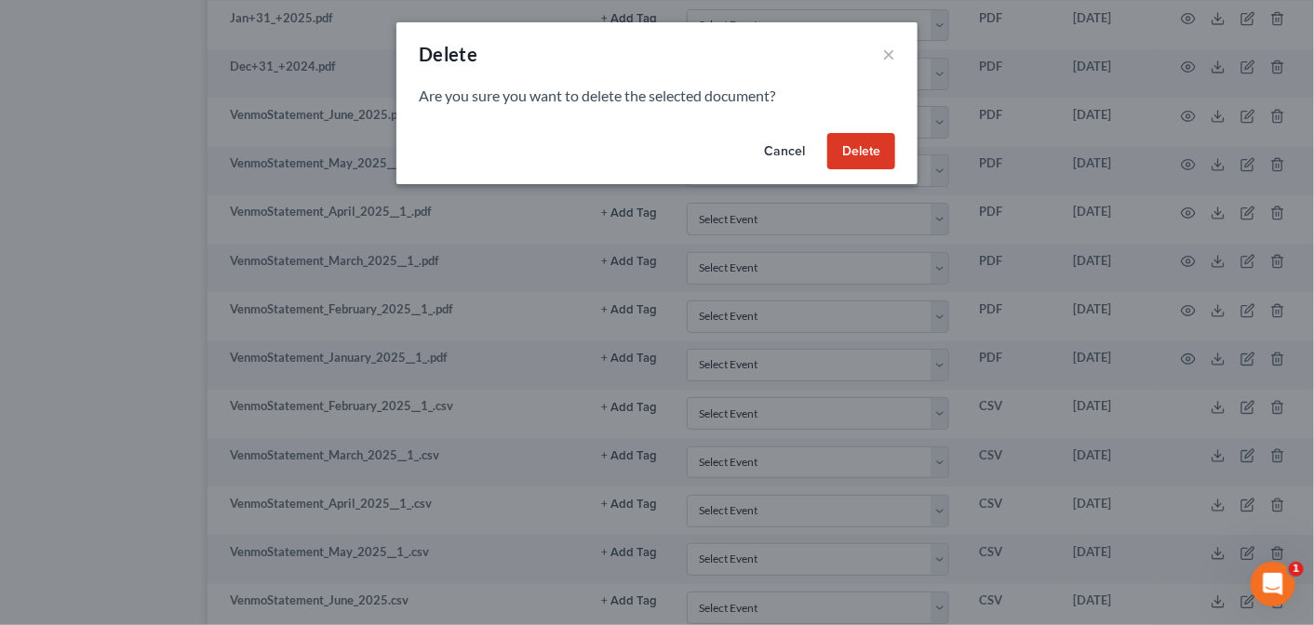
click at [848, 143] on button "Delete" at bounding box center [861, 151] width 68 height 37
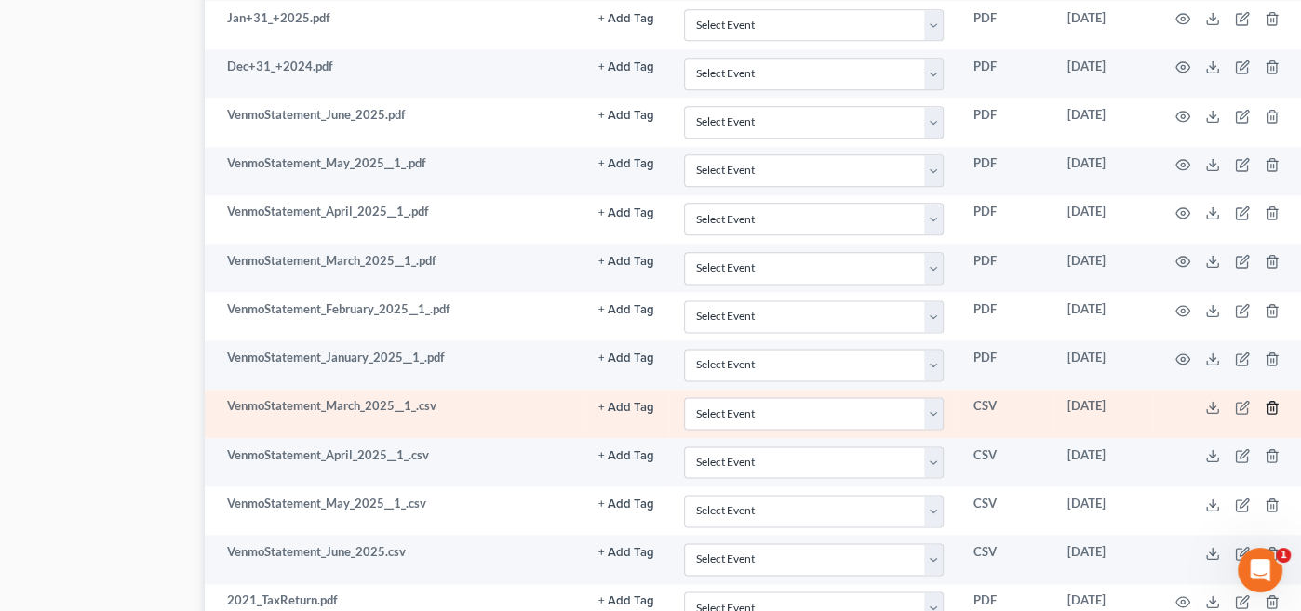
click at [1270, 400] on icon "button" at bounding box center [1272, 407] width 15 height 15
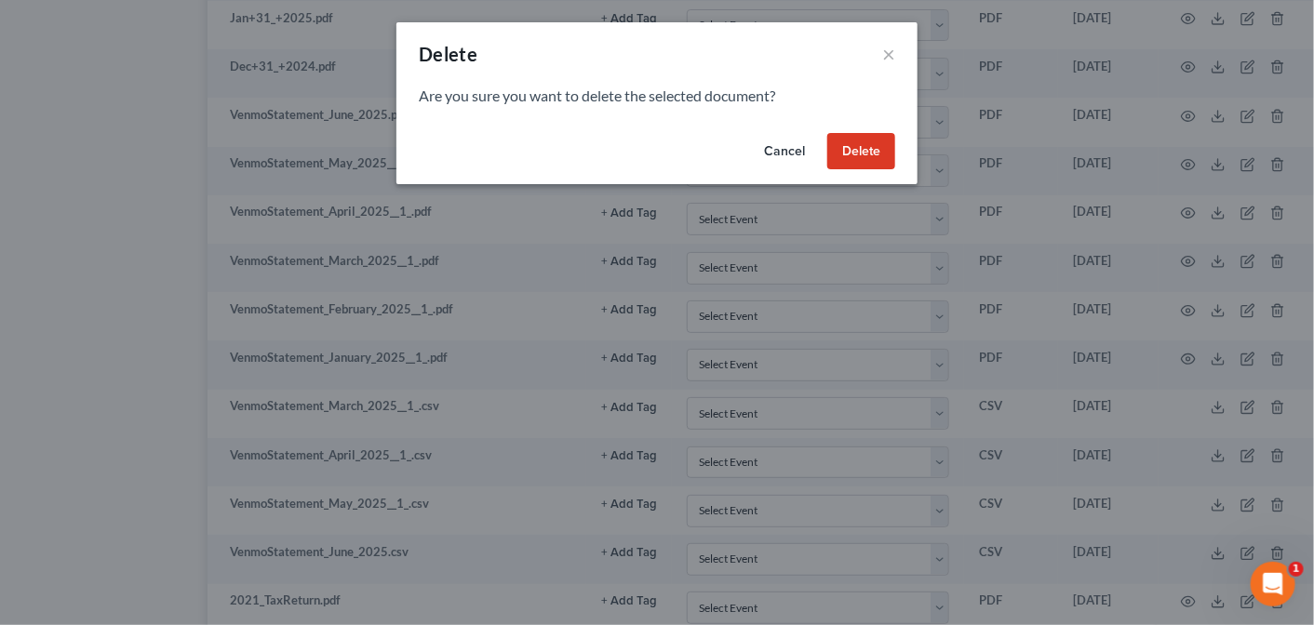
click at [864, 149] on button "Delete" at bounding box center [861, 151] width 68 height 37
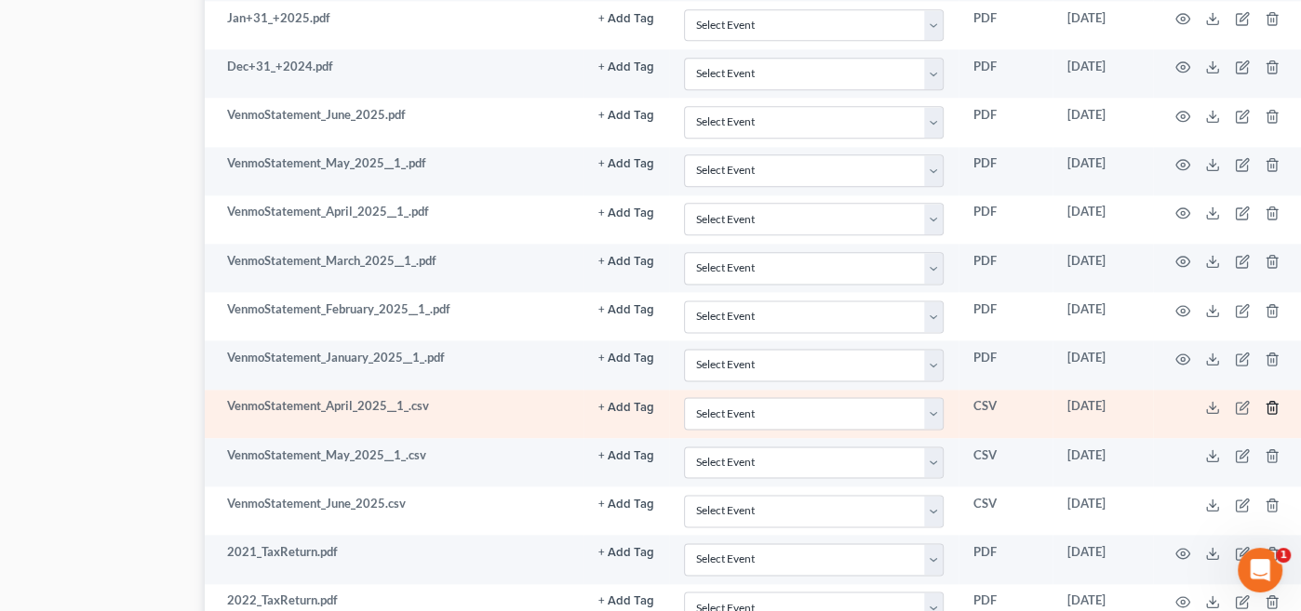
click at [1273, 400] on icon "button" at bounding box center [1272, 407] width 15 height 15
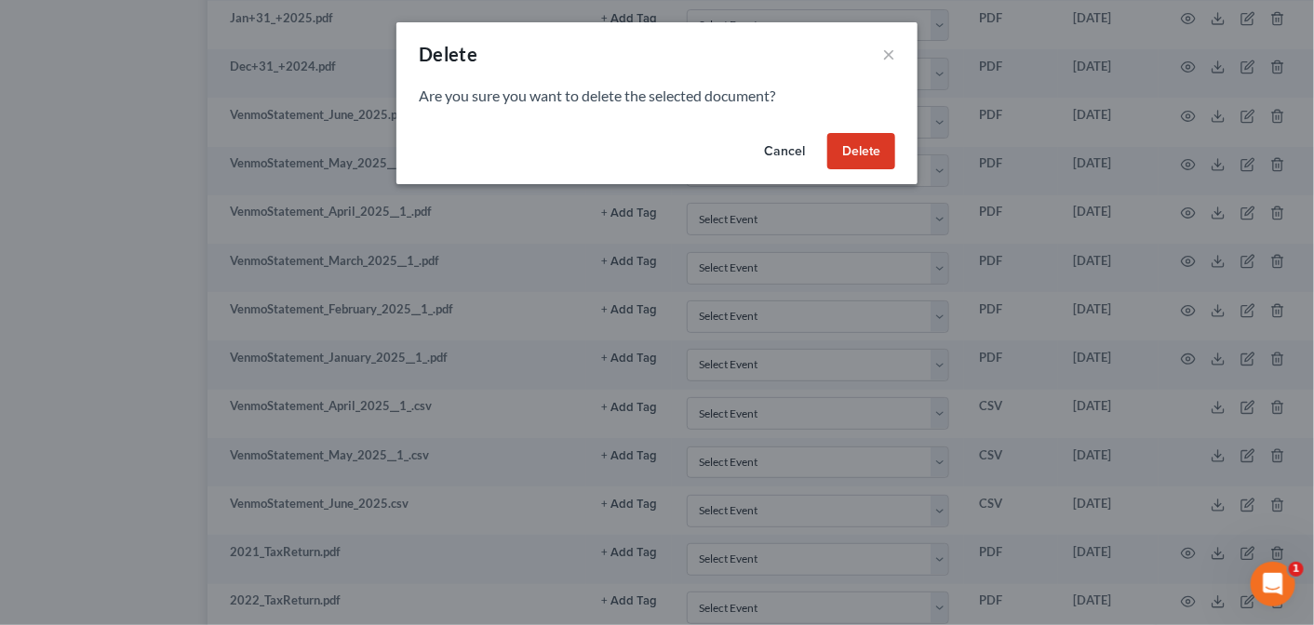
click at [871, 147] on button "Delete" at bounding box center [861, 151] width 68 height 37
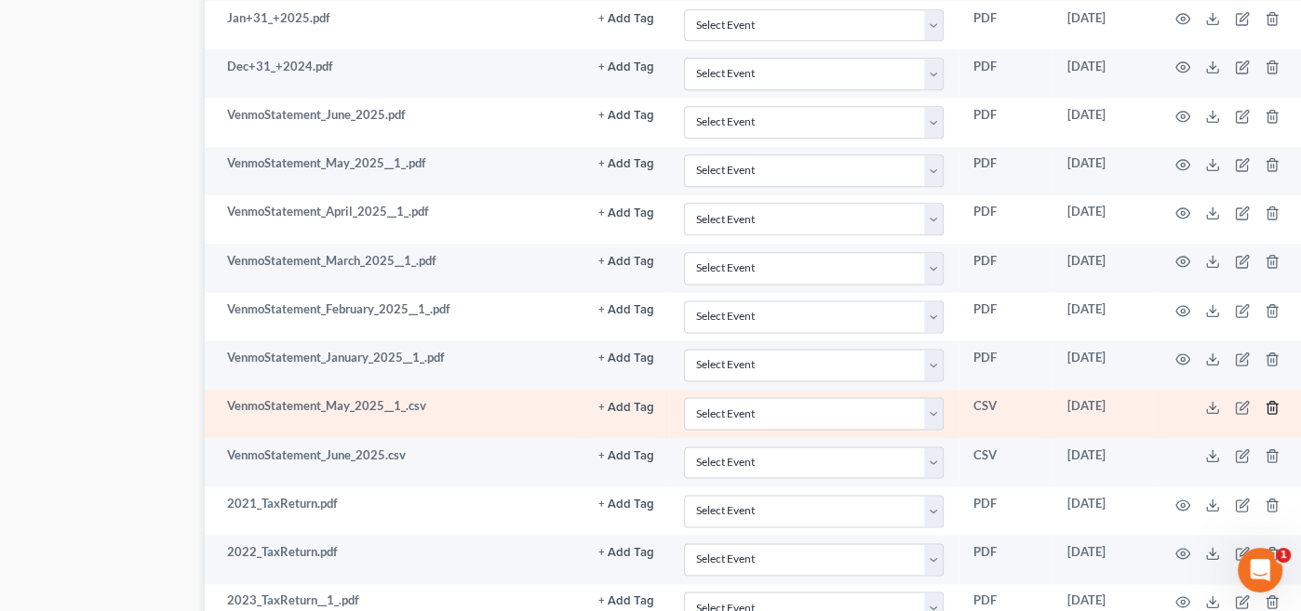
click at [1274, 404] on polyline "button" at bounding box center [1272, 404] width 11 height 0
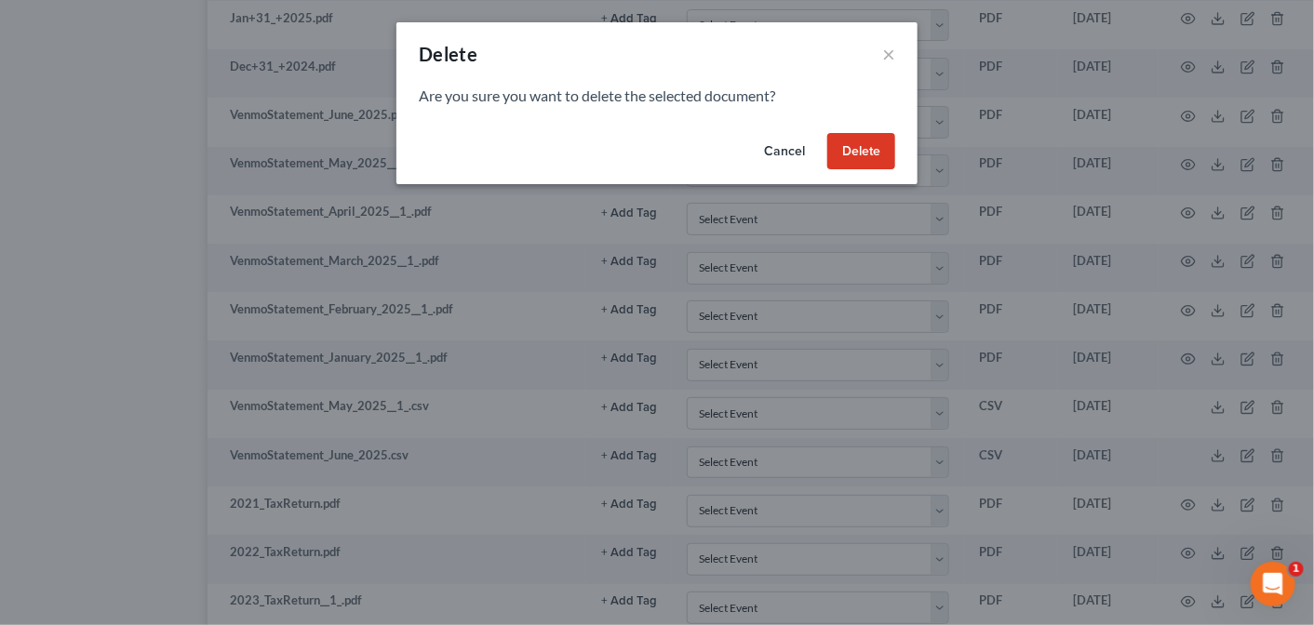
click at [858, 148] on button "Delete" at bounding box center [861, 151] width 68 height 37
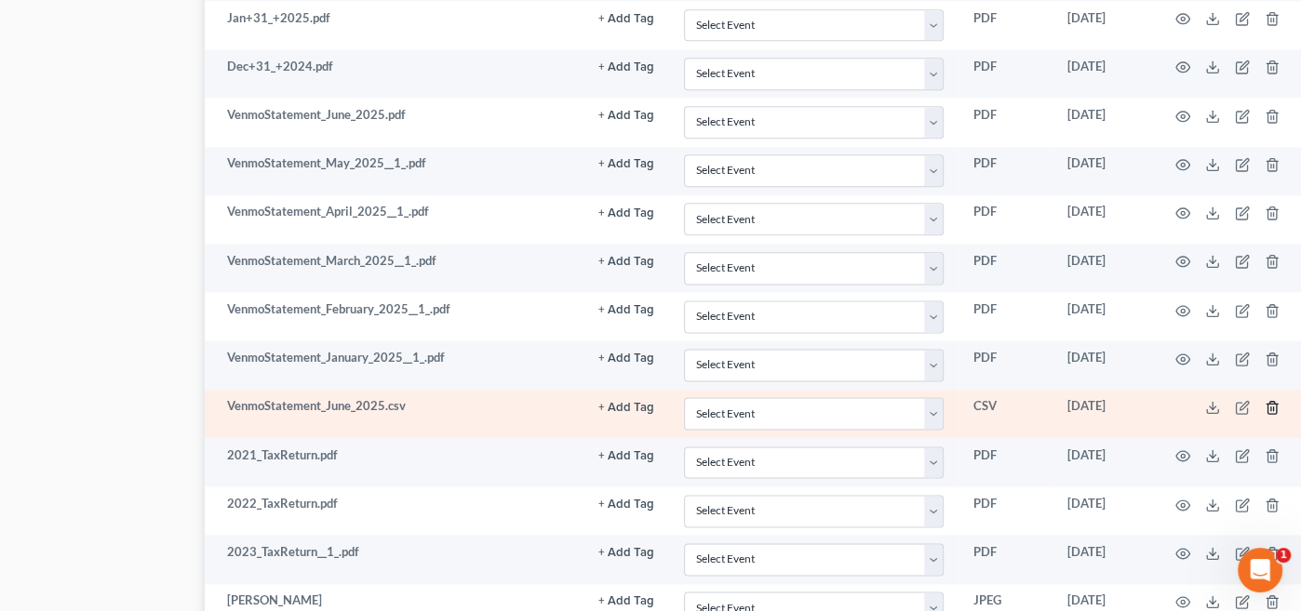
click at [1273, 400] on icon "button" at bounding box center [1272, 407] width 15 height 15
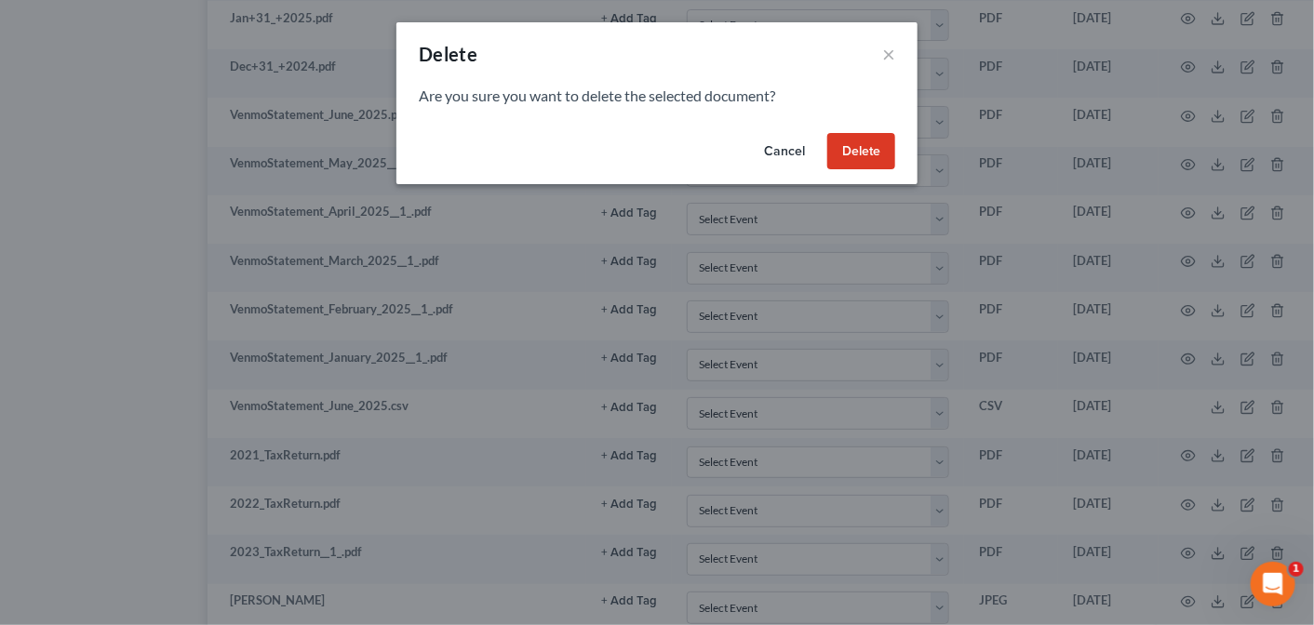
click at [866, 151] on button "Delete" at bounding box center [861, 151] width 68 height 37
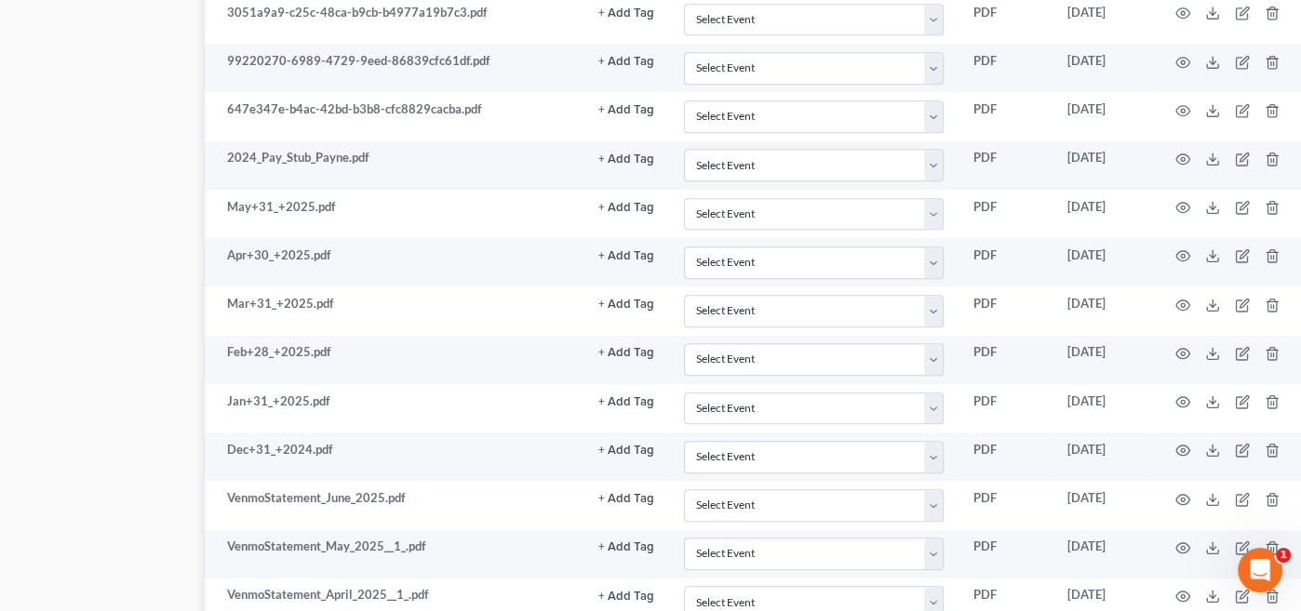
scroll to position [1709, 137]
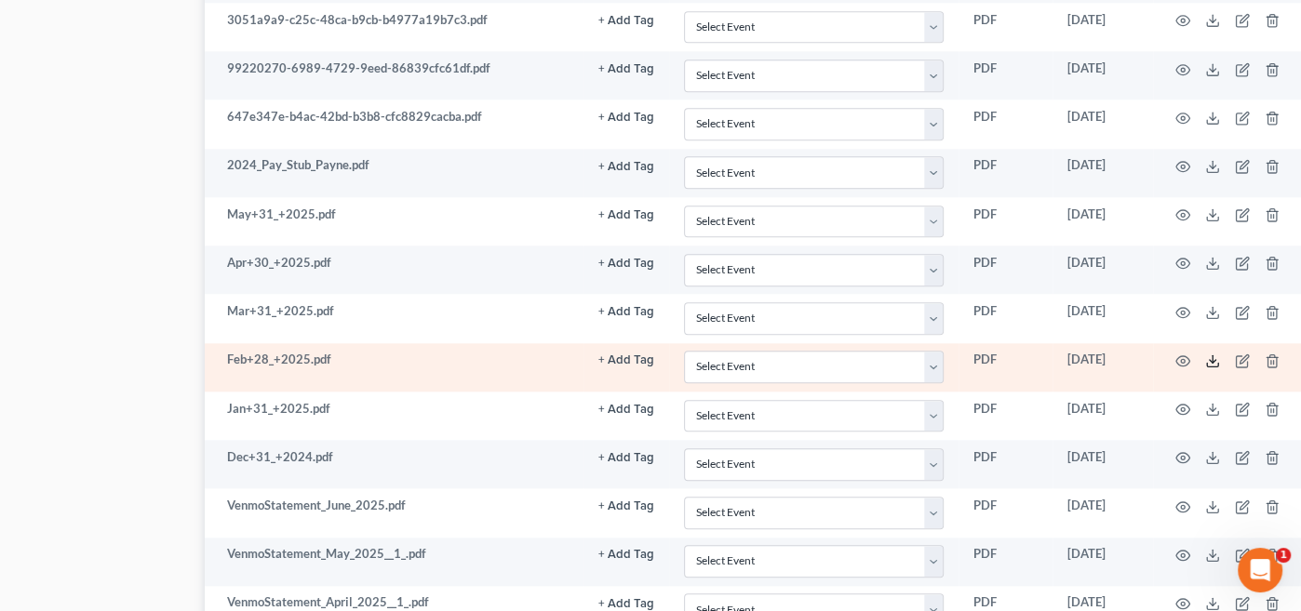
click at [1211, 354] on icon at bounding box center [1212, 361] width 15 height 15
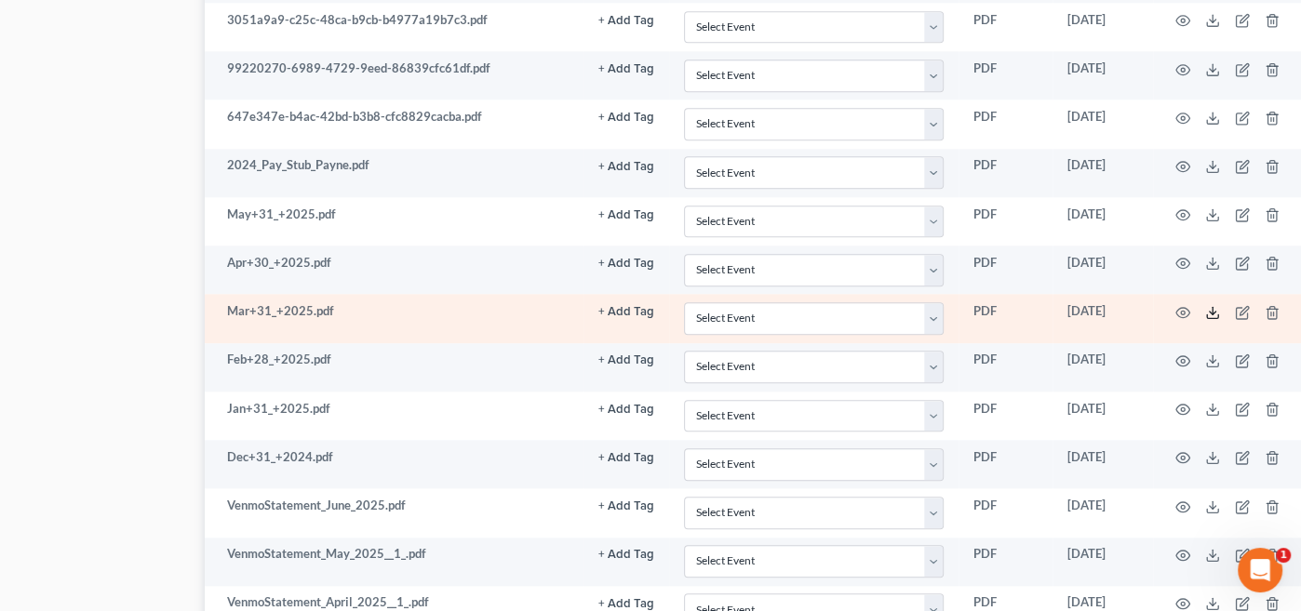
click at [1213, 305] on icon at bounding box center [1212, 312] width 15 height 15
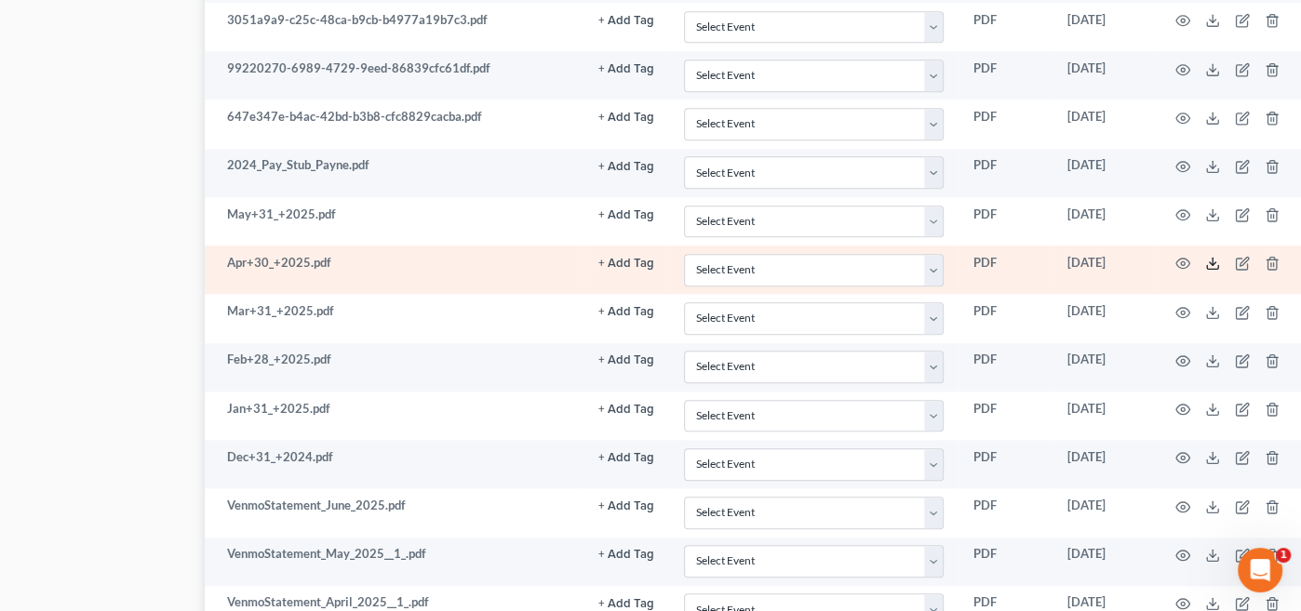
click at [1217, 256] on icon at bounding box center [1212, 263] width 15 height 15
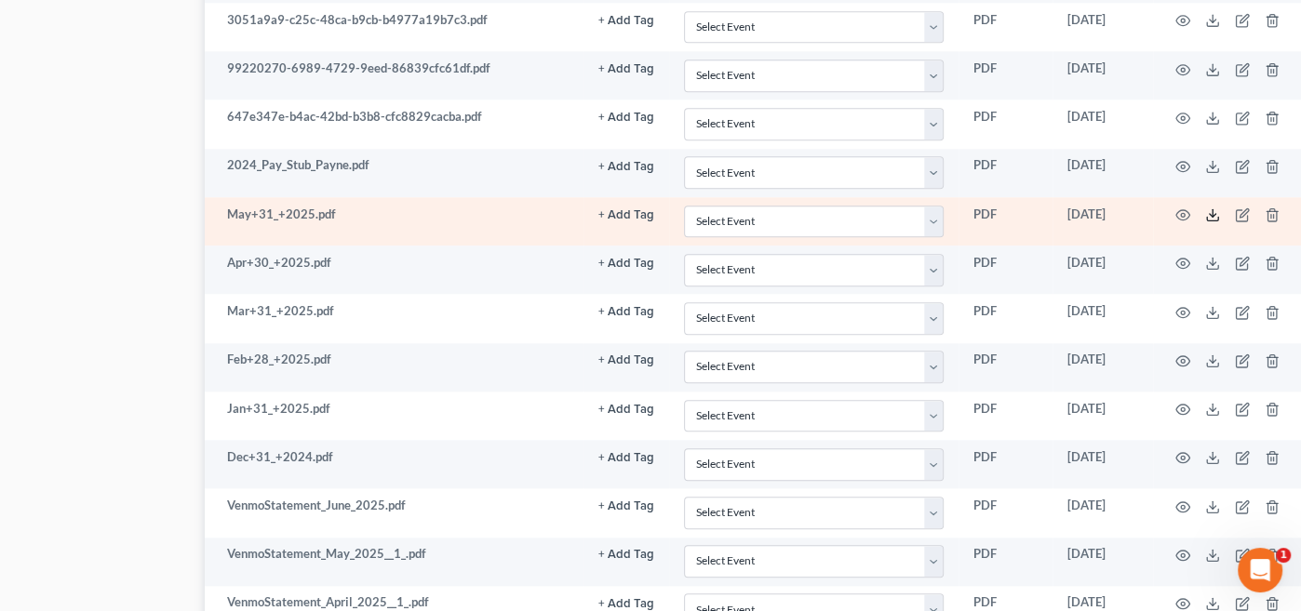
click at [1213, 208] on icon at bounding box center [1212, 215] width 15 height 15
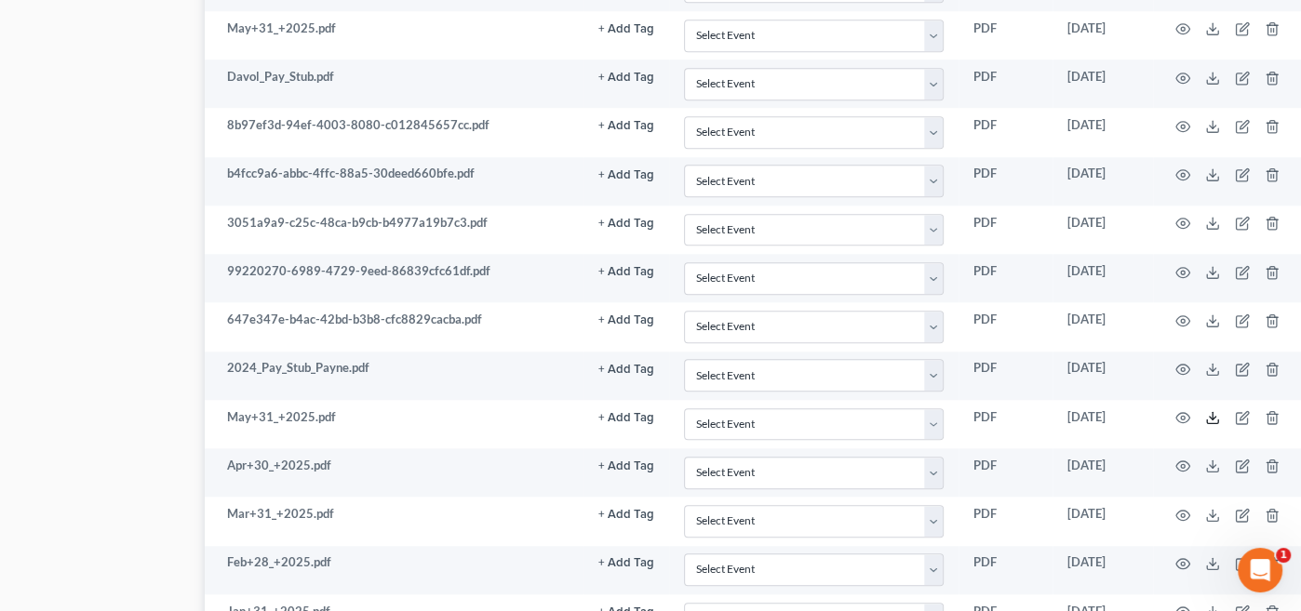
scroll to position [1502, 137]
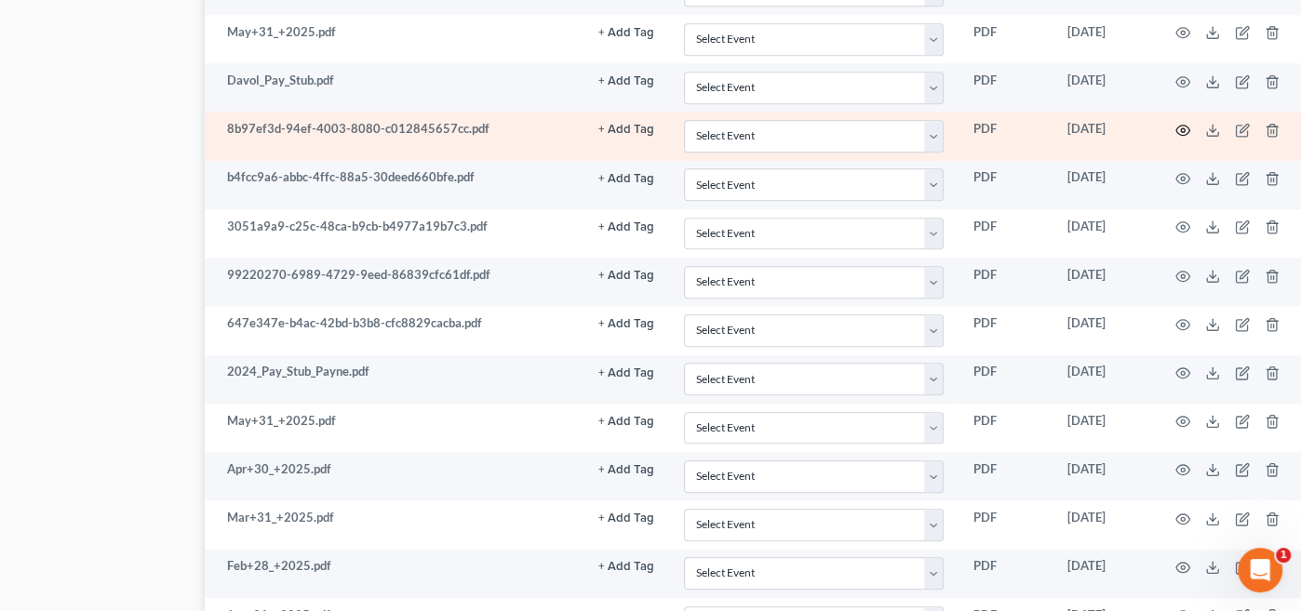
click at [1189, 125] on icon "button" at bounding box center [1183, 130] width 14 height 10
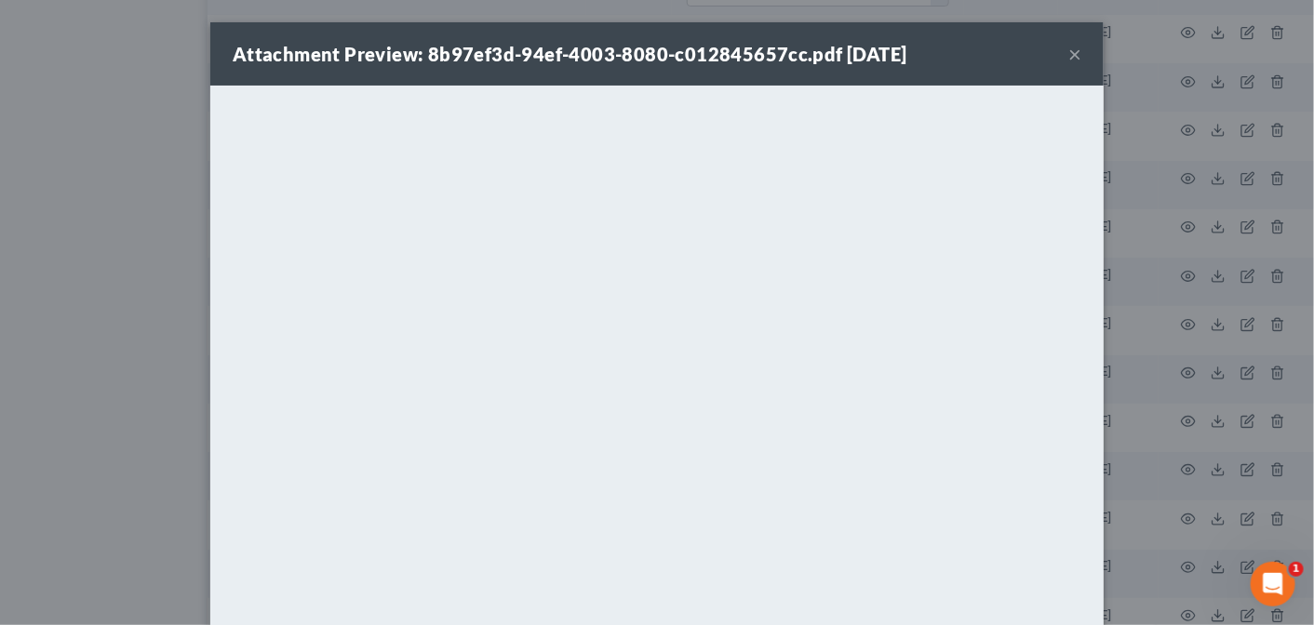
click at [1070, 50] on button "×" at bounding box center [1074, 54] width 13 height 22
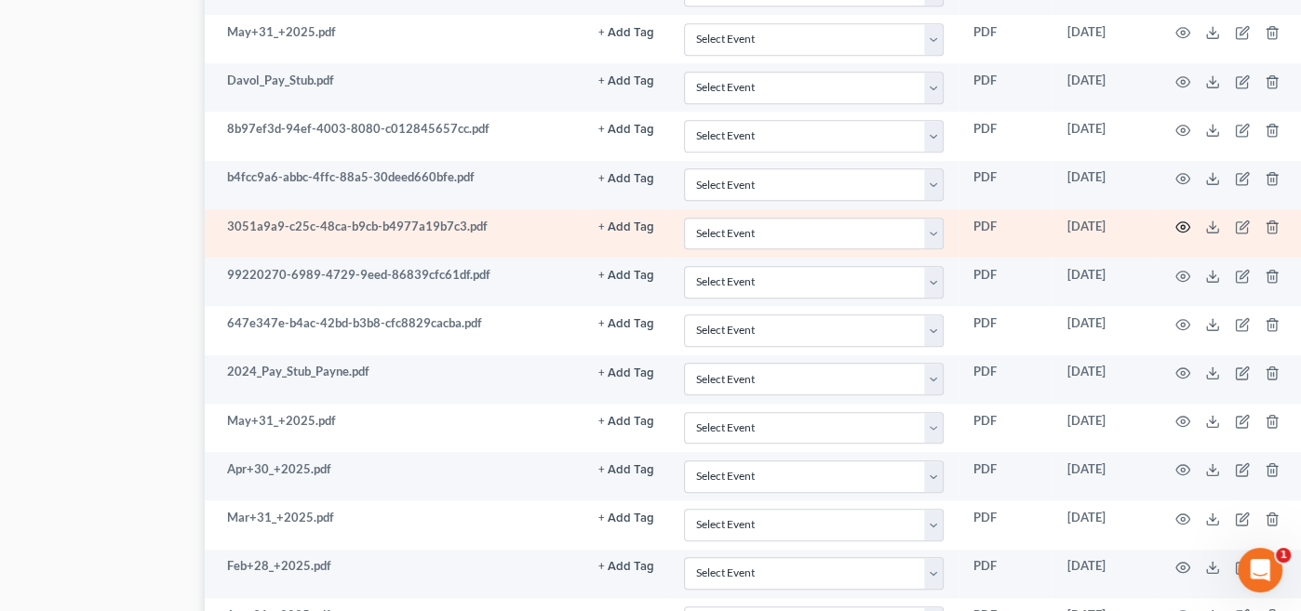
click at [1184, 220] on icon "button" at bounding box center [1182, 227] width 15 height 15
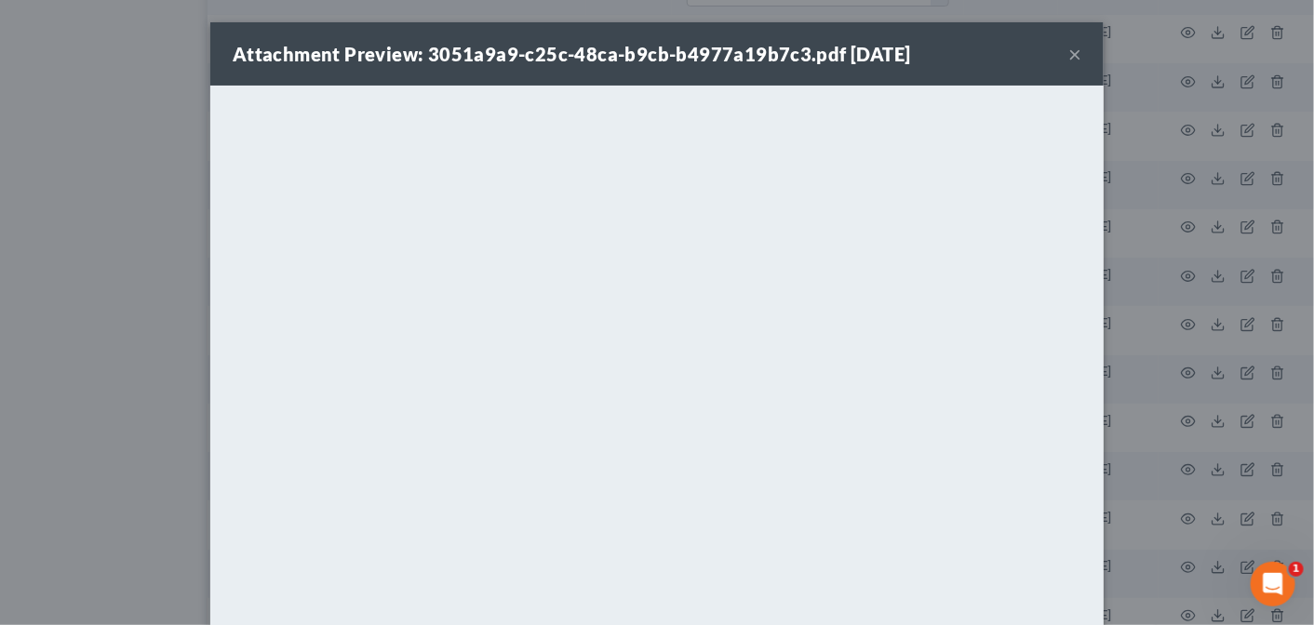
click at [1068, 48] on button "×" at bounding box center [1074, 54] width 13 height 22
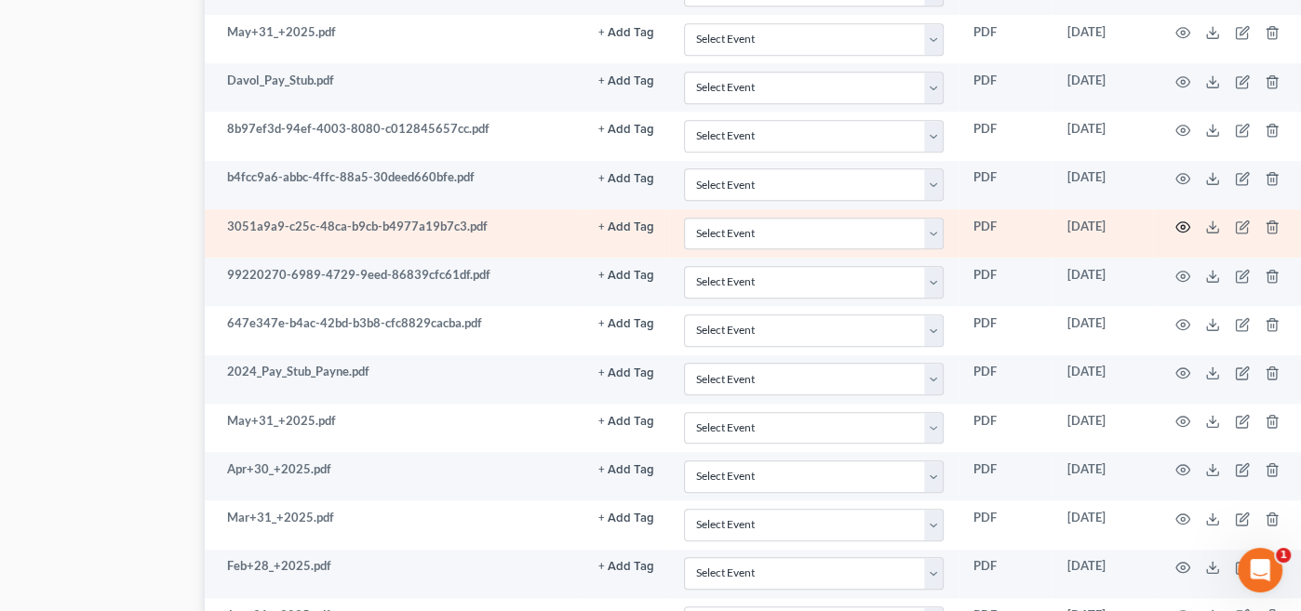
click at [1181, 220] on icon "button" at bounding box center [1182, 227] width 15 height 15
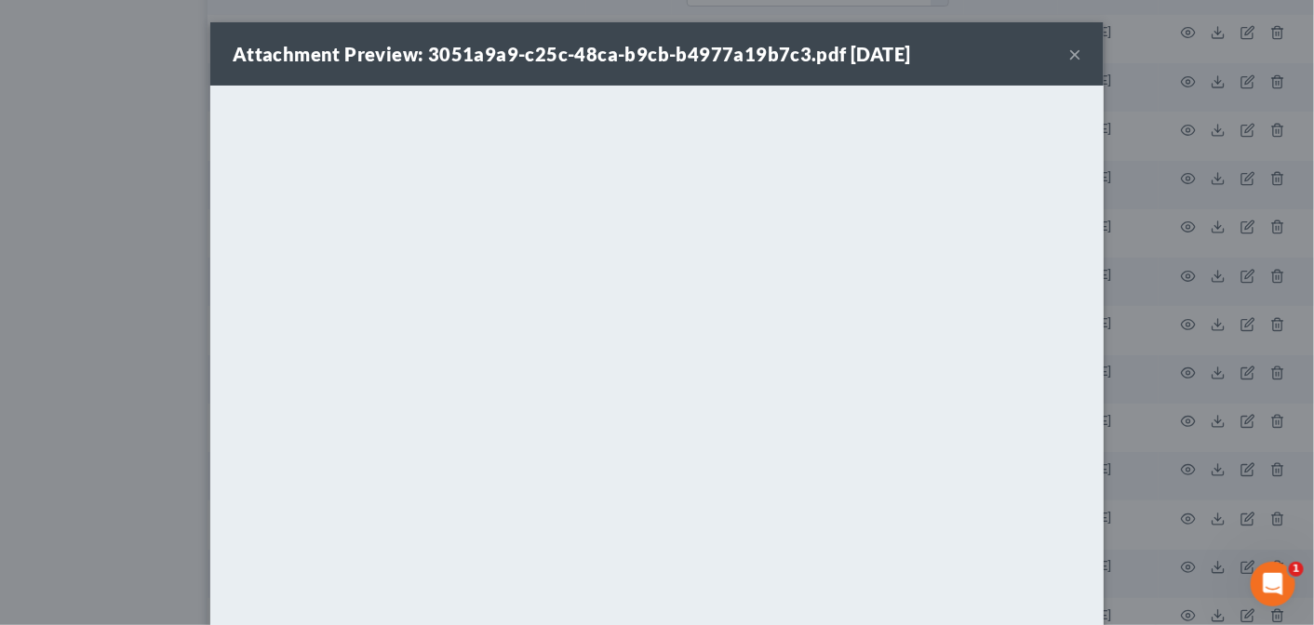
click at [1071, 56] on button "×" at bounding box center [1074, 54] width 13 height 22
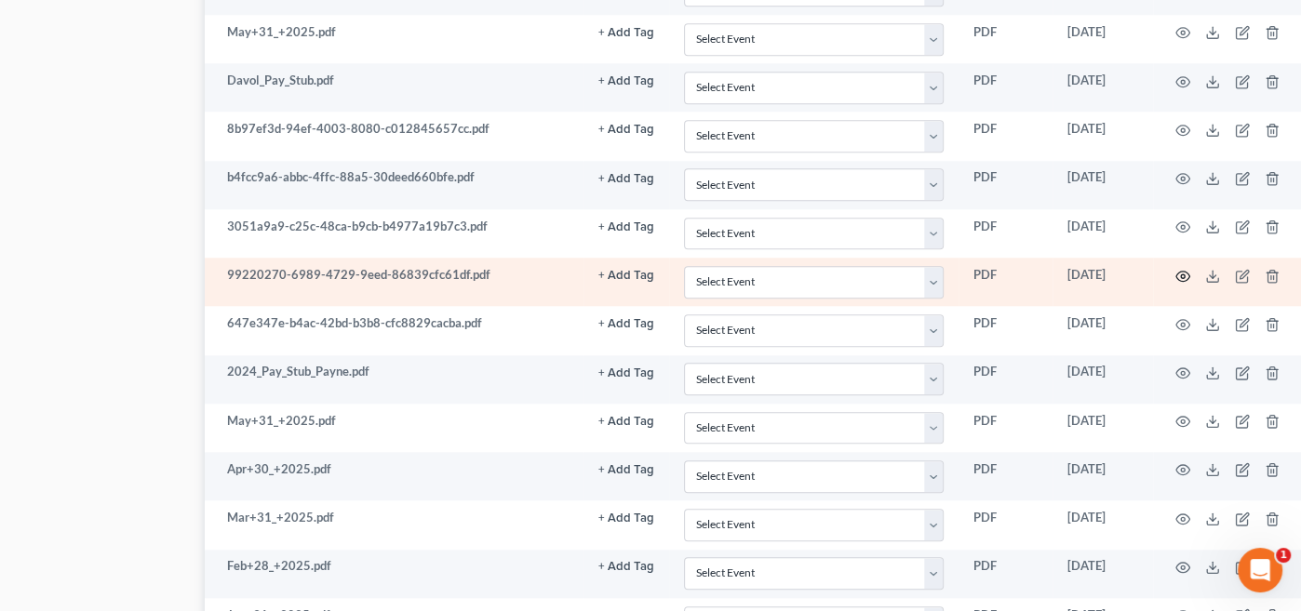
click at [1185, 269] on icon "button" at bounding box center [1182, 276] width 15 height 15
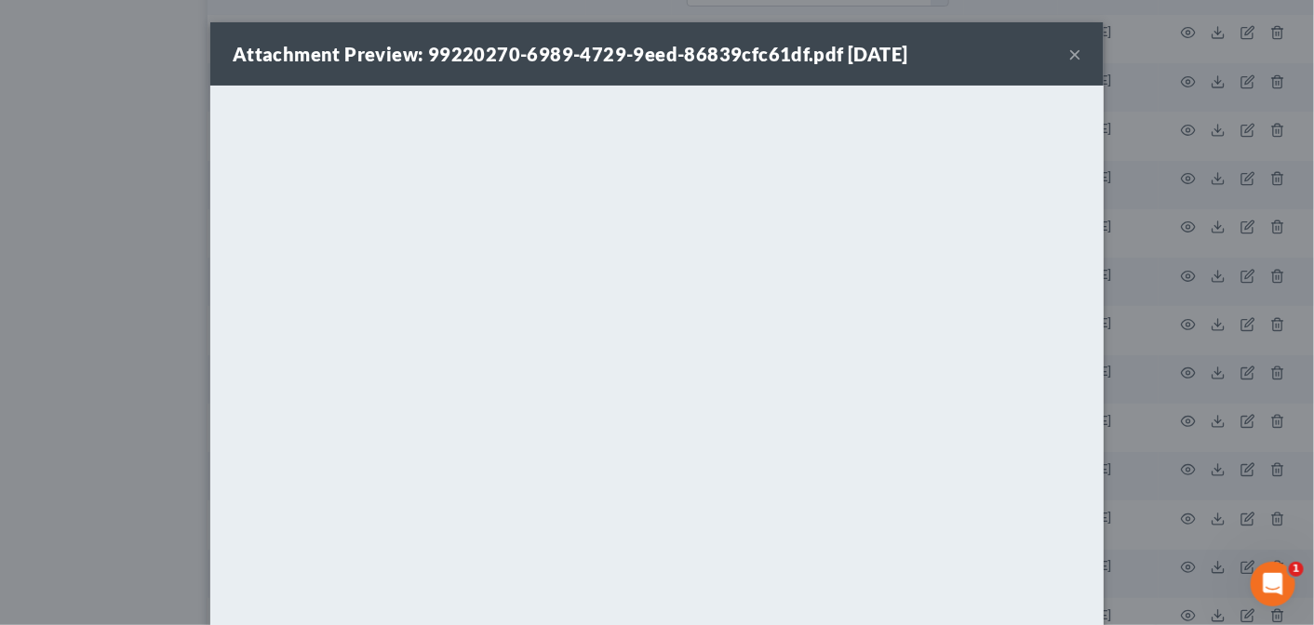
click at [1068, 49] on button "×" at bounding box center [1074, 54] width 13 height 22
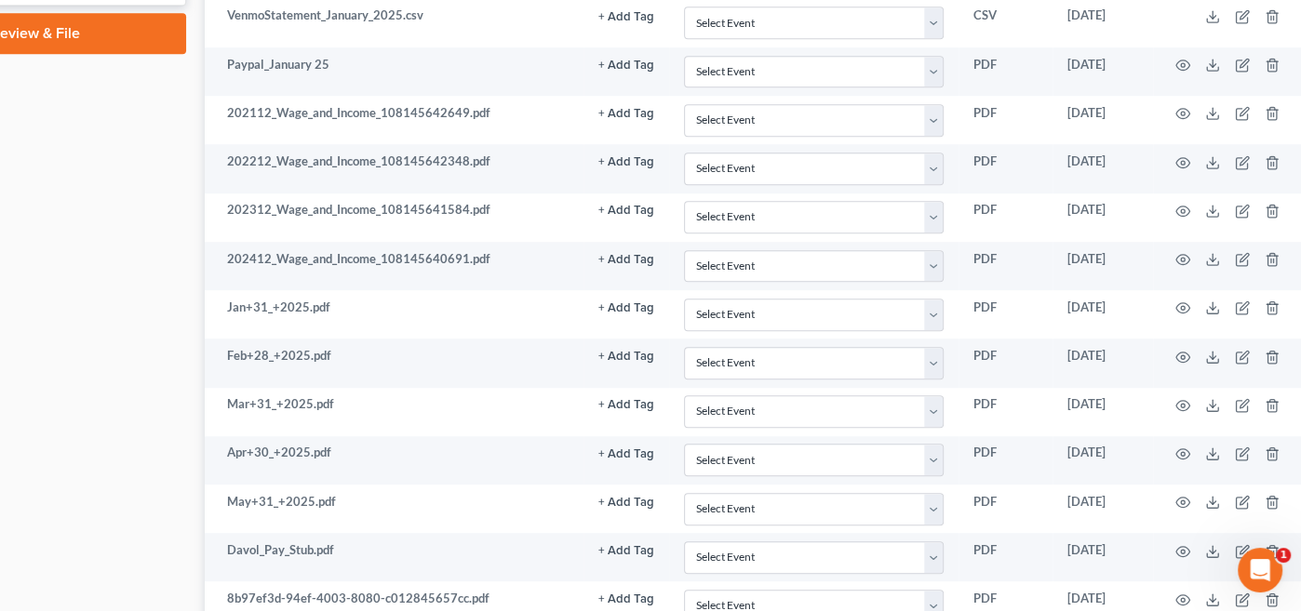
scroll to position [1117, 137]
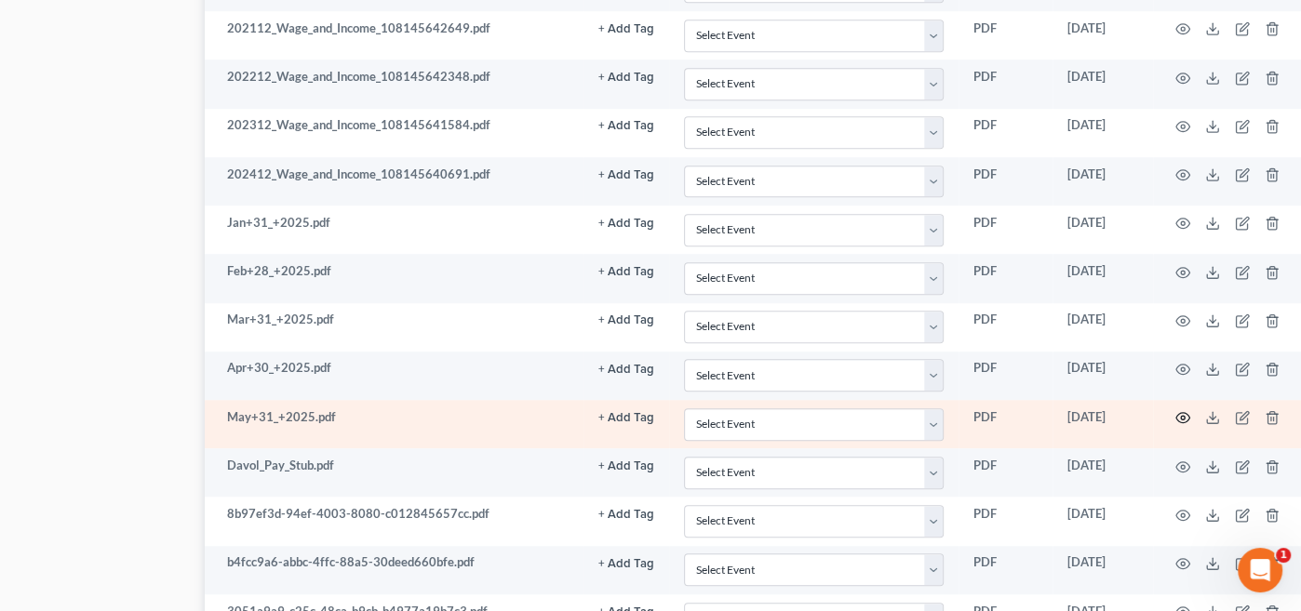
click at [1178, 413] on icon "button" at bounding box center [1183, 418] width 14 height 10
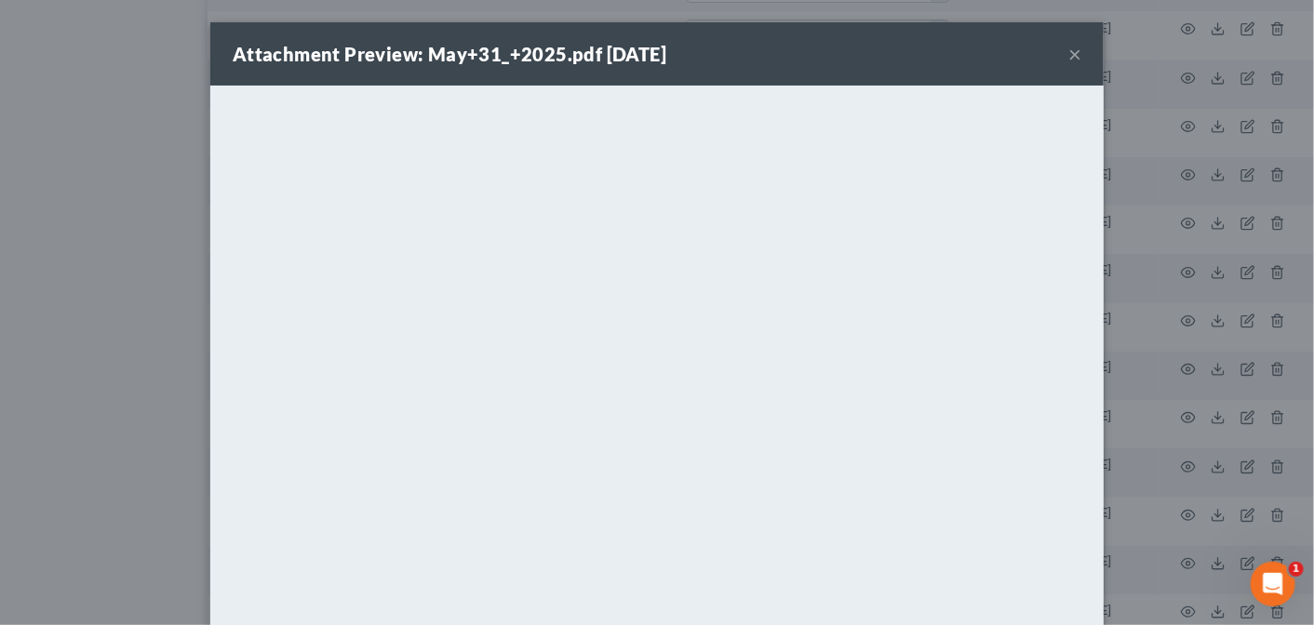
click at [1070, 52] on button "×" at bounding box center [1074, 54] width 13 height 22
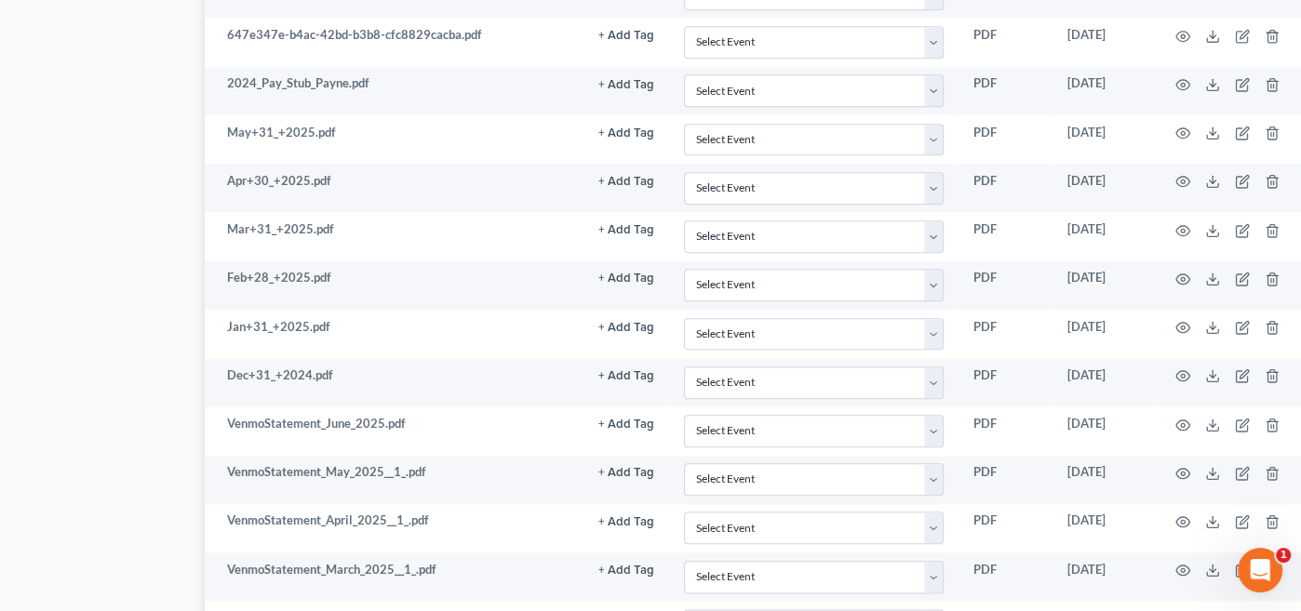
scroll to position [1786, 137]
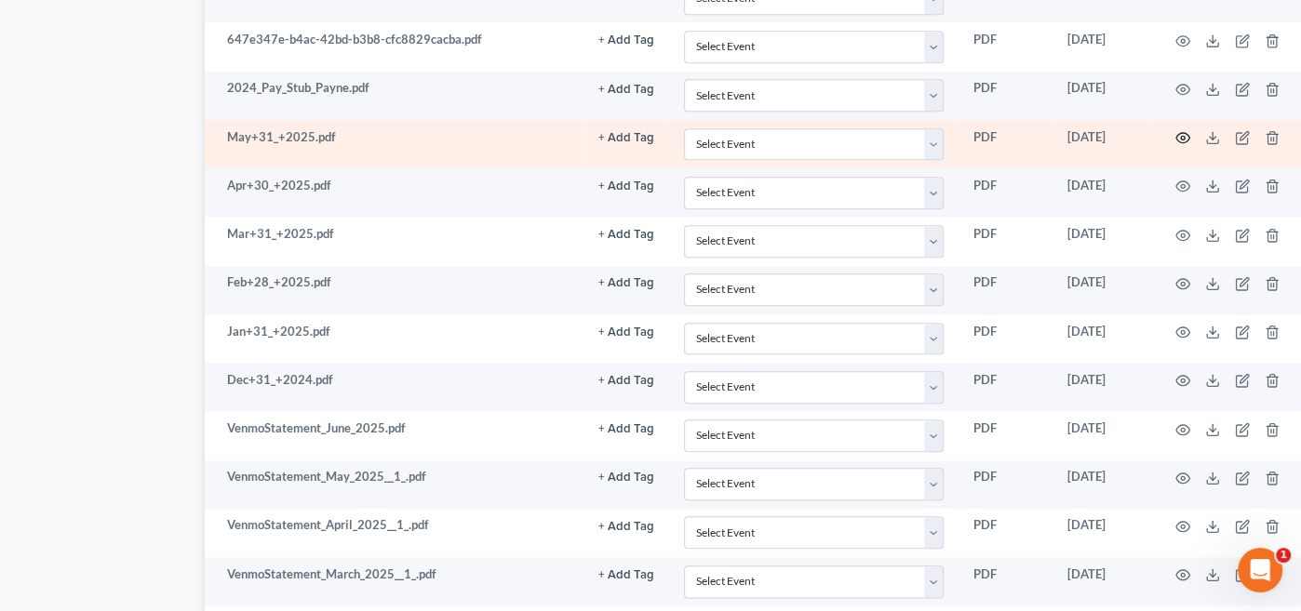
click at [1181, 133] on icon "button" at bounding box center [1183, 138] width 14 height 10
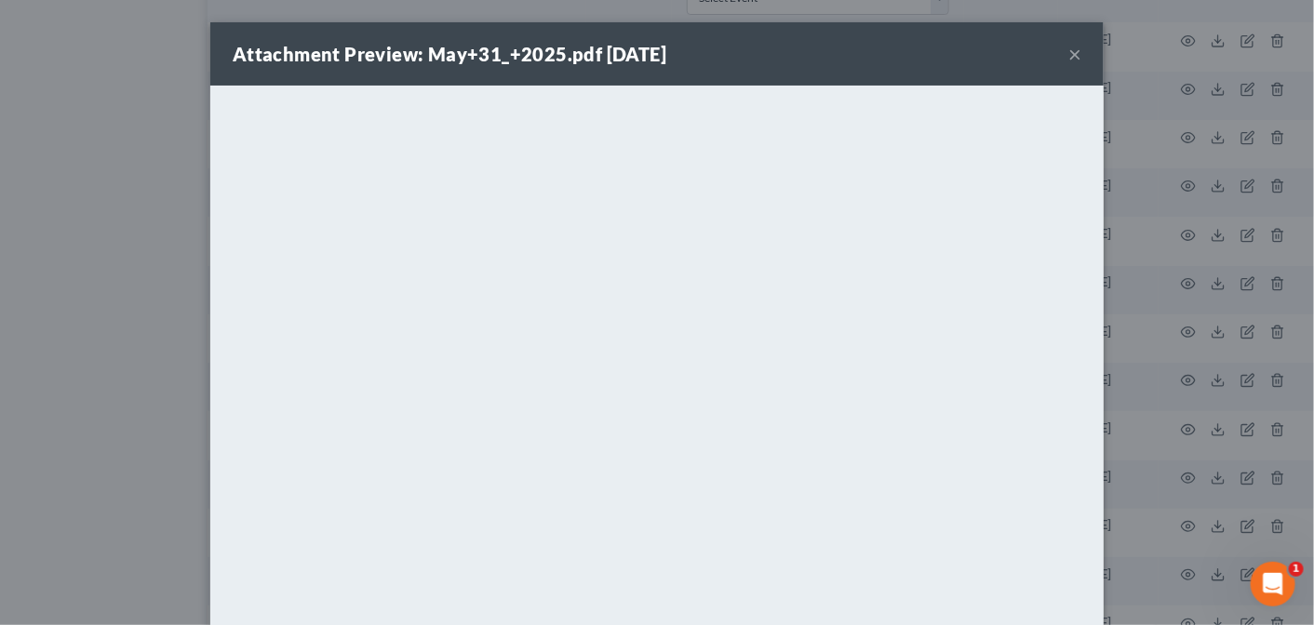
click at [1068, 55] on button "×" at bounding box center [1074, 54] width 13 height 22
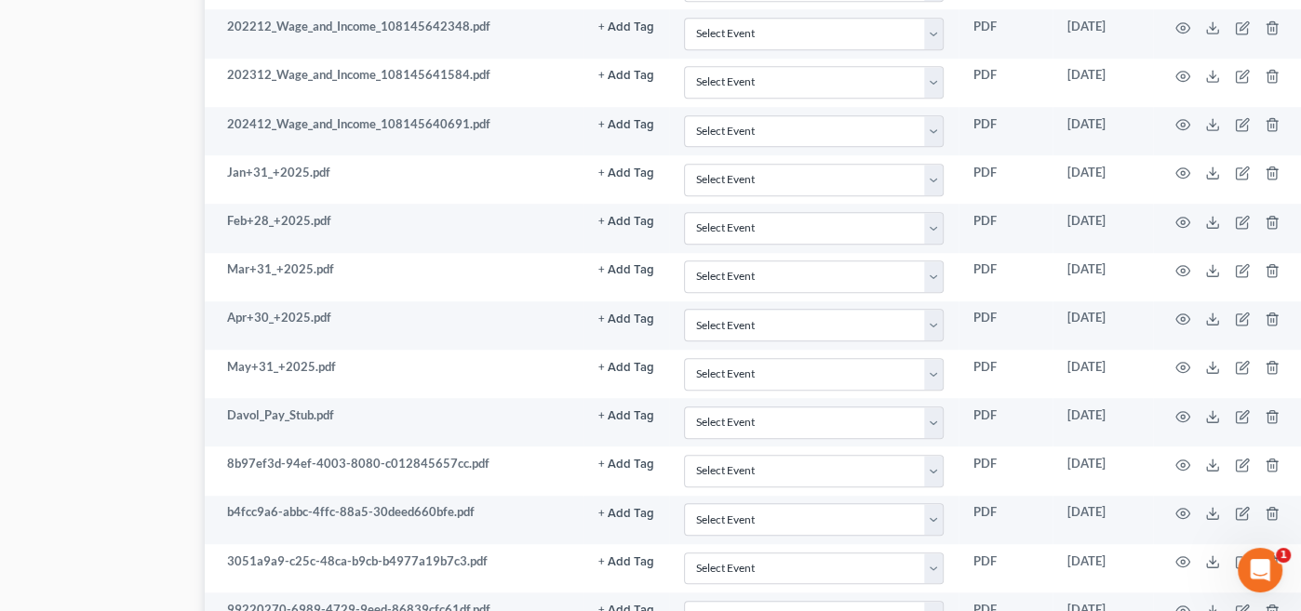
scroll to position [1151, 137]
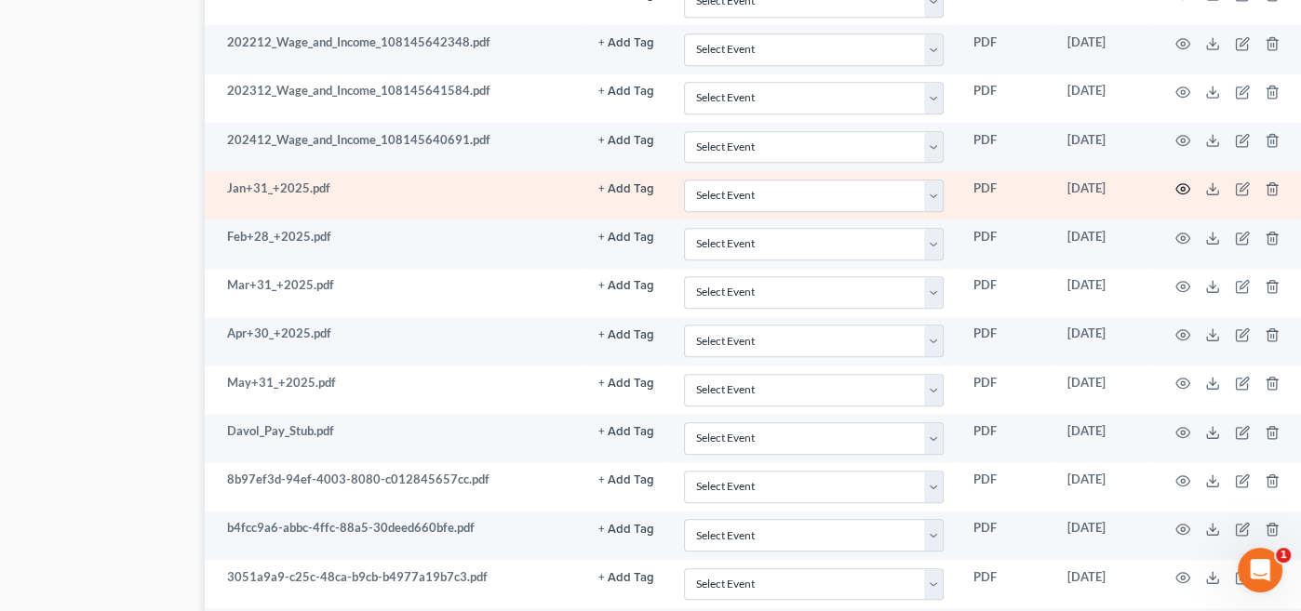
click at [1180, 181] on icon "button" at bounding box center [1182, 188] width 15 height 15
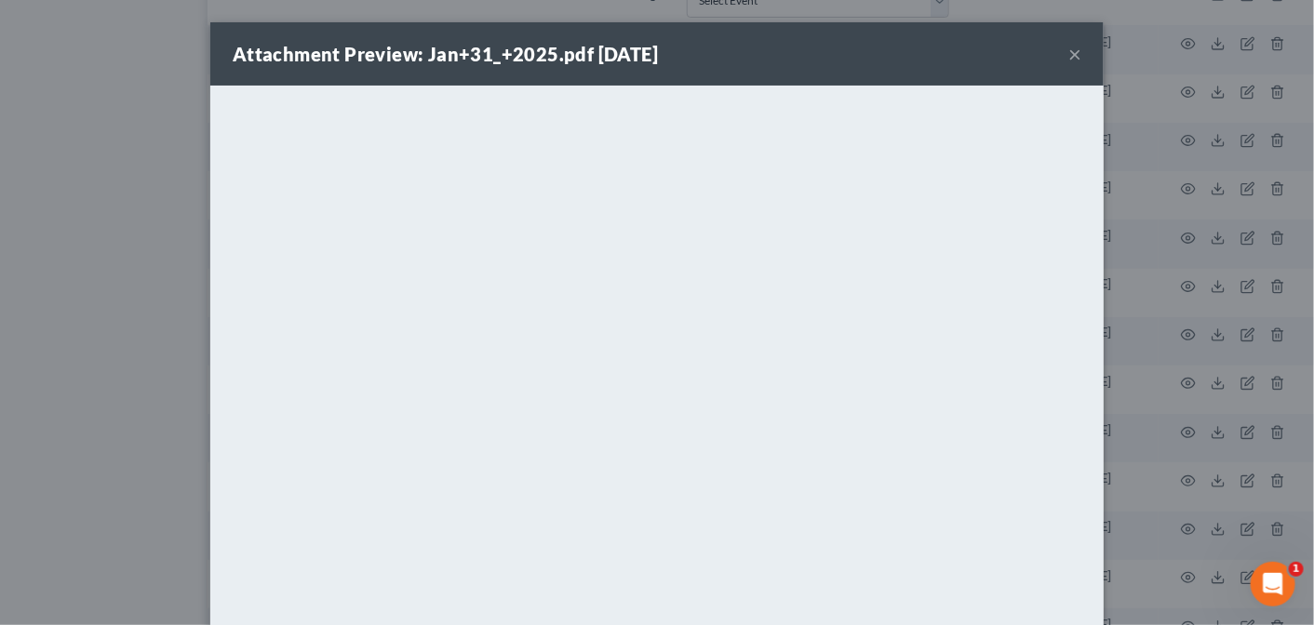
click at [1070, 52] on button "×" at bounding box center [1074, 54] width 13 height 22
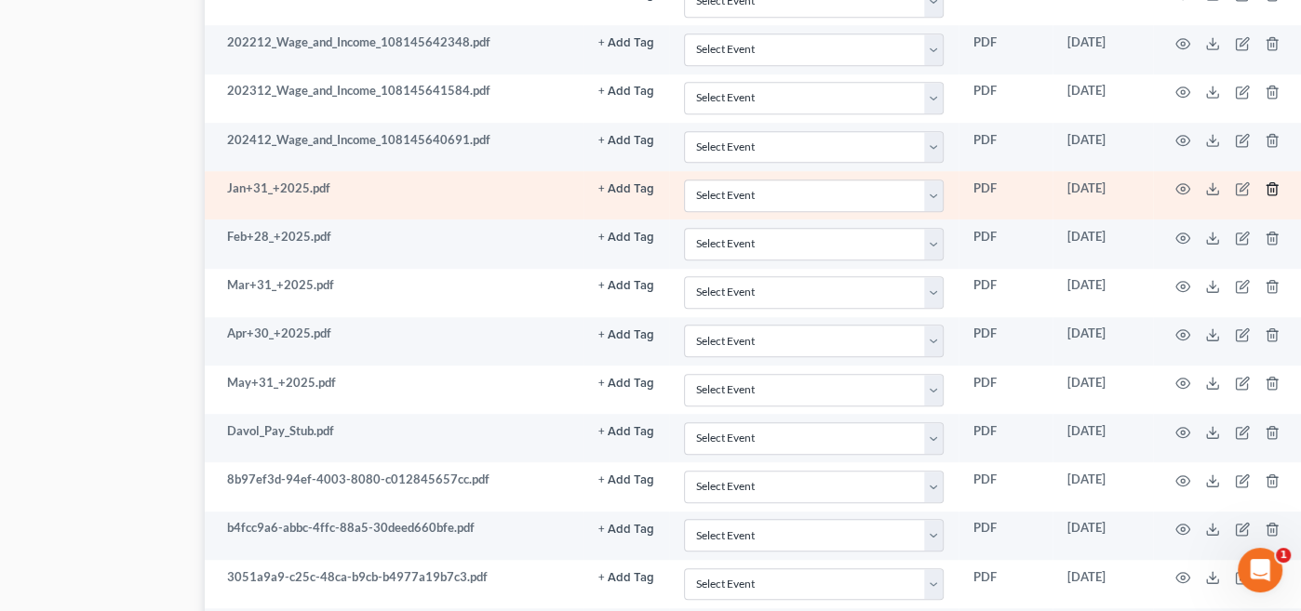
click at [1272, 181] on icon "button" at bounding box center [1272, 188] width 15 height 15
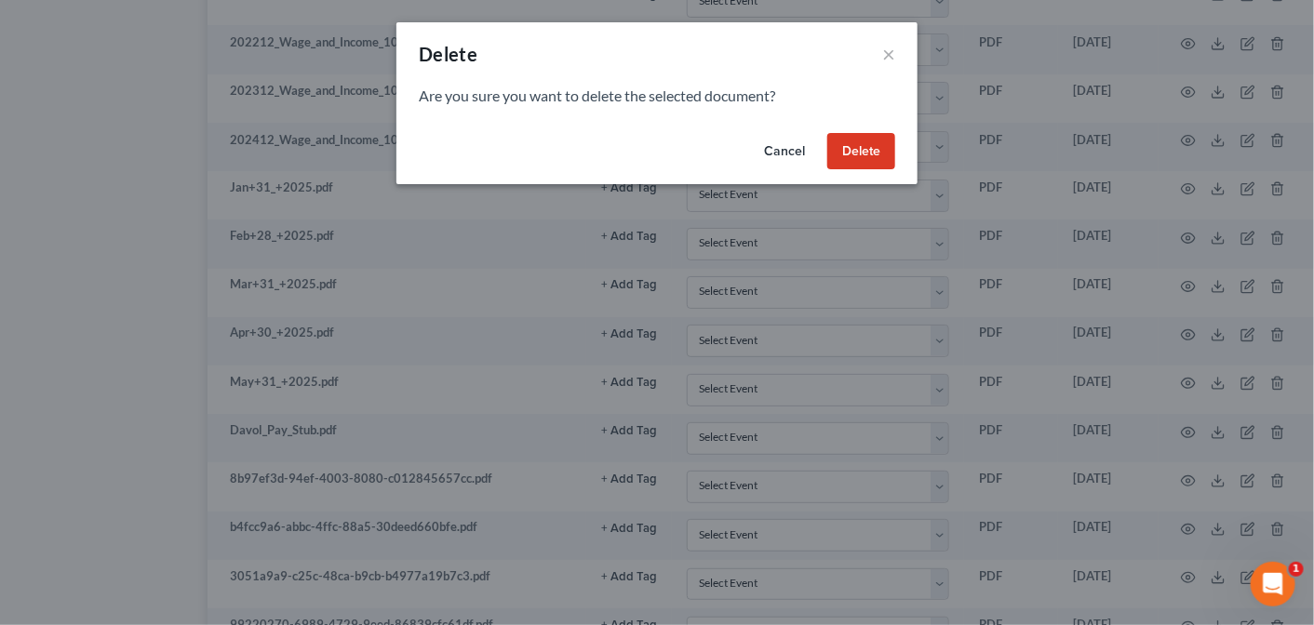
click at [865, 145] on button "Delete" at bounding box center [861, 151] width 68 height 37
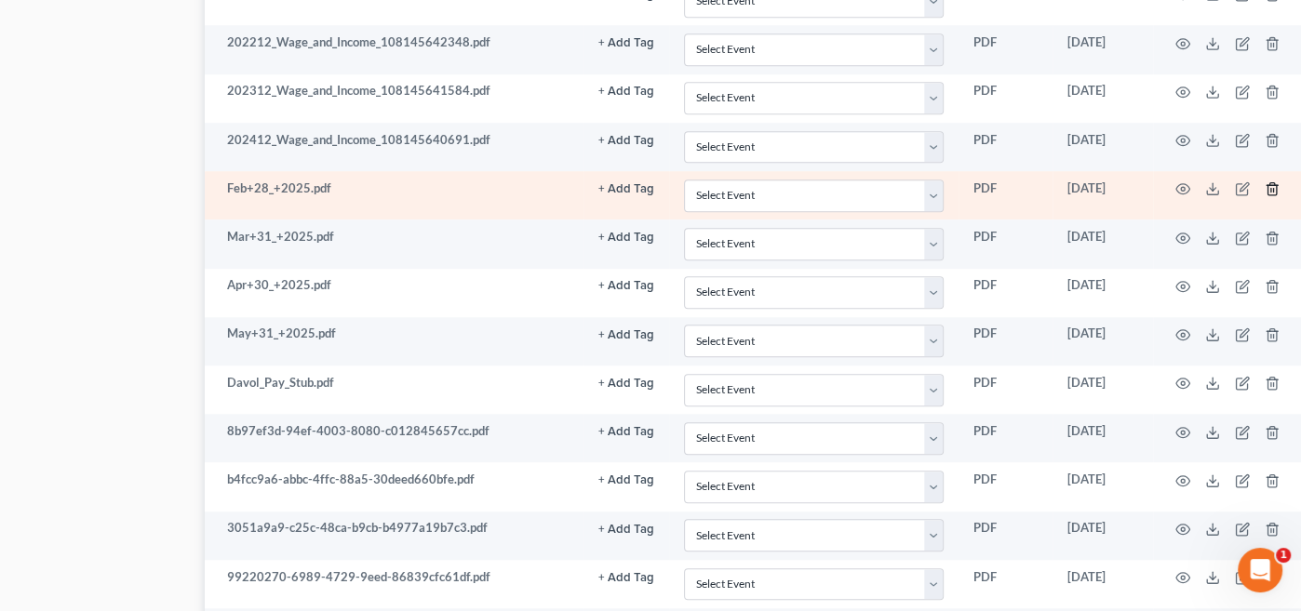
click at [1273, 183] on icon "button" at bounding box center [1272, 189] width 8 height 12
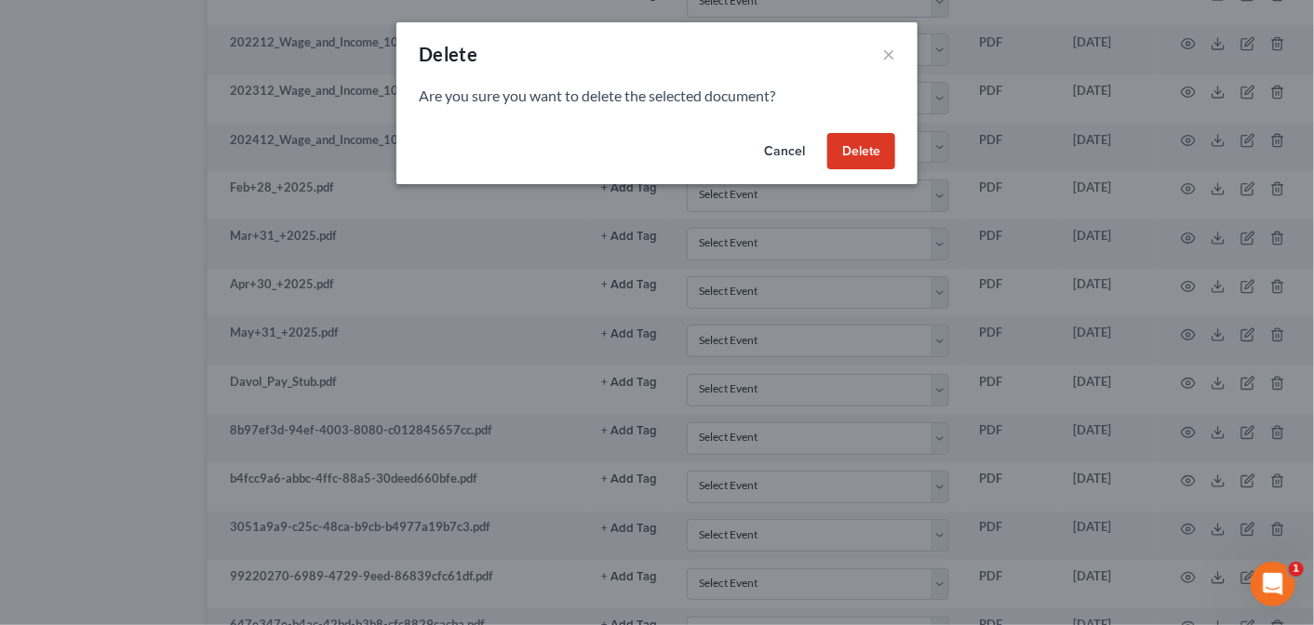
click at [863, 139] on button "Delete" at bounding box center [861, 151] width 68 height 37
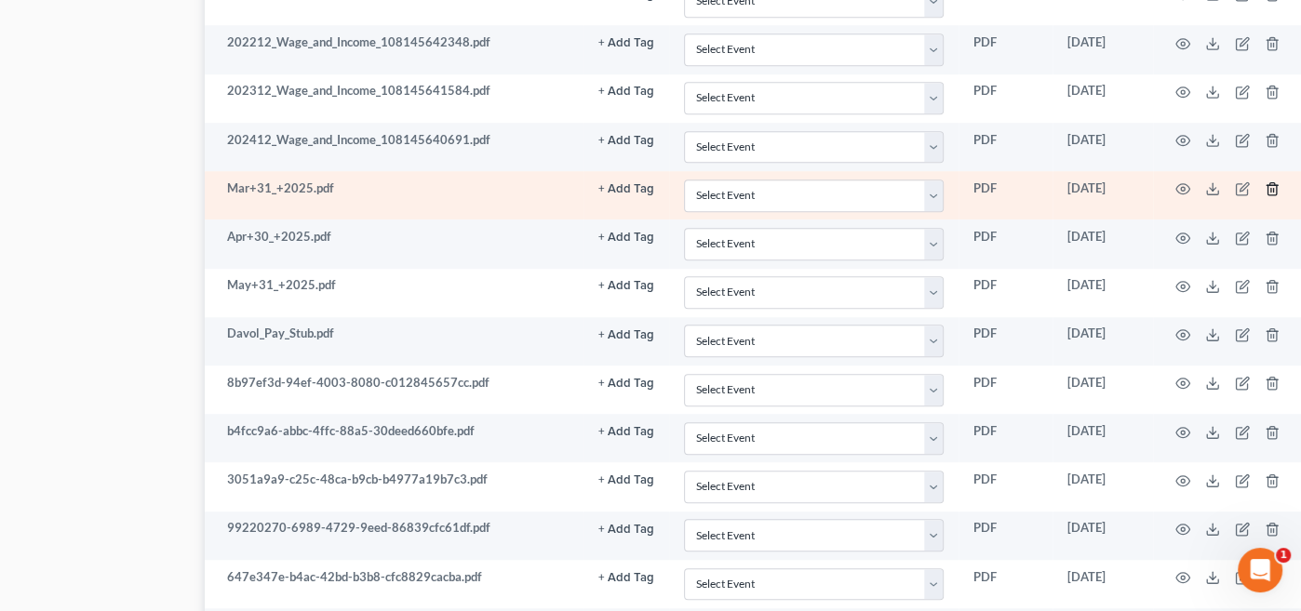
click at [1273, 181] on icon "button" at bounding box center [1272, 188] width 15 height 15
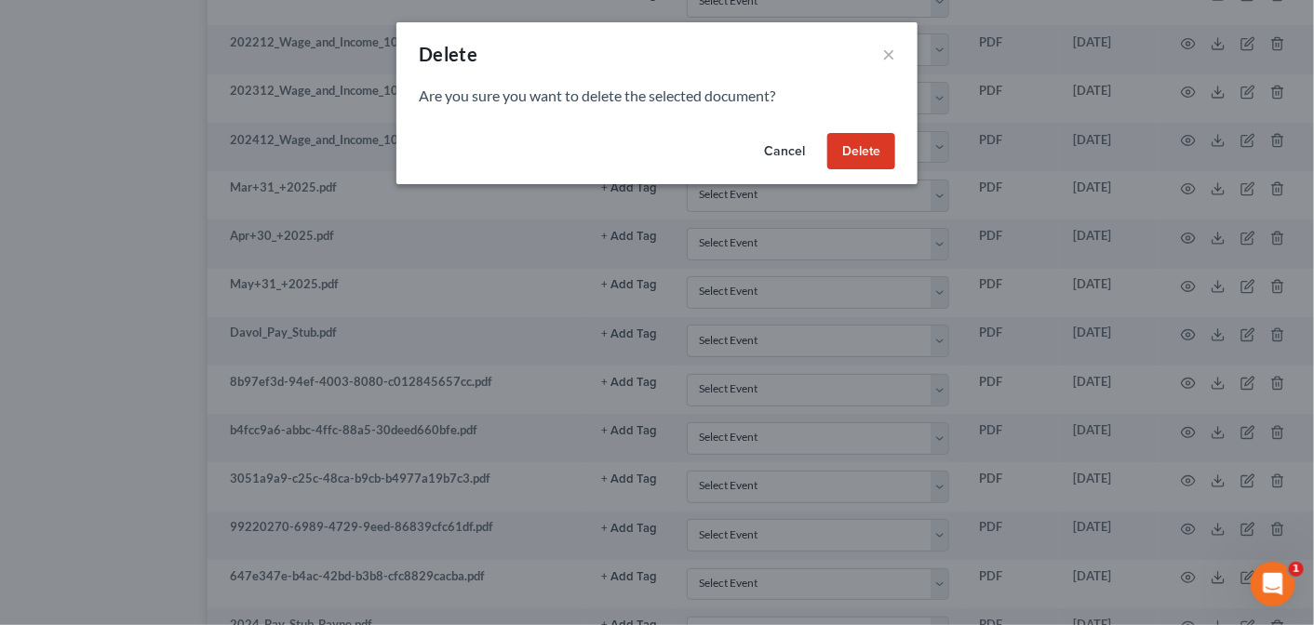
click at [866, 149] on button "Delete" at bounding box center [861, 151] width 68 height 37
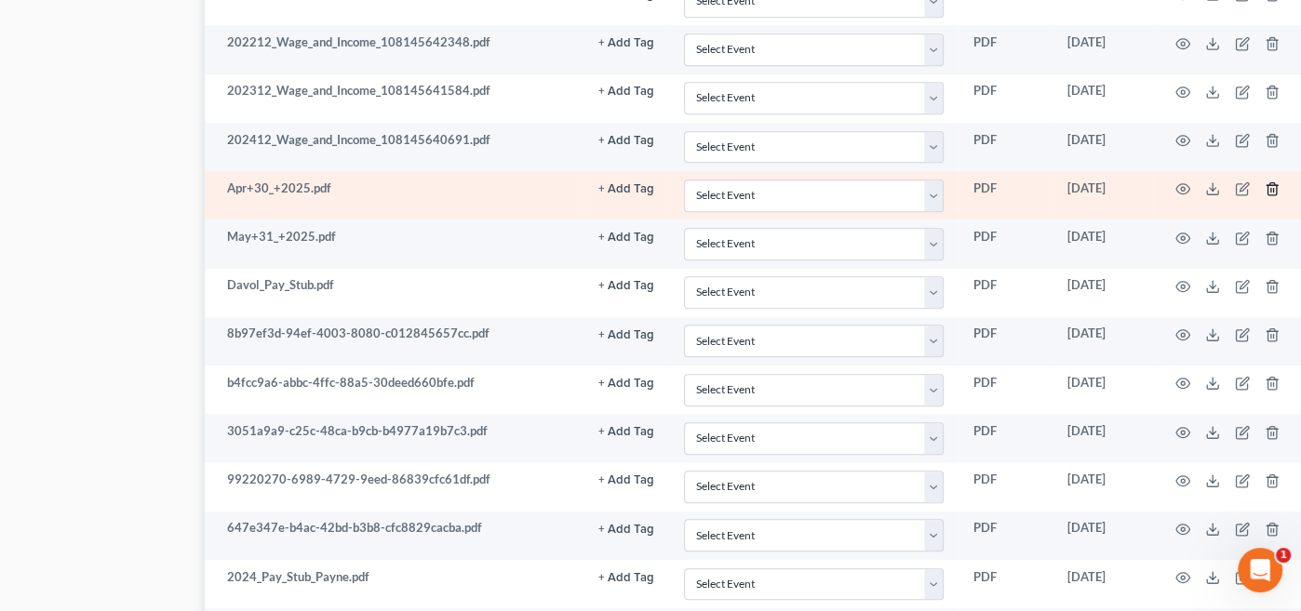
click at [1273, 189] on line "button" at bounding box center [1273, 191] width 0 height 4
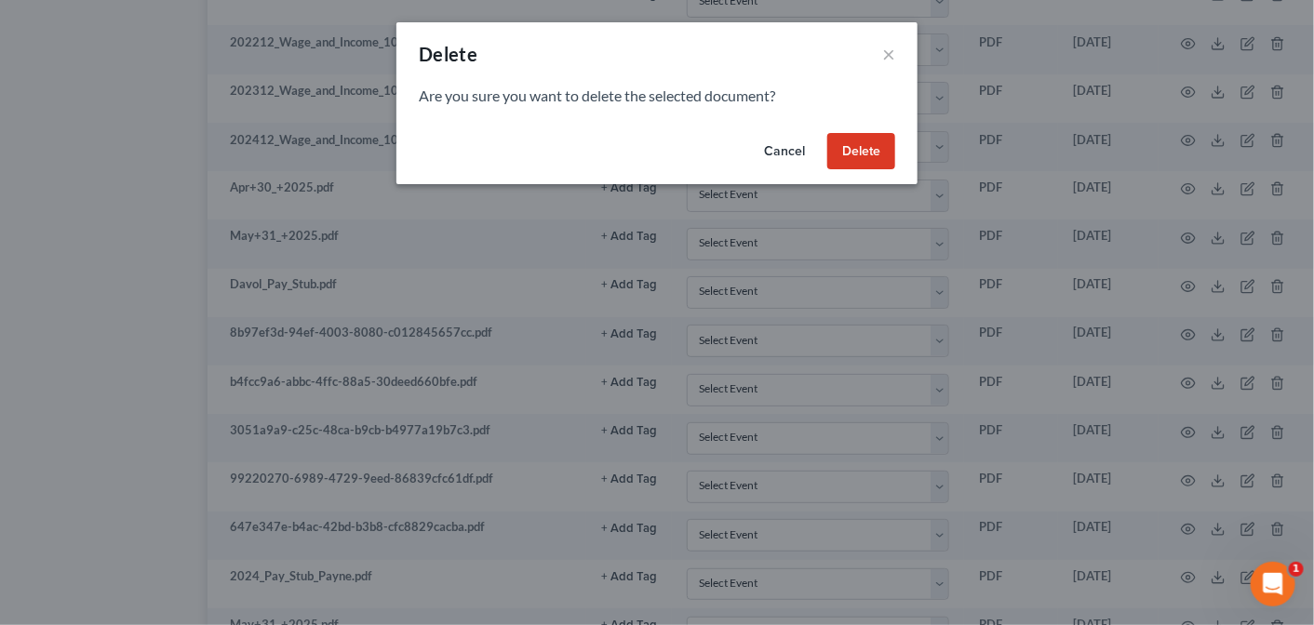
click at [869, 149] on button "Delete" at bounding box center [861, 151] width 68 height 37
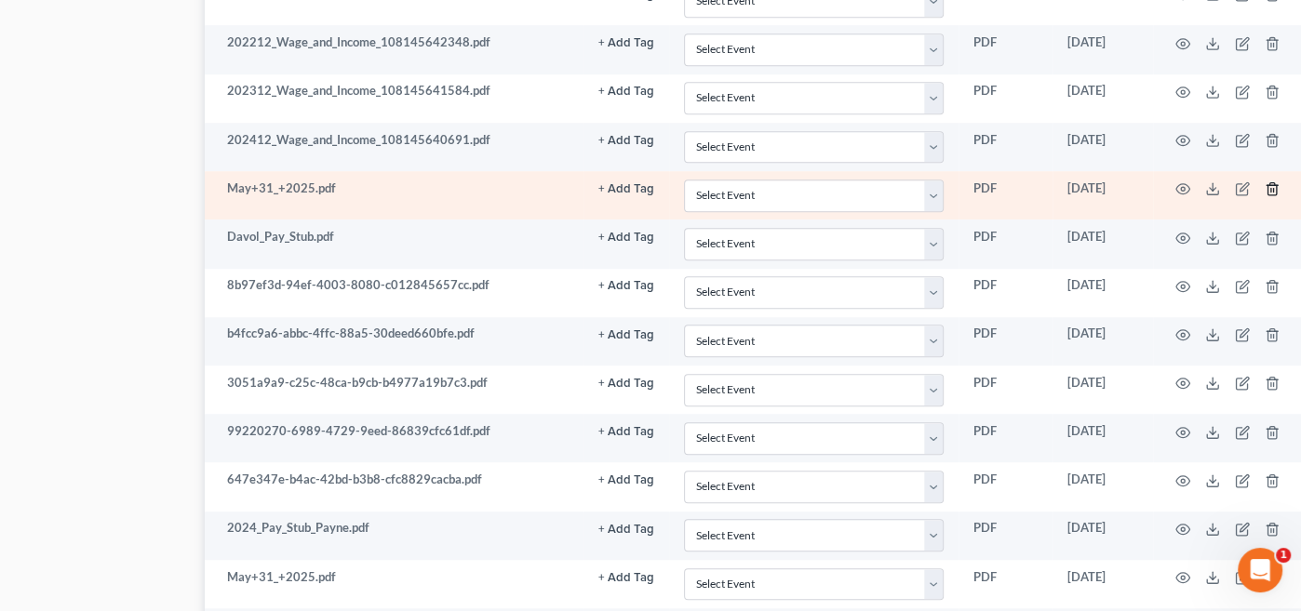
click at [1274, 181] on icon "button" at bounding box center [1272, 188] width 15 height 15
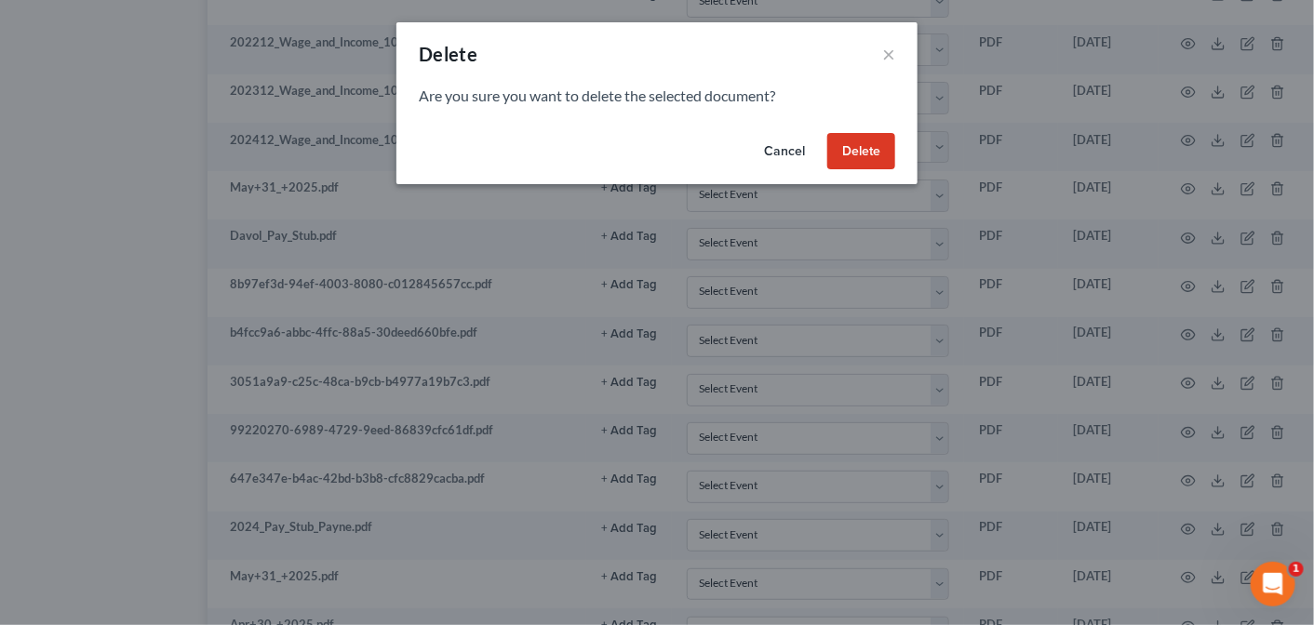
click at [872, 147] on button "Delete" at bounding box center [861, 151] width 68 height 37
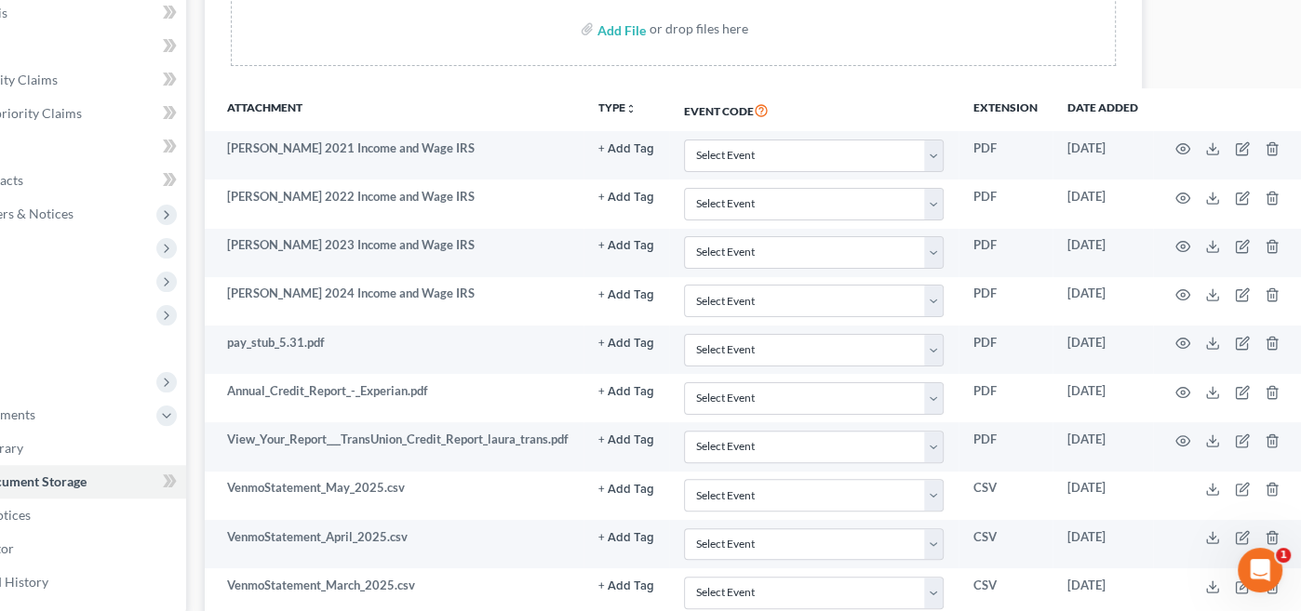
scroll to position [377, 137]
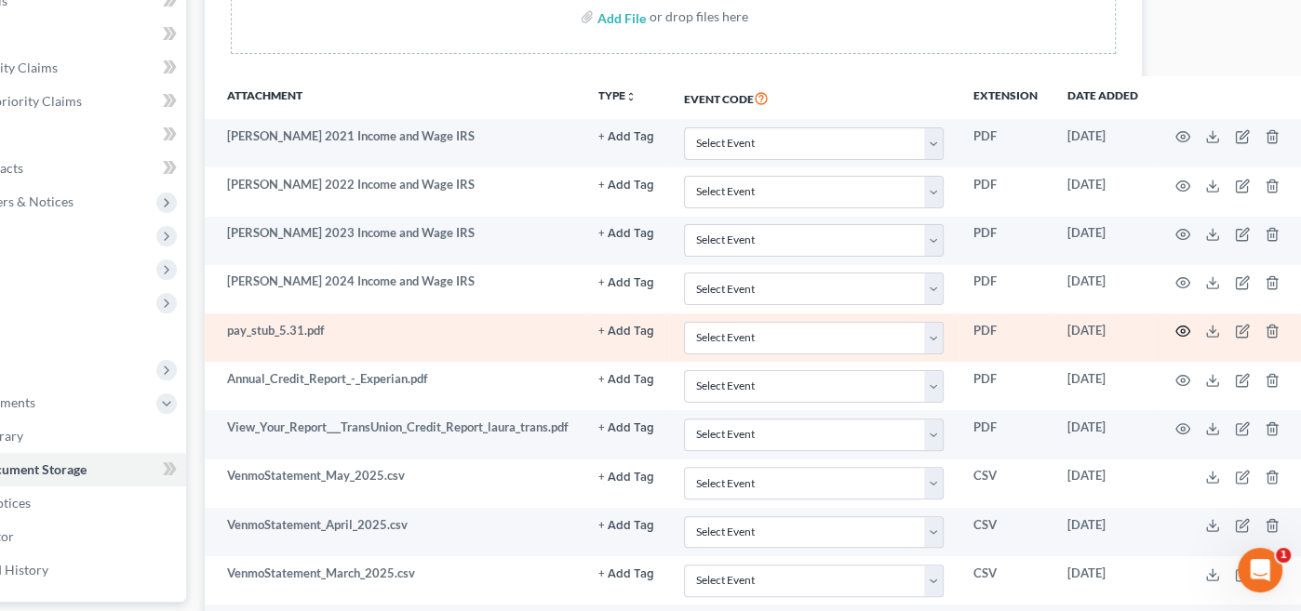
click at [1182, 329] on circle "button" at bounding box center [1183, 331] width 4 height 4
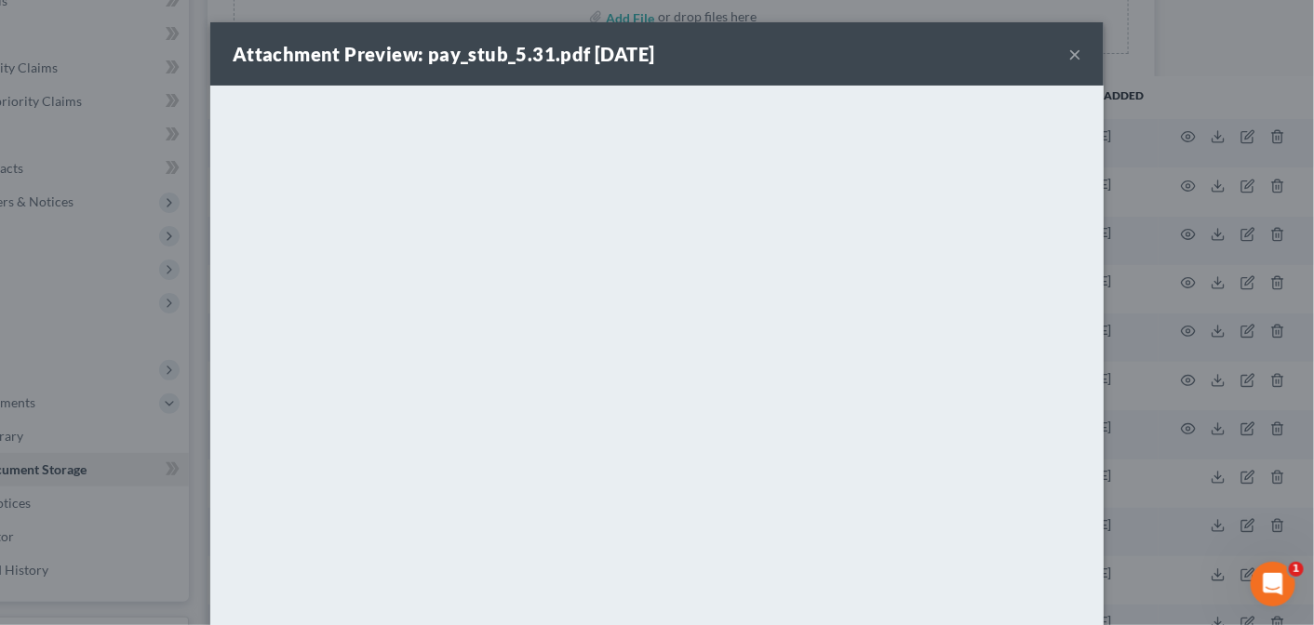
click at [1068, 49] on button "×" at bounding box center [1074, 54] width 13 height 22
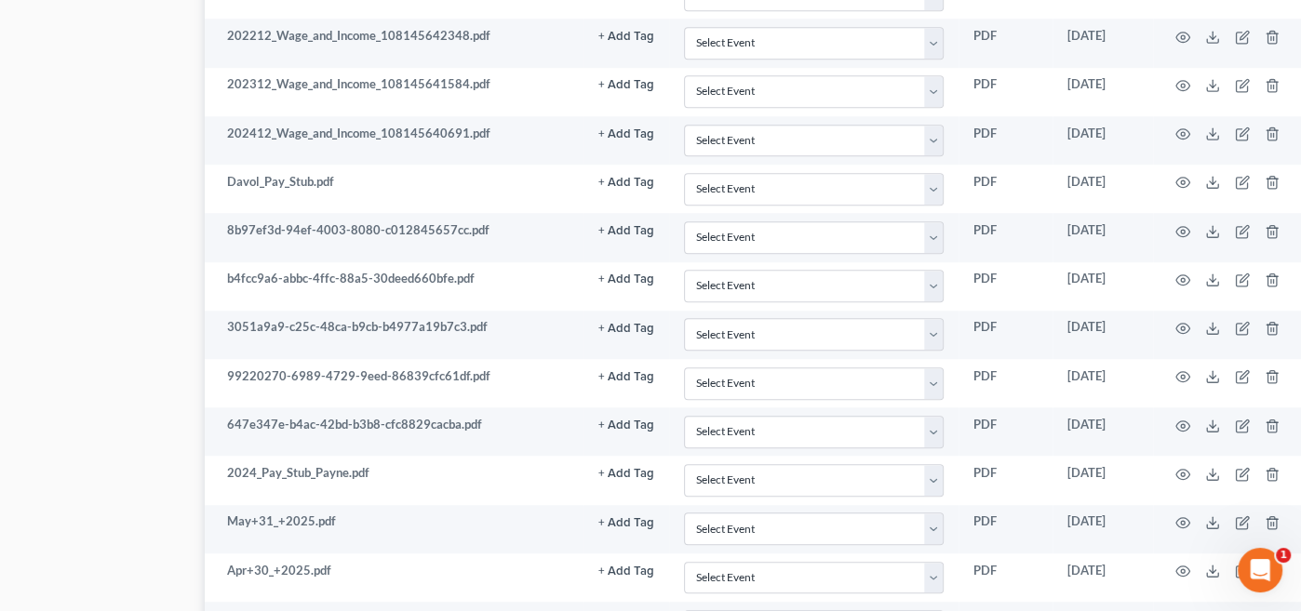
scroll to position [1171, 137]
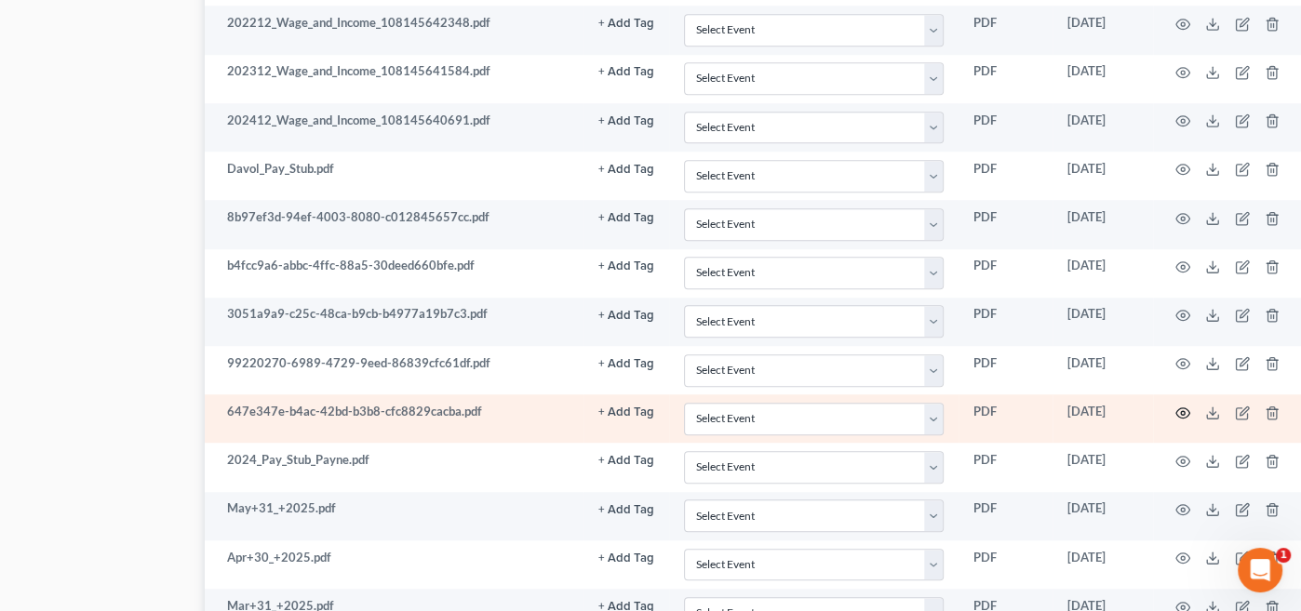
click at [1185, 406] on icon "button" at bounding box center [1182, 413] width 15 height 15
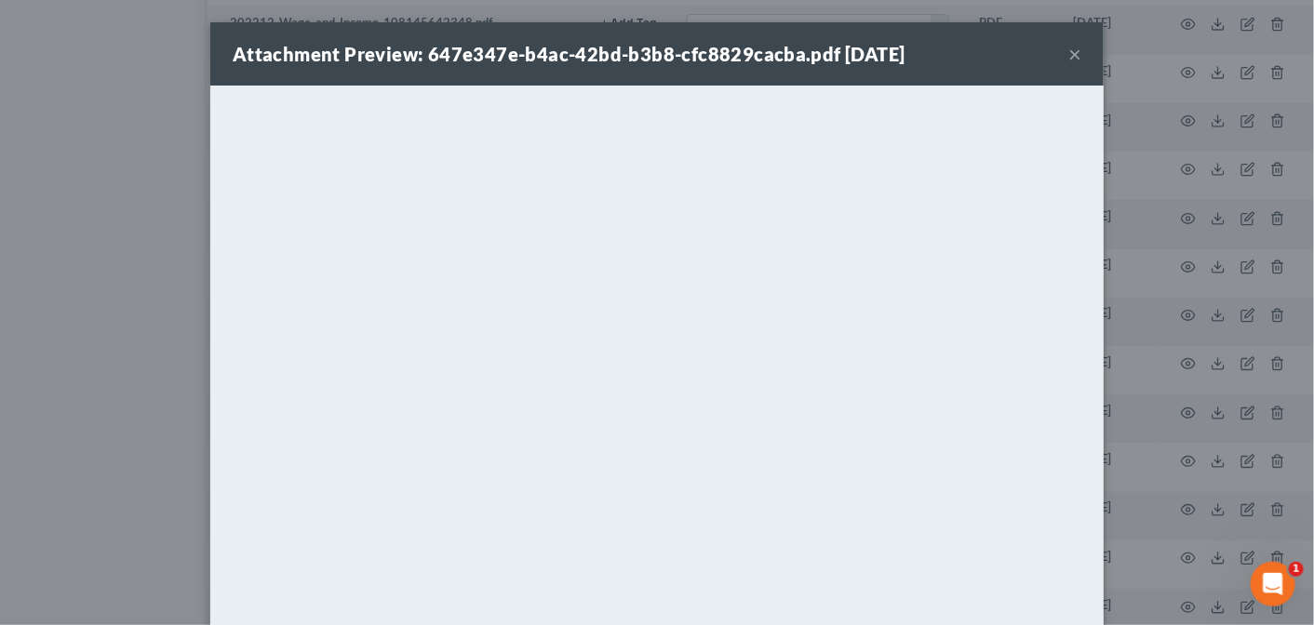
click at [1068, 54] on button "×" at bounding box center [1074, 54] width 13 height 22
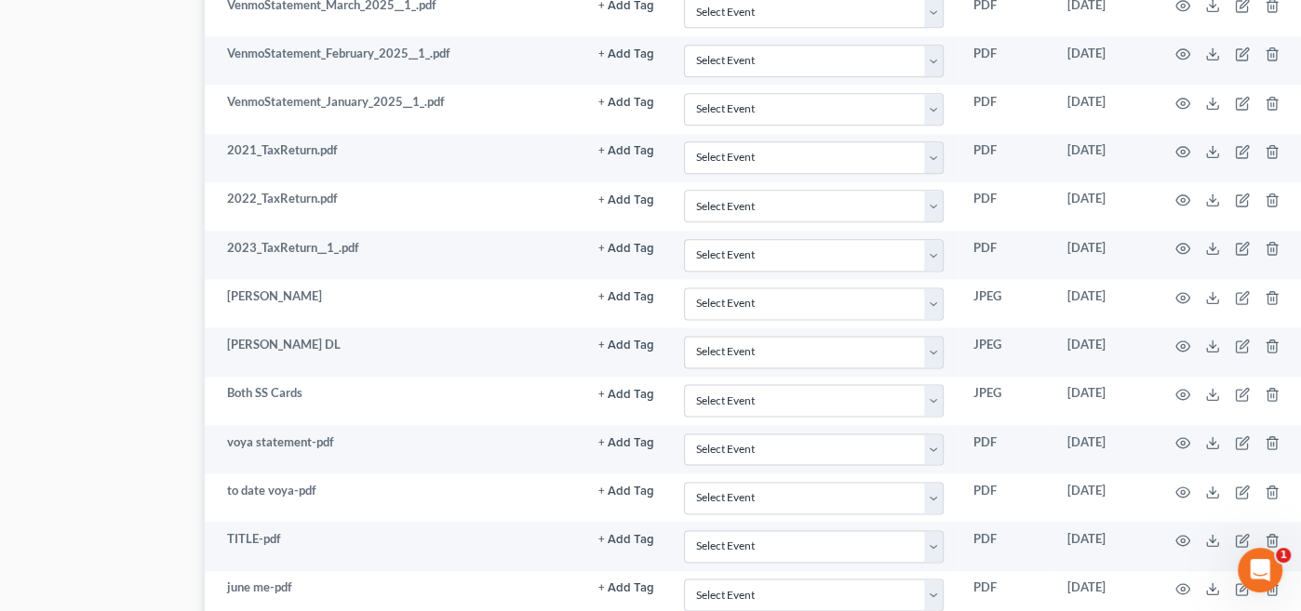
scroll to position [2101, 137]
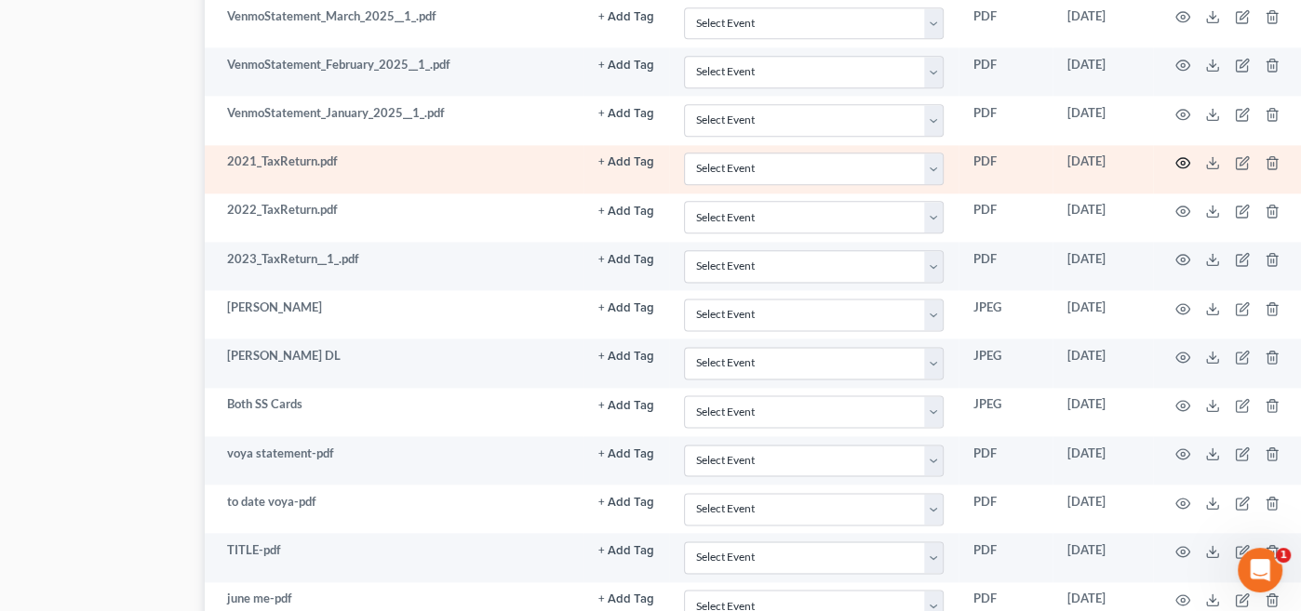
click at [1184, 155] on icon "button" at bounding box center [1182, 162] width 15 height 15
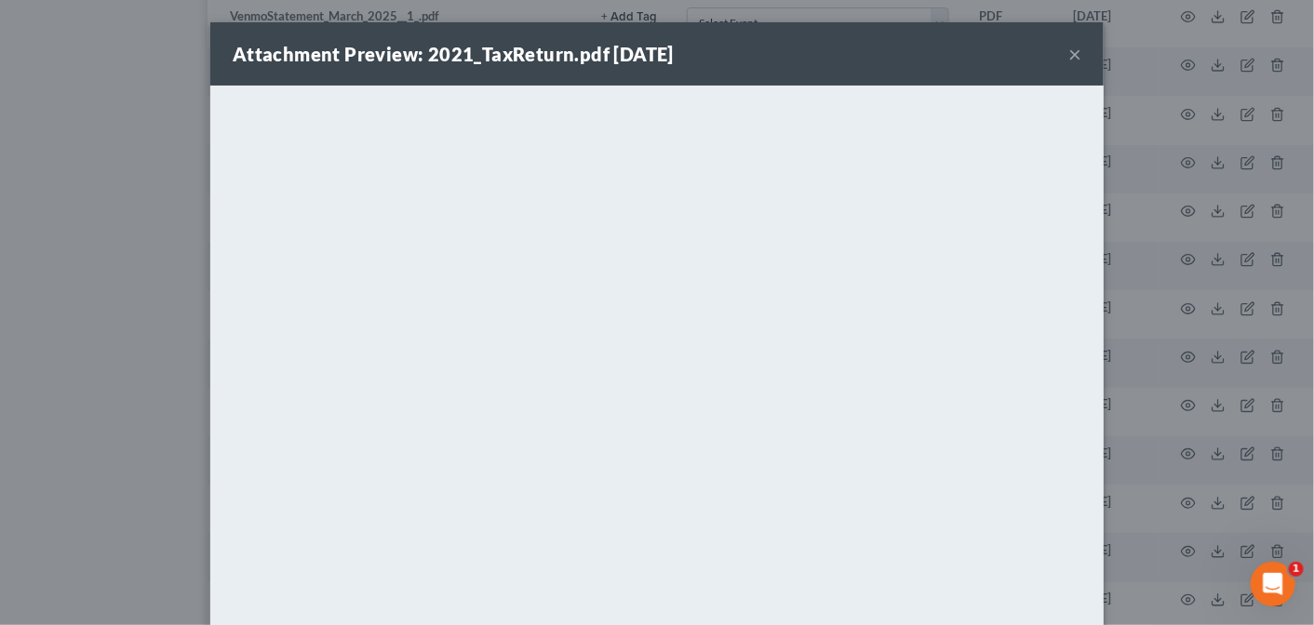
click at [1068, 49] on button "×" at bounding box center [1074, 54] width 13 height 22
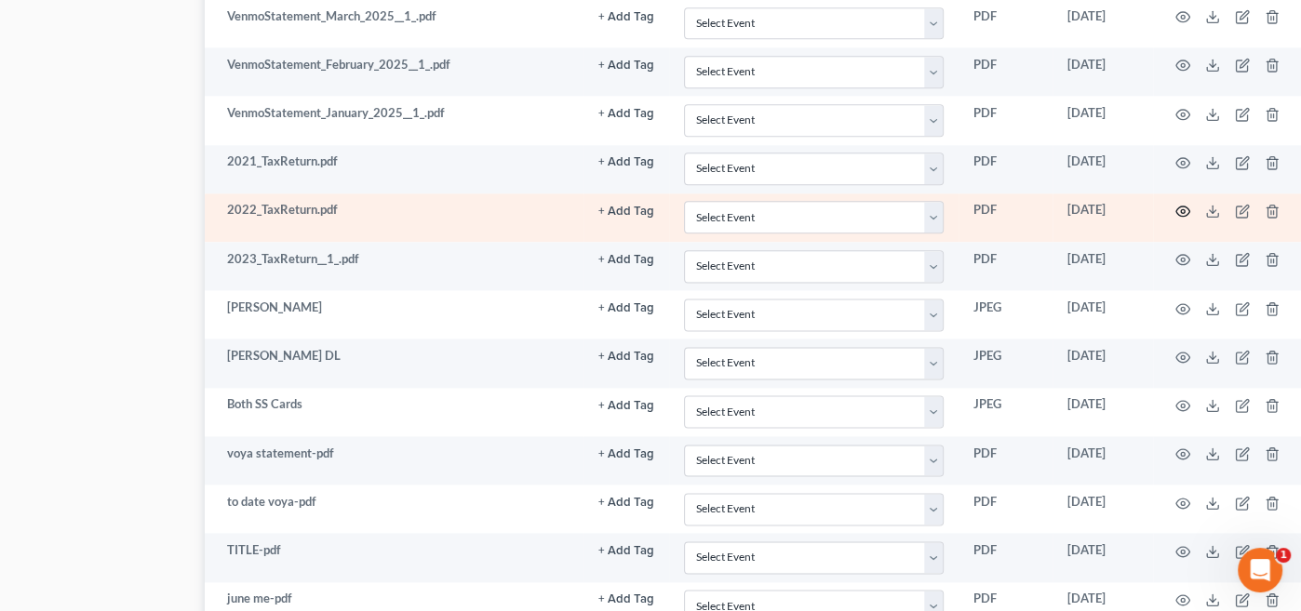
click at [1184, 204] on icon "button" at bounding box center [1182, 211] width 15 height 15
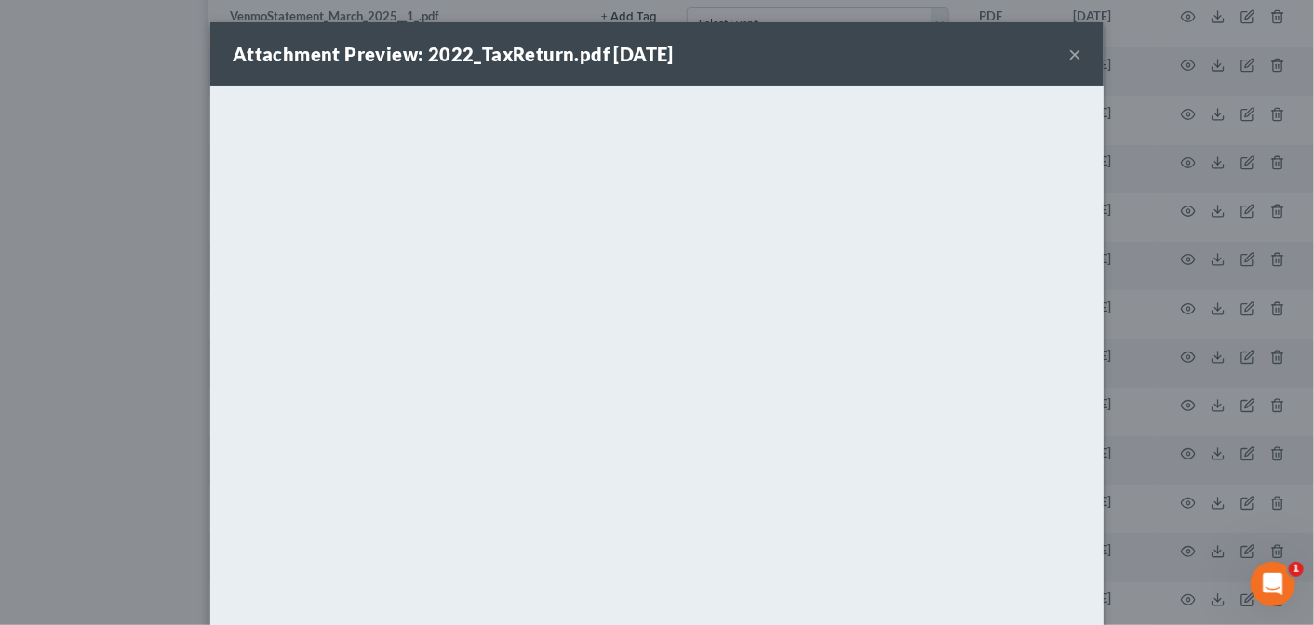
click at [1068, 54] on button "×" at bounding box center [1074, 54] width 13 height 22
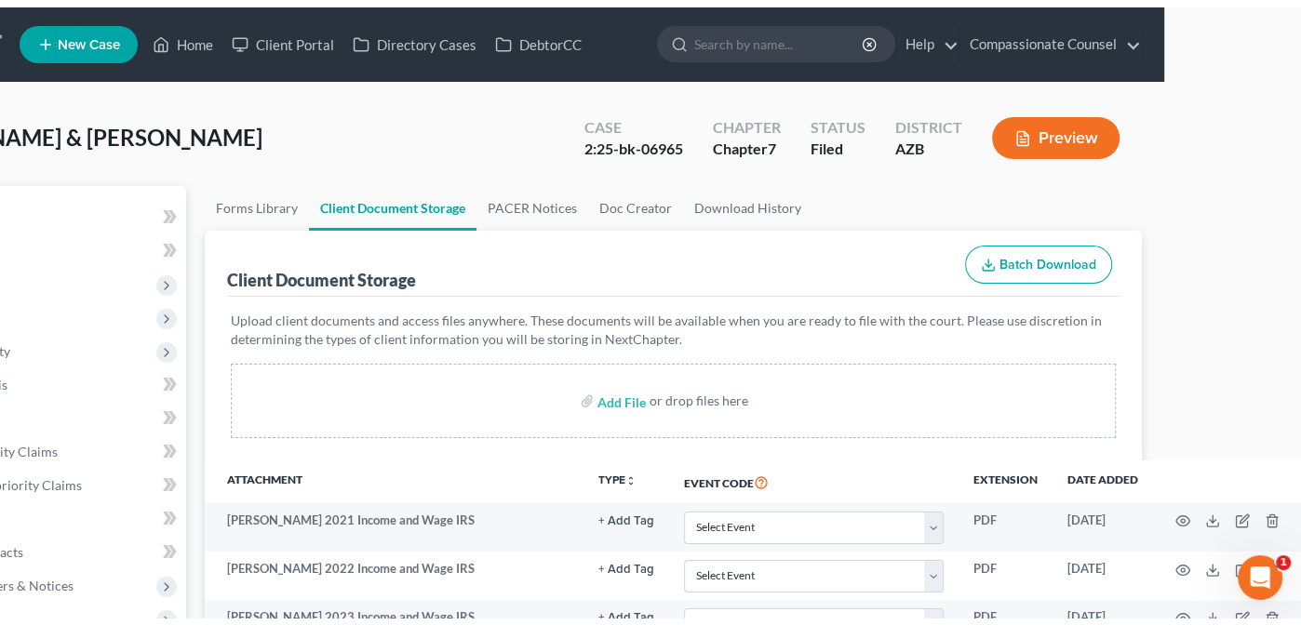
scroll to position [0, 0]
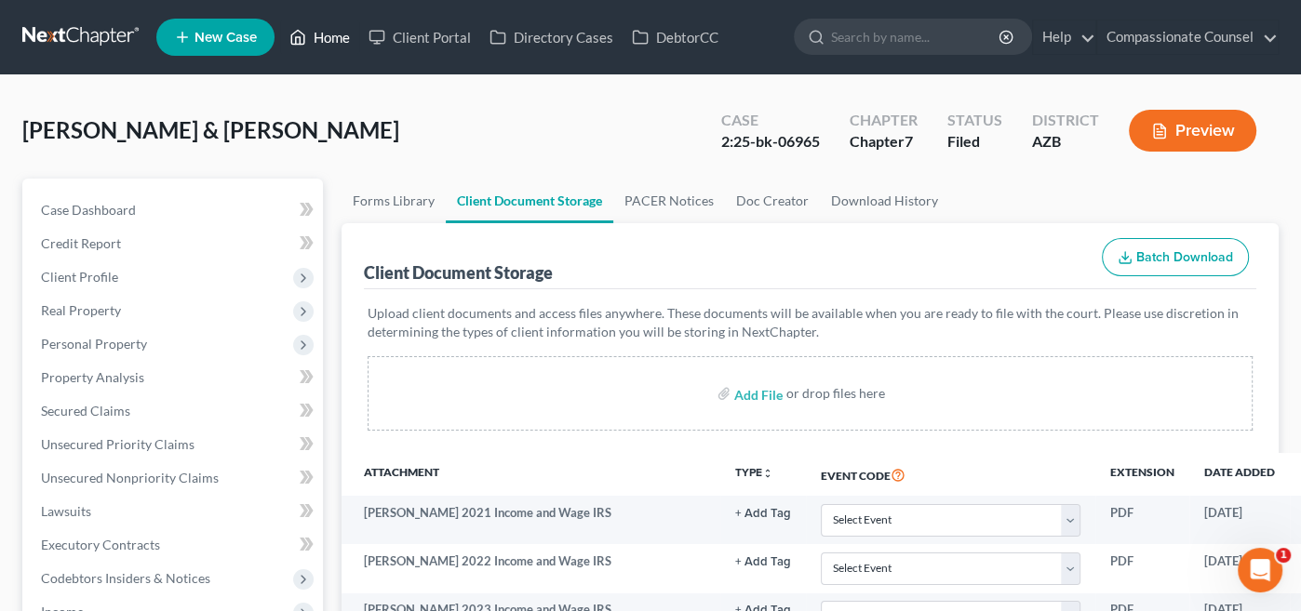
click at [317, 47] on link "Home" at bounding box center [319, 37] width 79 height 34
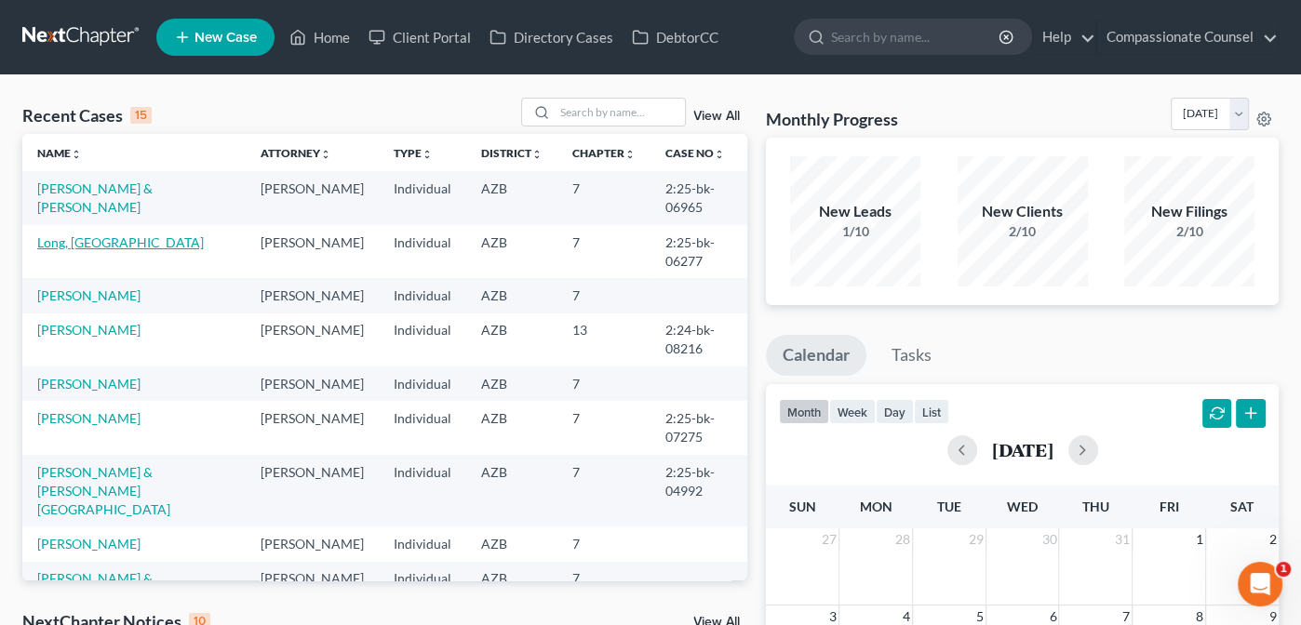
click at [82, 245] on link "Long, [GEOGRAPHIC_DATA]" at bounding box center [120, 243] width 167 height 16
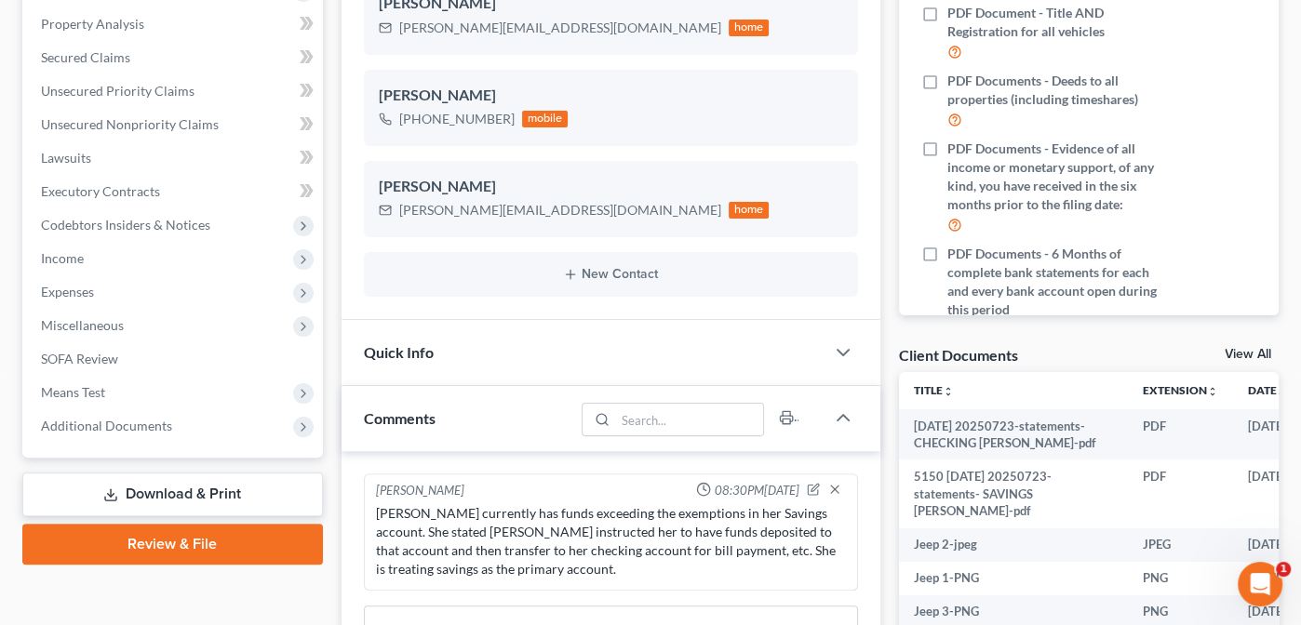
scroll to position [346, 0]
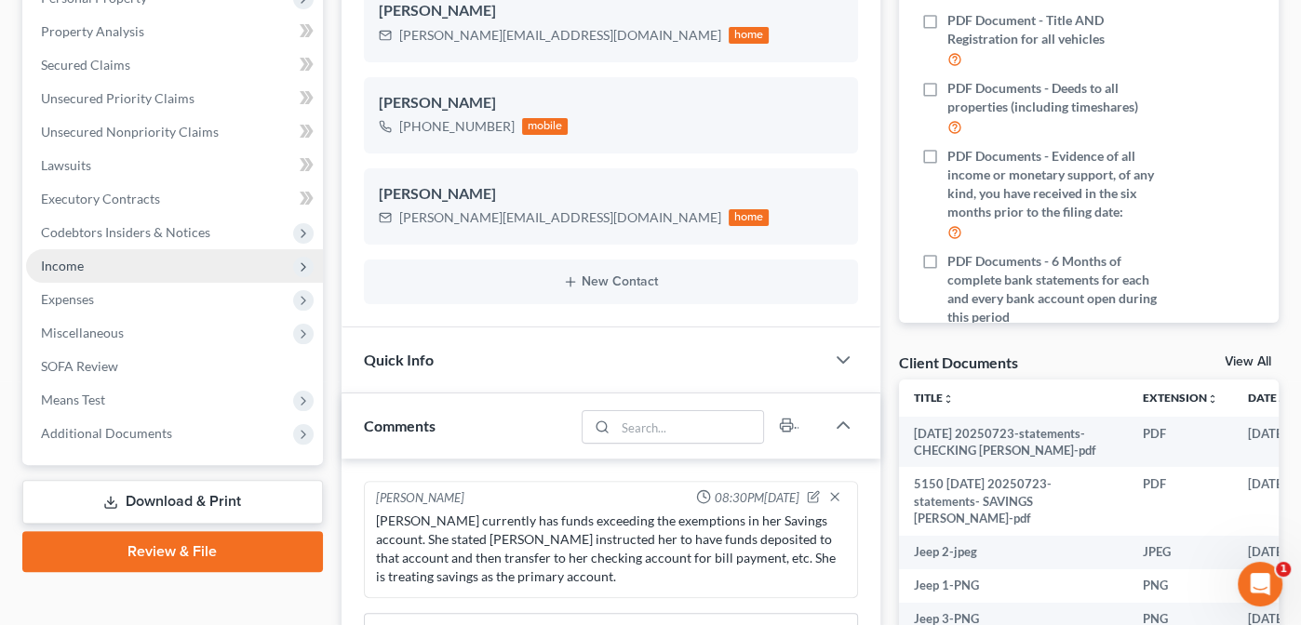
click at [58, 263] on span "Income" at bounding box center [62, 266] width 43 height 16
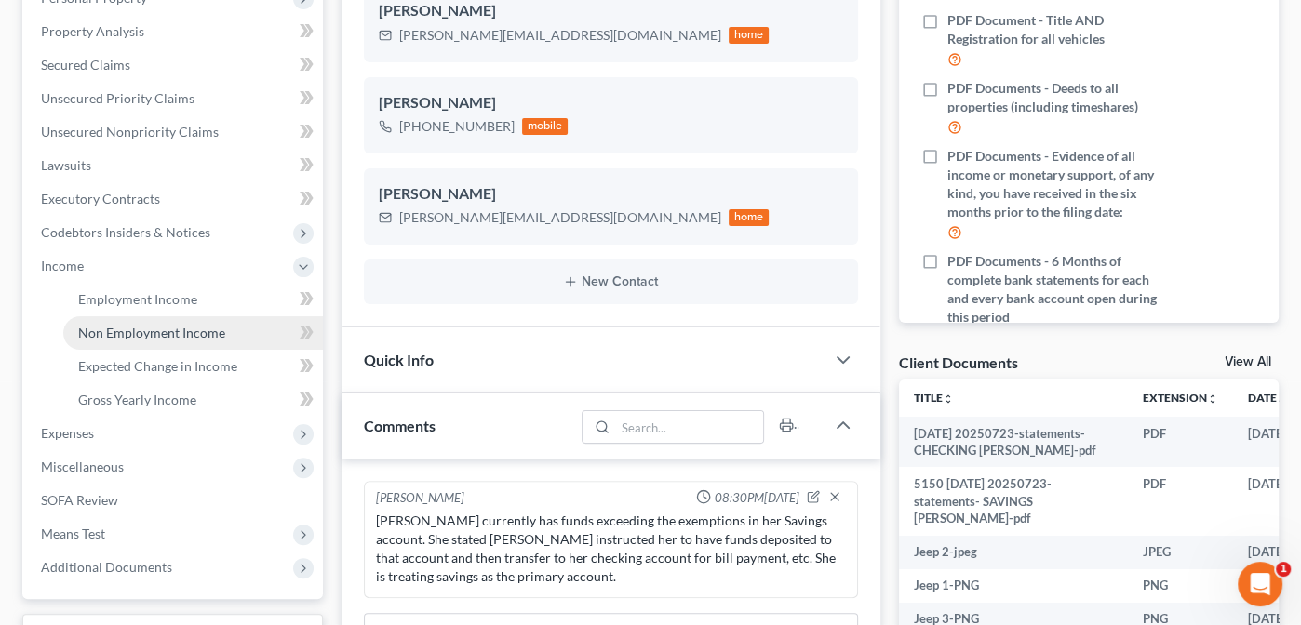
click at [141, 327] on span "Non Employment Income" at bounding box center [151, 333] width 147 height 16
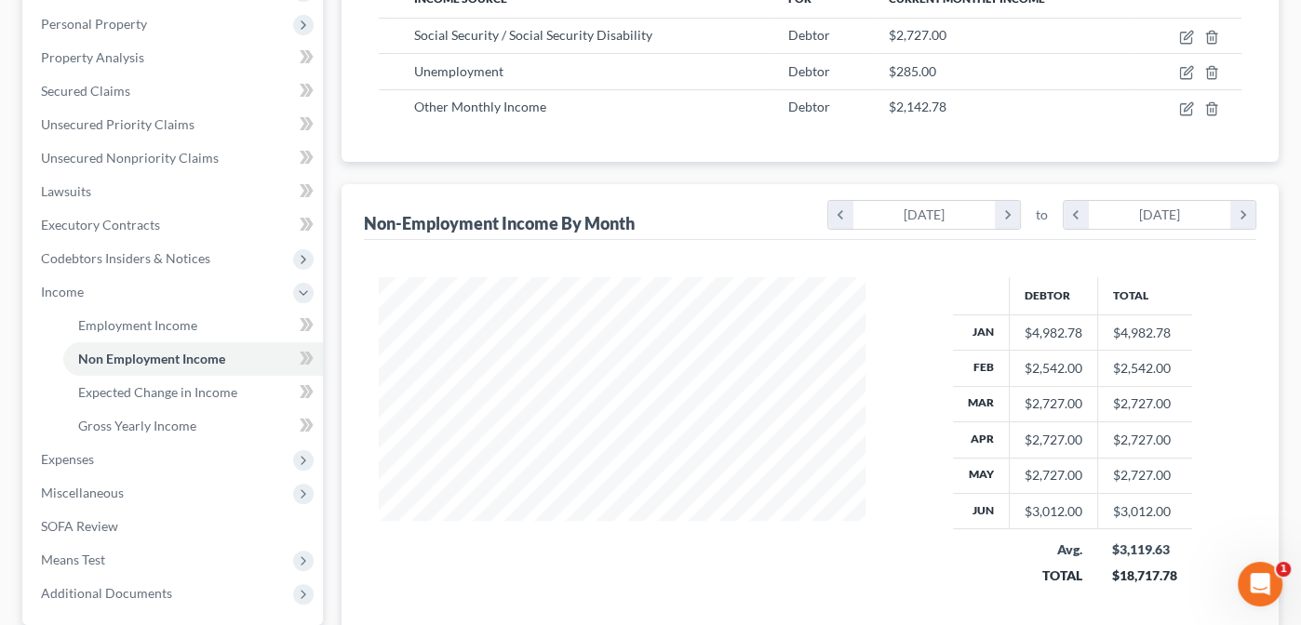
scroll to position [30, 0]
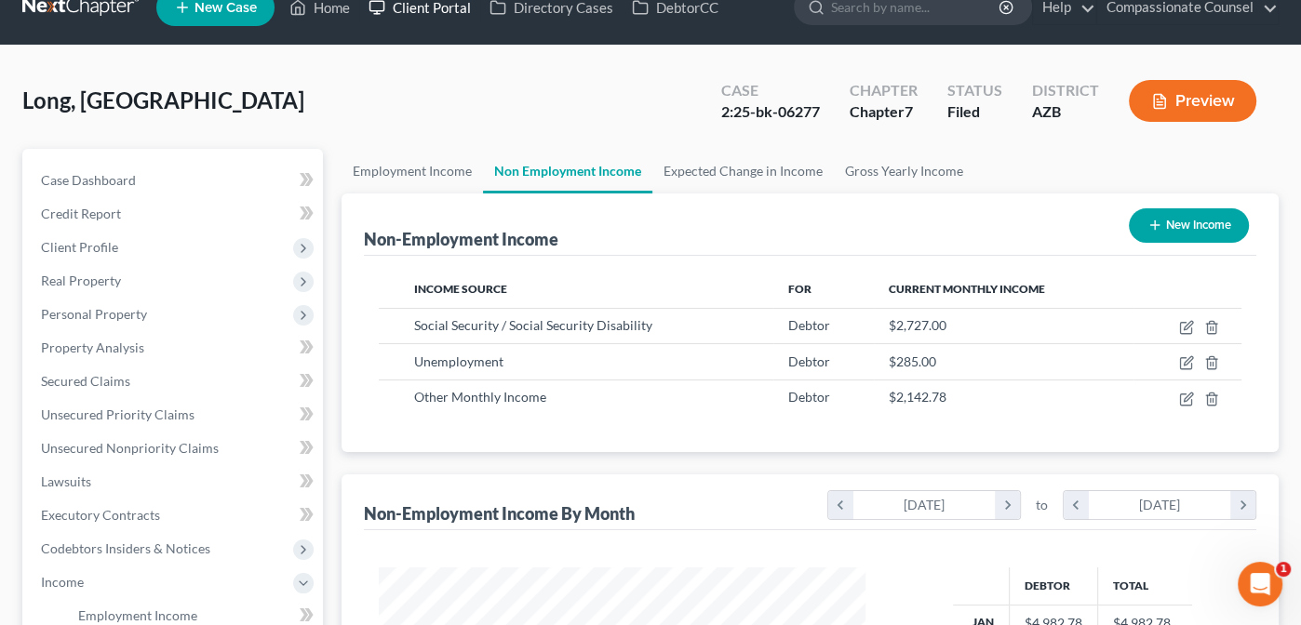
click at [439, 7] on link "Client Portal" at bounding box center [419, 8] width 121 height 34
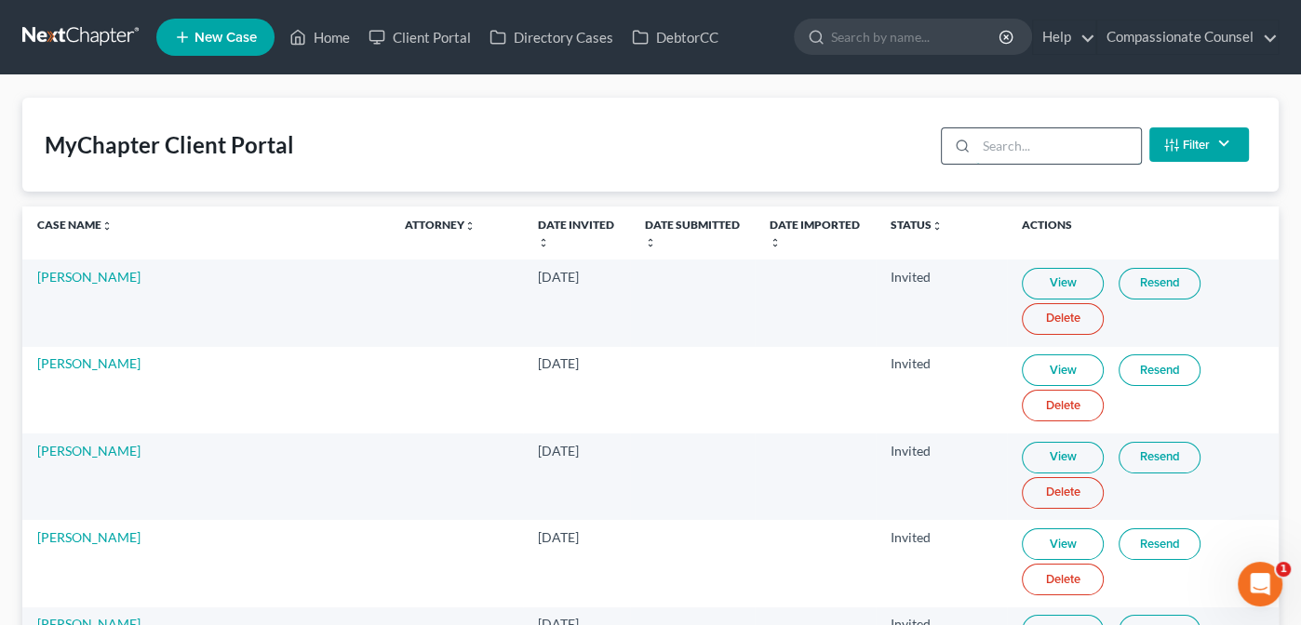
click at [989, 140] on input "search" at bounding box center [1058, 145] width 165 height 35
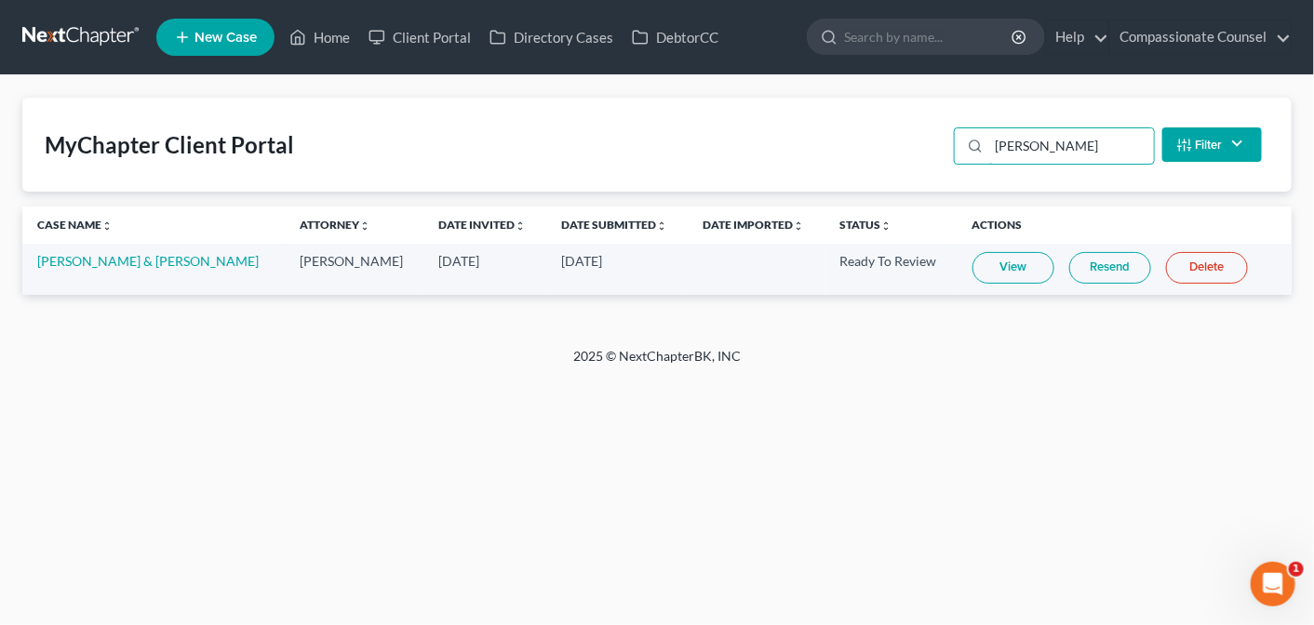
type input "orta"
click at [996, 265] on link "View" at bounding box center [1014, 268] width 82 height 32
click at [333, 37] on link "Home" at bounding box center [319, 37] width 79 height 34
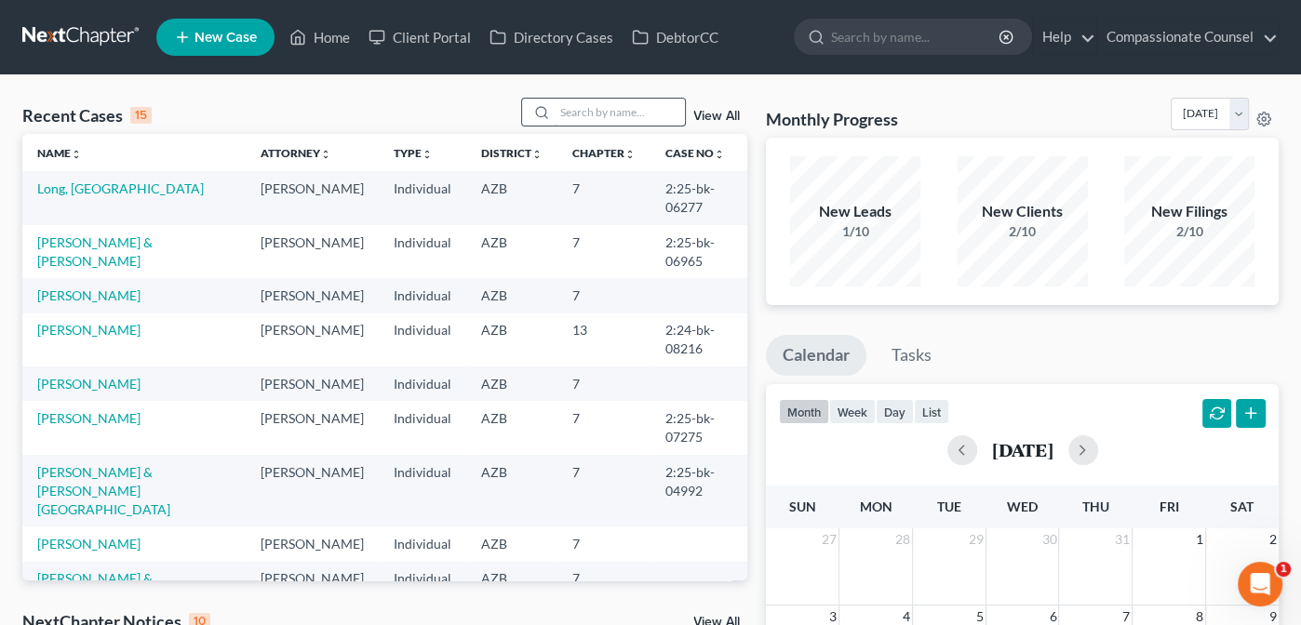
click at [595, 105] on input "search" at bounding box center [620, 112] width 130 height 27
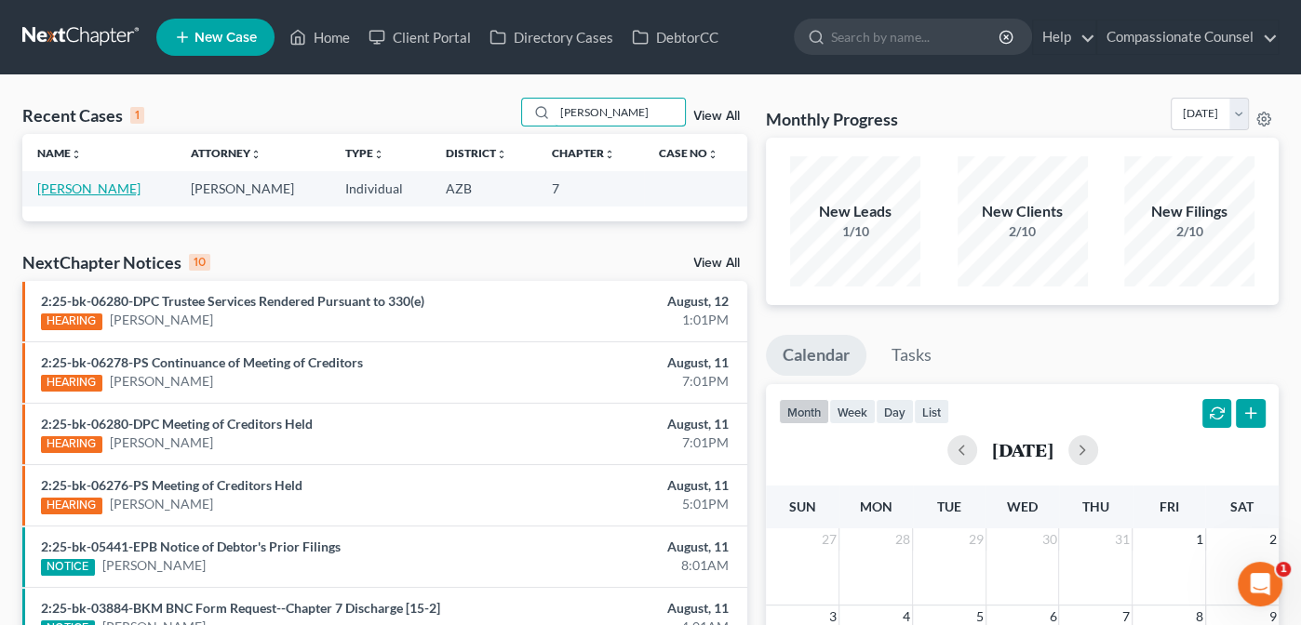
type input "orta"
click at [54, 182] on link "Orta, Ria" at bounding box center [88, 189] width 103 height 16
click at [57, 184] on link "Orta, Ria" at bounding box center [88, 189] width 103 height 16
click at [59, 185] on link "Orta, Ria" at bounding box center [88, 189] width 103 height 16
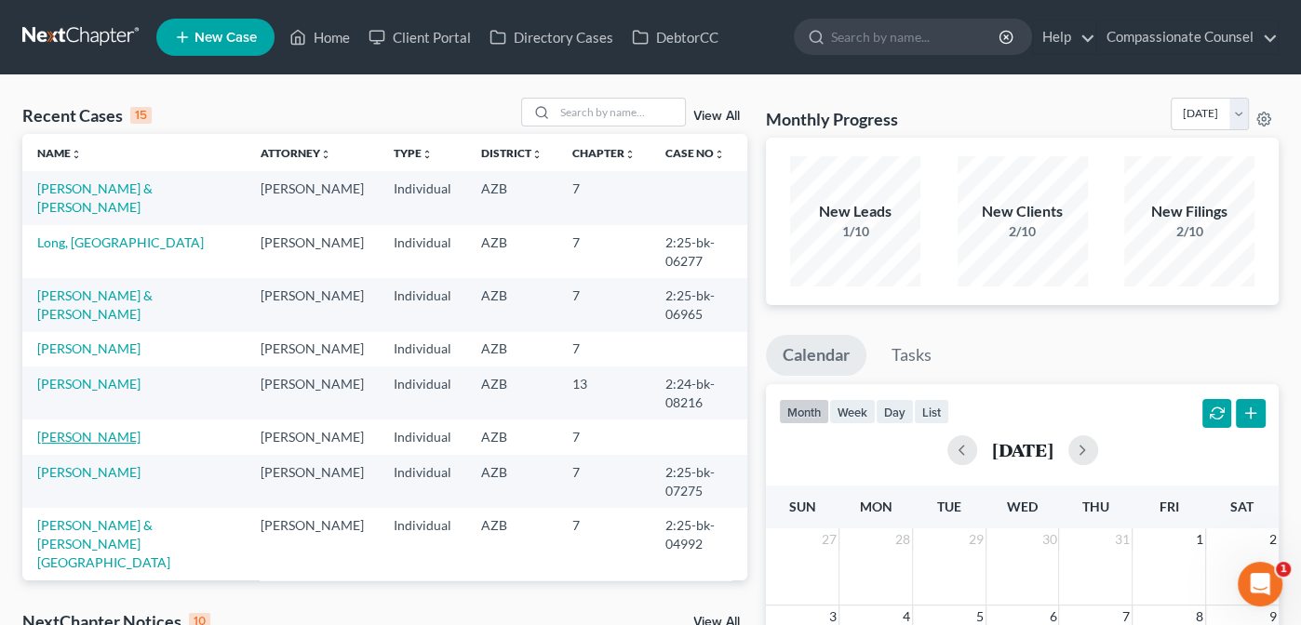
click at [70, 445] on link "[PERSON_NAME]" at bounding box center [88, 437] width 103 height 16
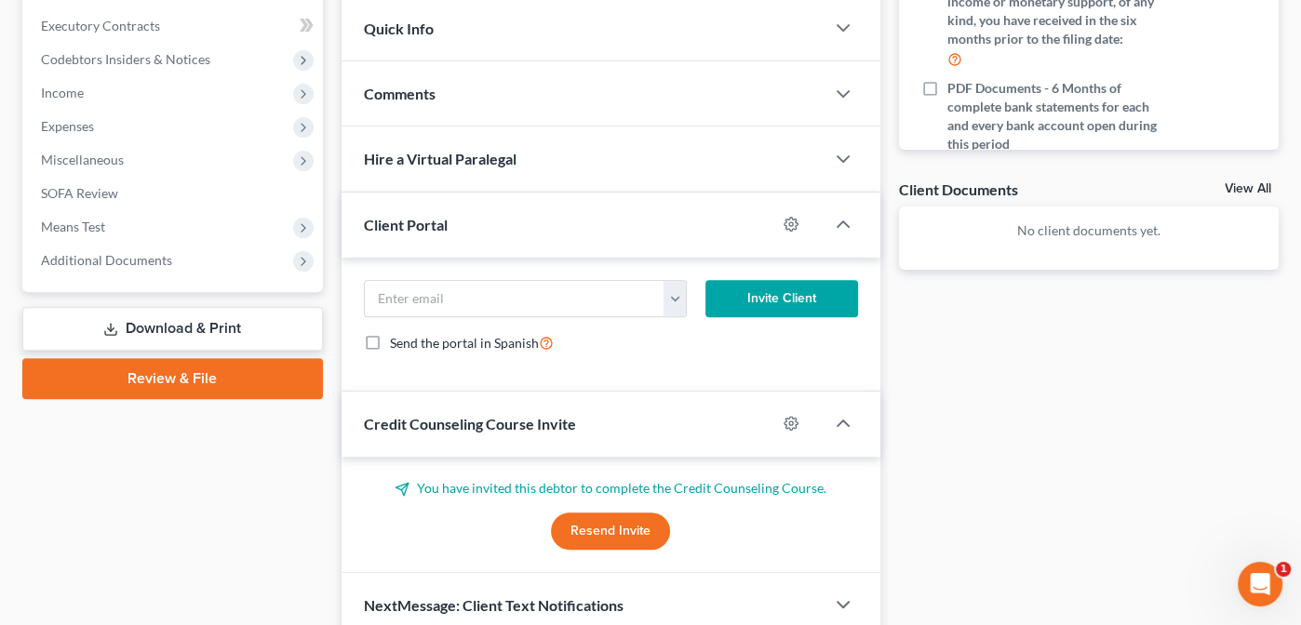
scroll to position [598, 0]
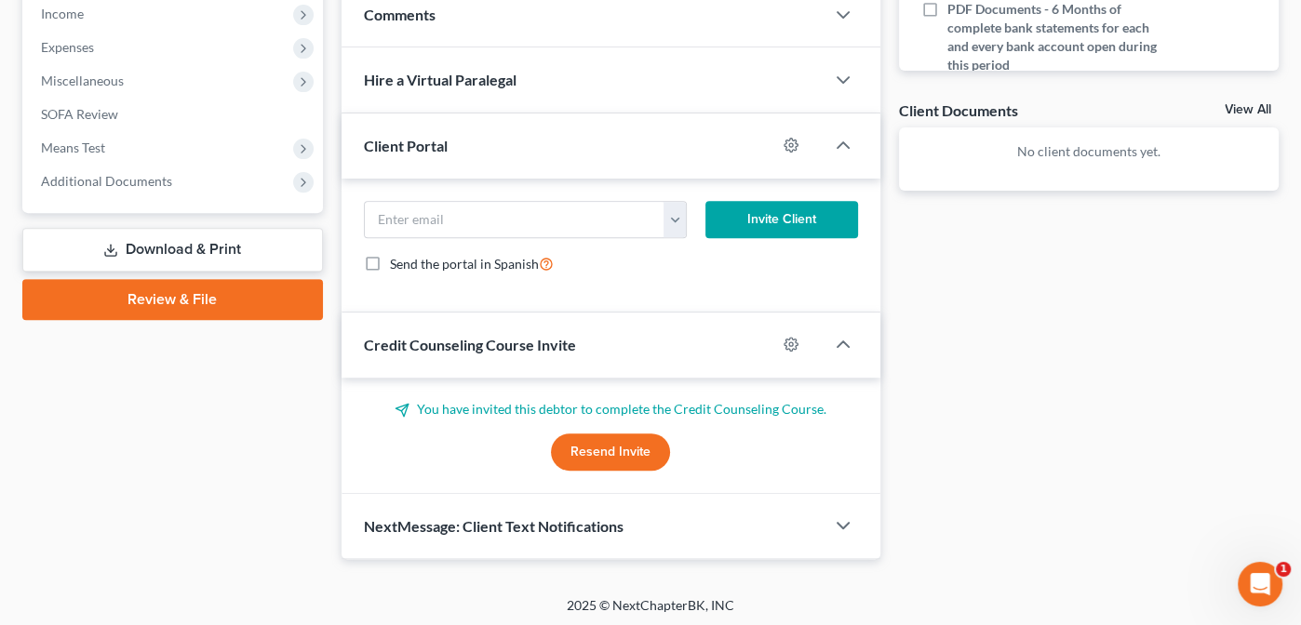
click at [610, 446] on button "Resend Invite" at bounding box center [610, 452] width 119 height 37
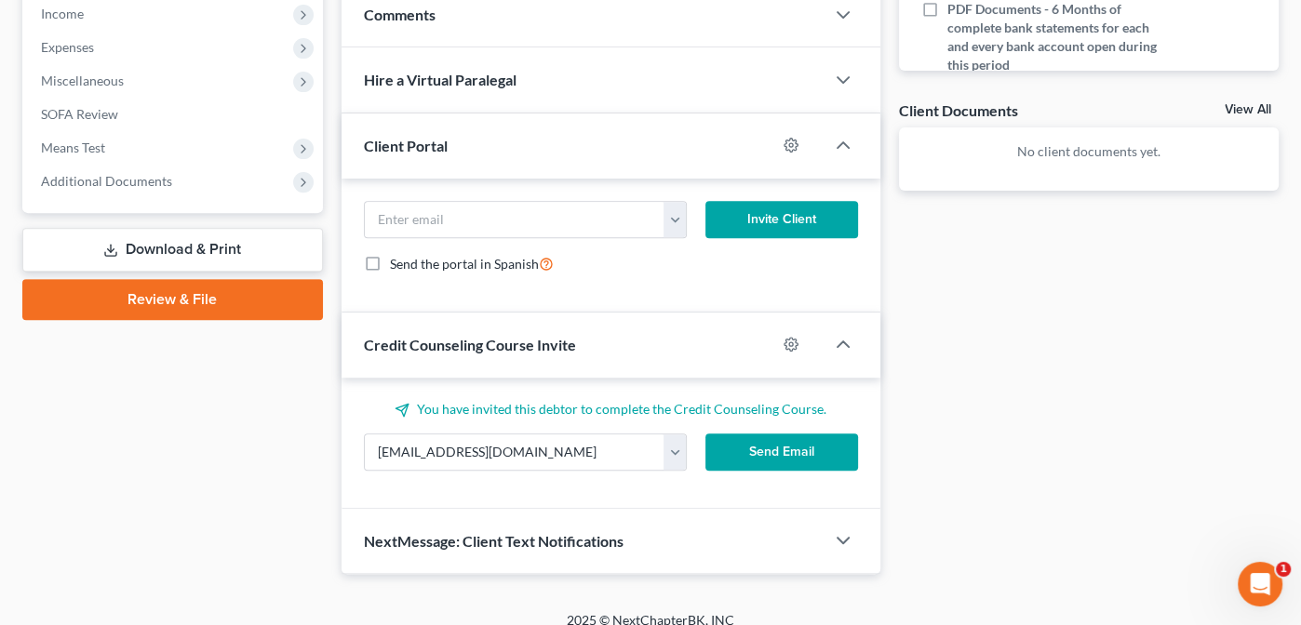
click at [785, 444] on button "Send Email" at bounding box center [781, 452] width 153 height 37
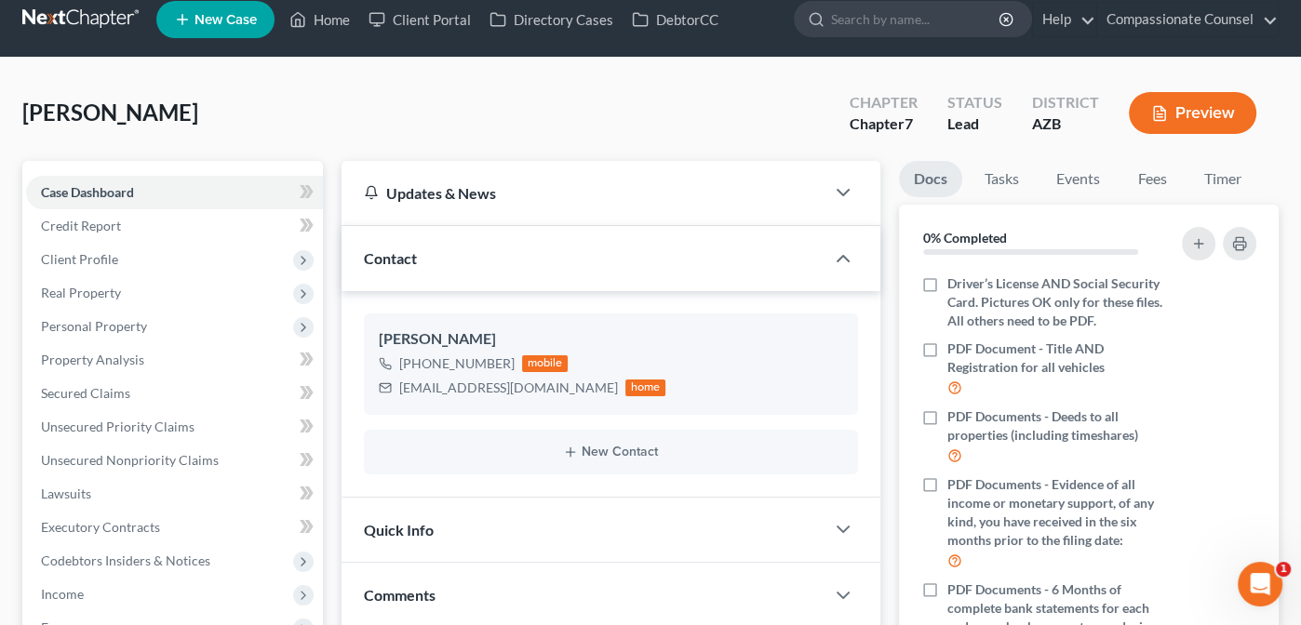
scroll to position [0, 0]
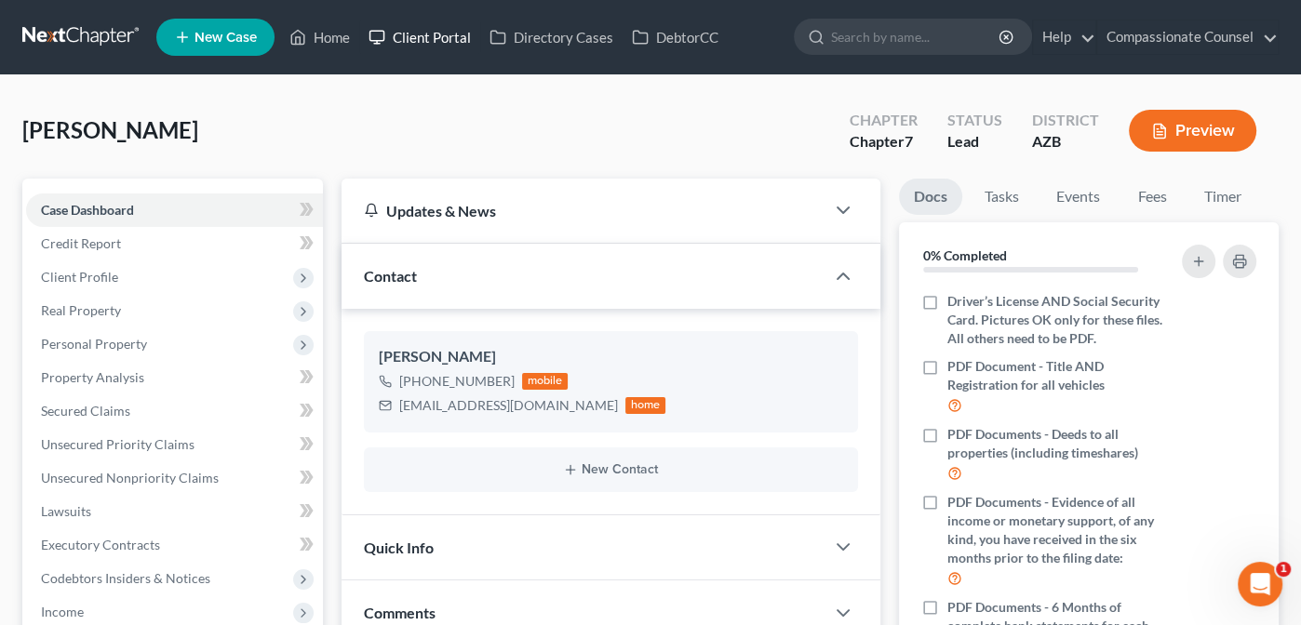
click at [436, 40] on link "Client Portal" at bounding box center [419, 37] width 121 height 34
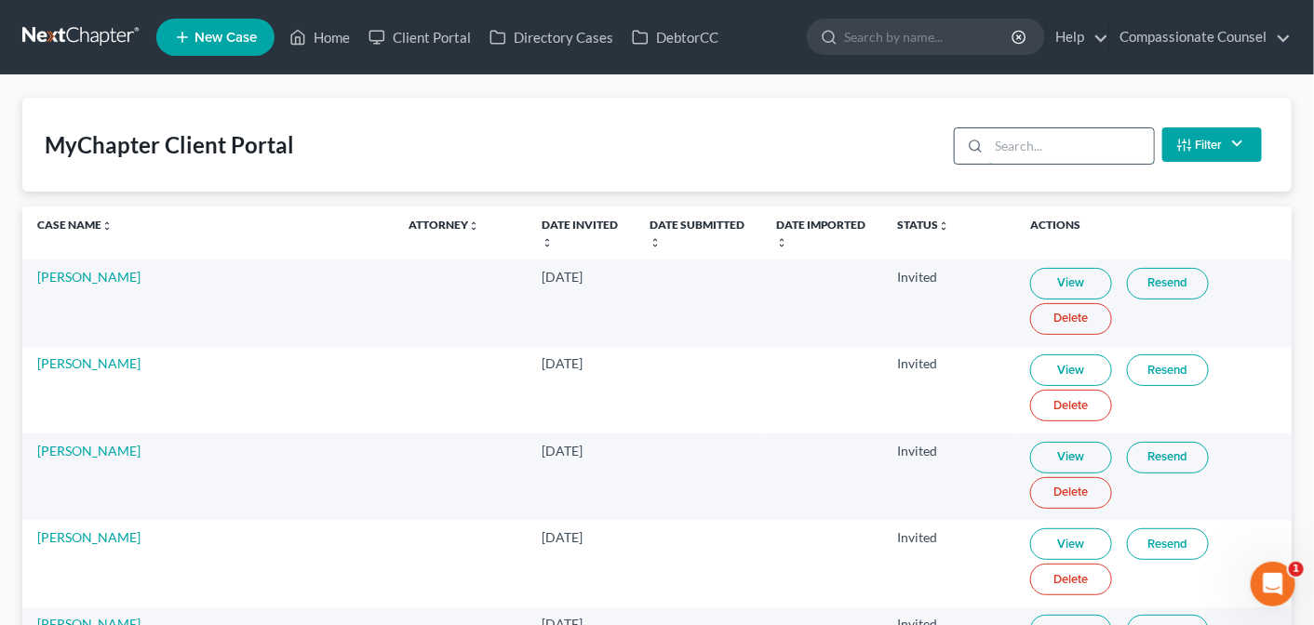
click at [1000, 146] on input "search" at bounding box center [1071, 145] width 165 height 35
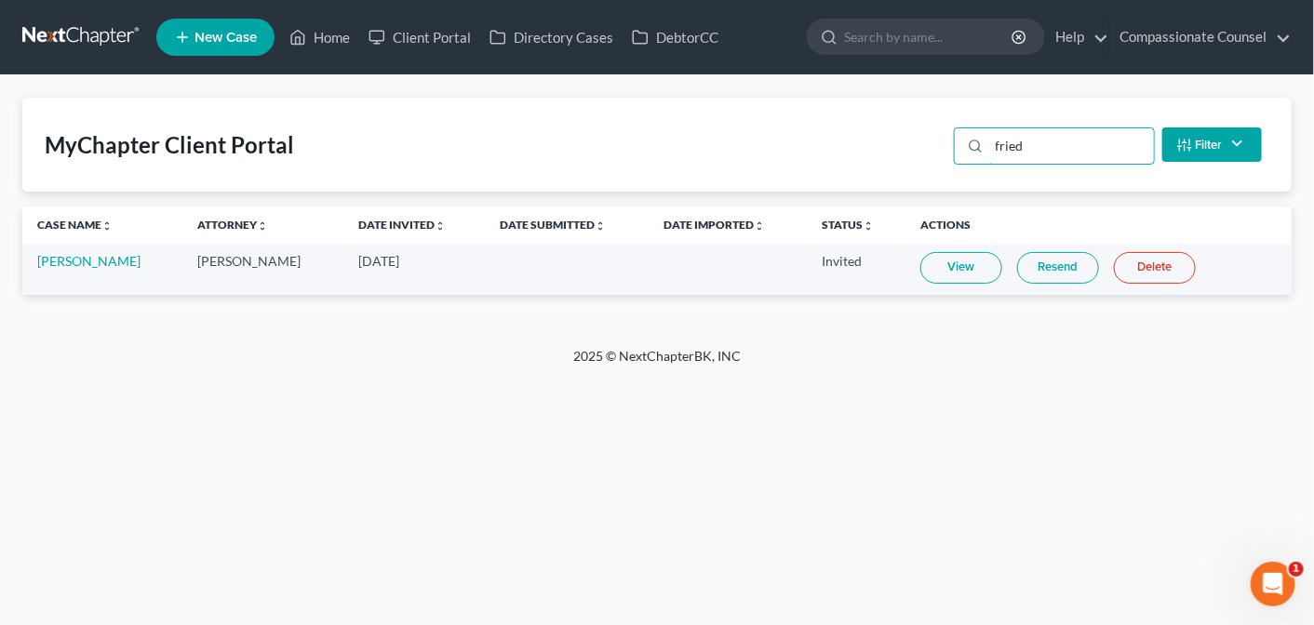
type input "fried"
click at [1039, 265] on link "Resend" at bounding box center [1058, 268] width 82 height 32
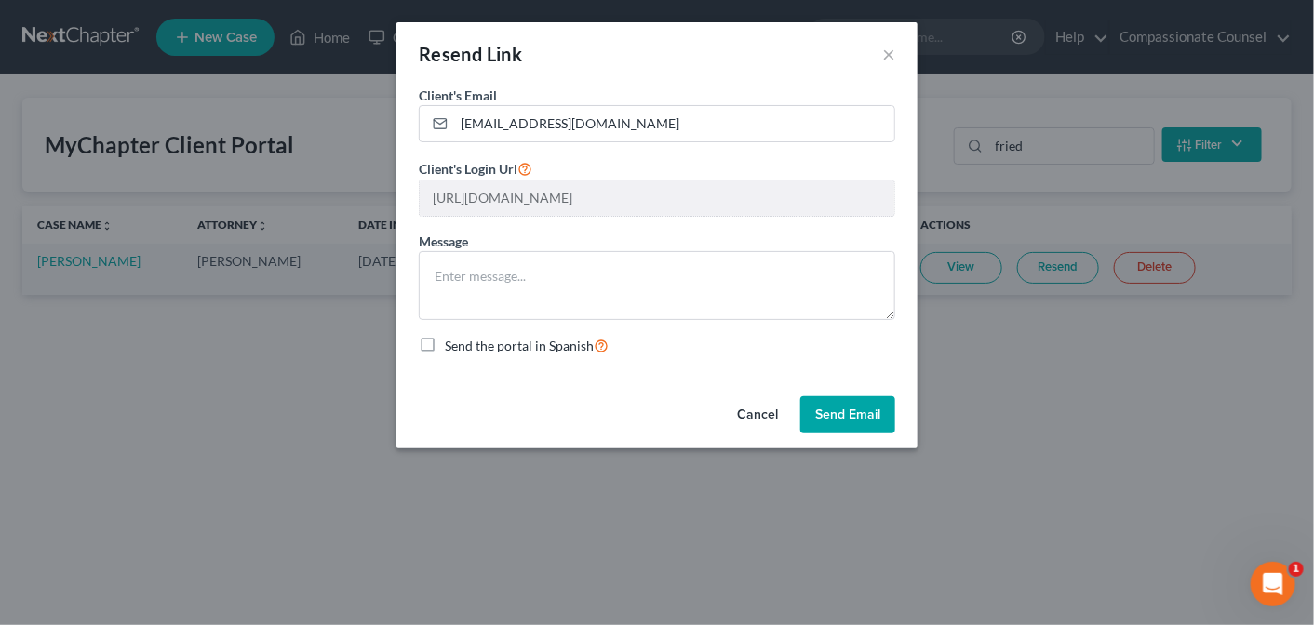
click at [853, 409] on button "Send Email" at bounding box center [847, 414] width 95 height 37
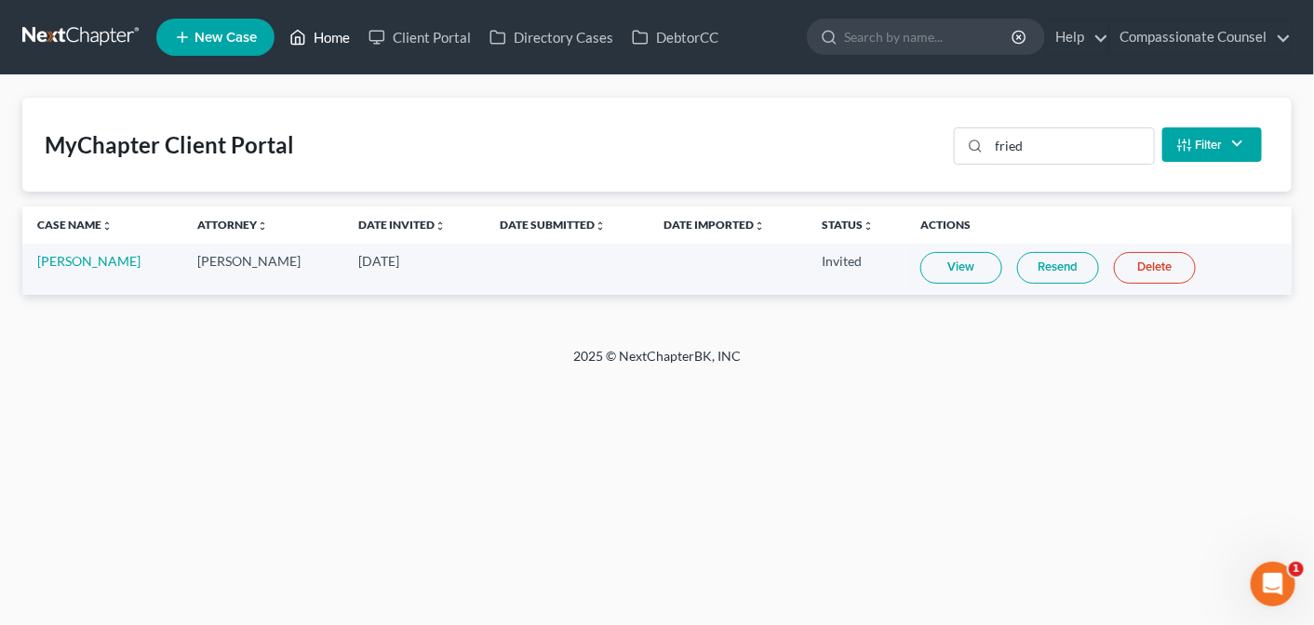
click at [328, 28] on link "Home" at bounding box center [319, 37] width 79 height 34
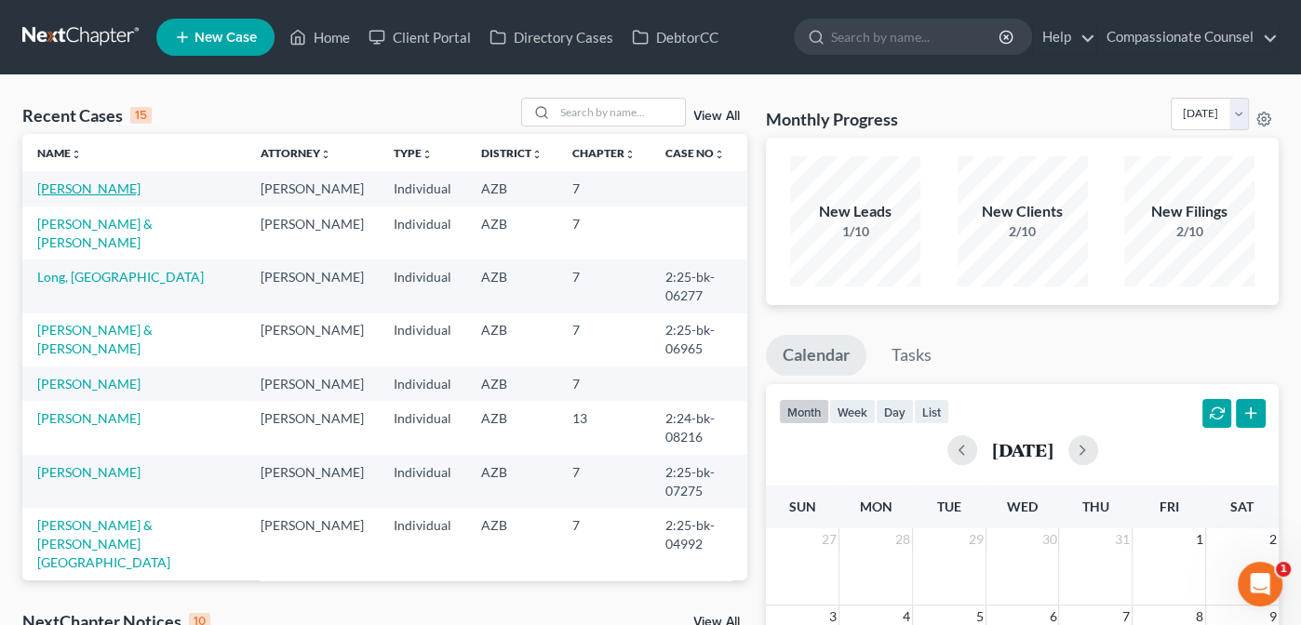
click at [87, 183] on link "[PERSON_NAME]" at bounding box center [88, 189] width 103 height 16
